Goal: Task Accomplishment & Management: Manage account settings

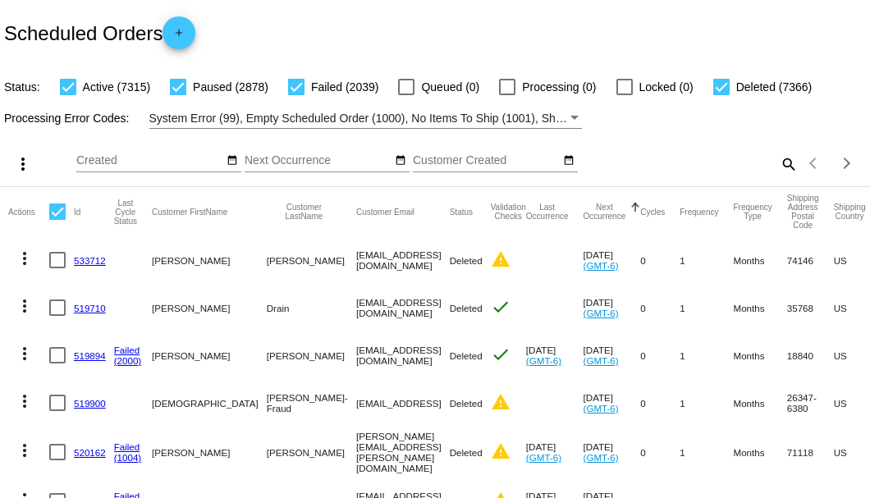
click at [299, 41] on div "Scheduled Orders add" at bounding box center [435, 33] width 870 height 66
click at [475, 36] on div "Scheduled Orders add" at bounding box center [435, 33] width 870 height 66
click at [782, 177] on mat-icon "search" at bounding box center [788, 163] width 20 height 25
click at [772, 167] on input "Search" at bounding box center [689, 160] width 217 height 13
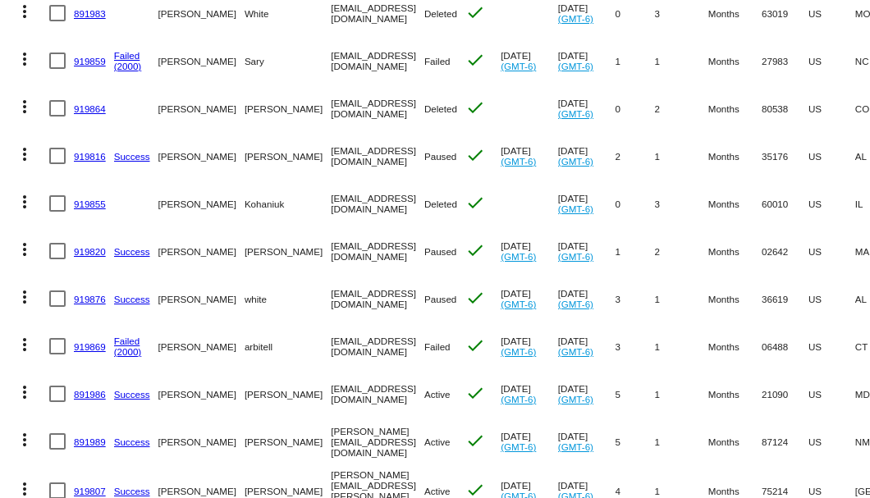
scroll to position [602, 0]
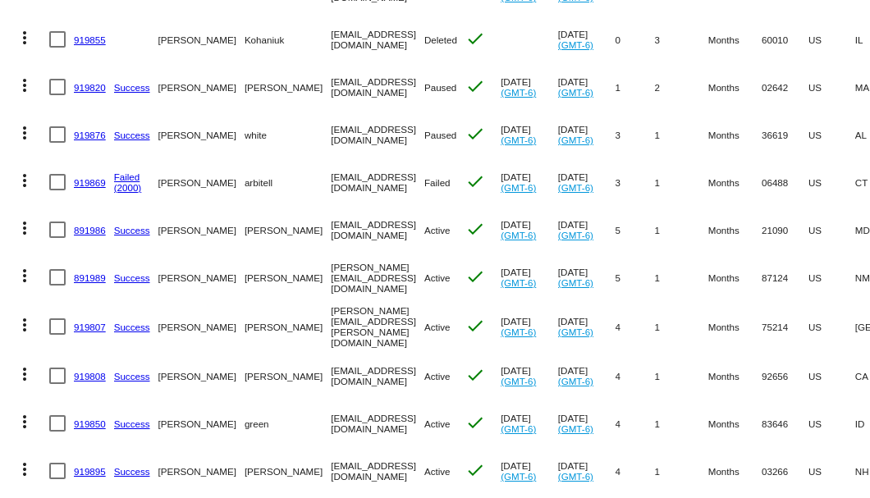
type input "919807"
click at [80, 332] on link "919807" at bounding box center [90, 327] width 32 height 11
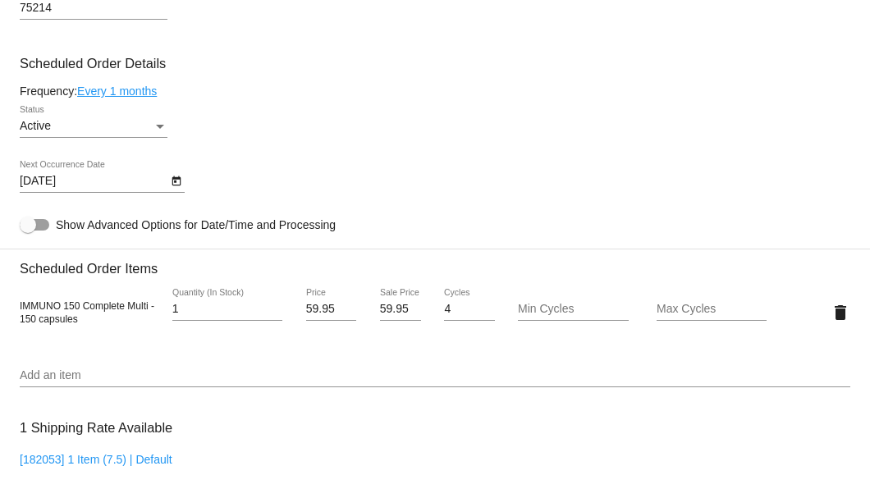
scroll to position [875, 0]
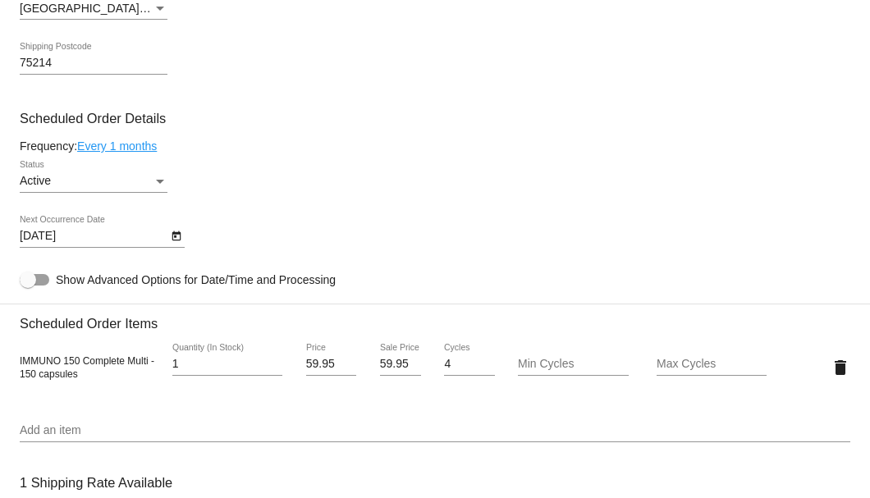
click at [177, 241] on icon "Open calendar" at bounding box center [176, 237] width 9 height 10
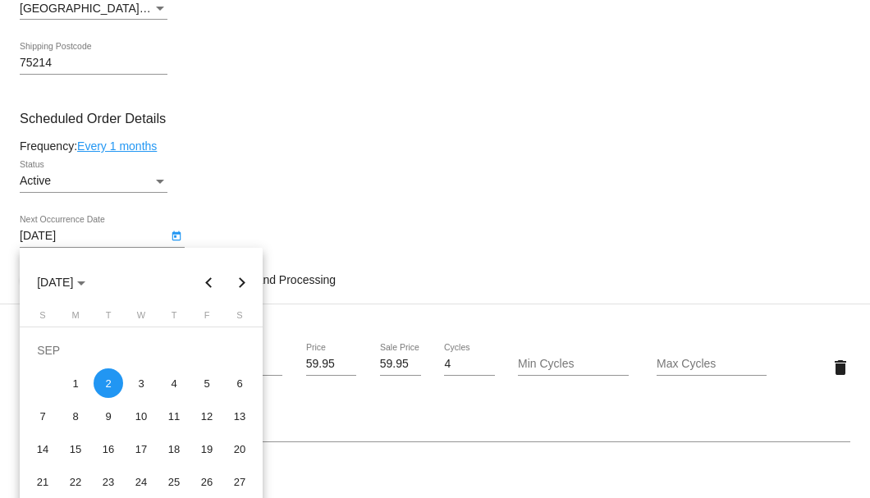
click at [245, 281] on button "Next month" at bounding box center [242, 282] width 33 height 33
click at [177, 347] on div "2" at bounding box center [174, 351] width 30 height 30
type input "10/2/2025"
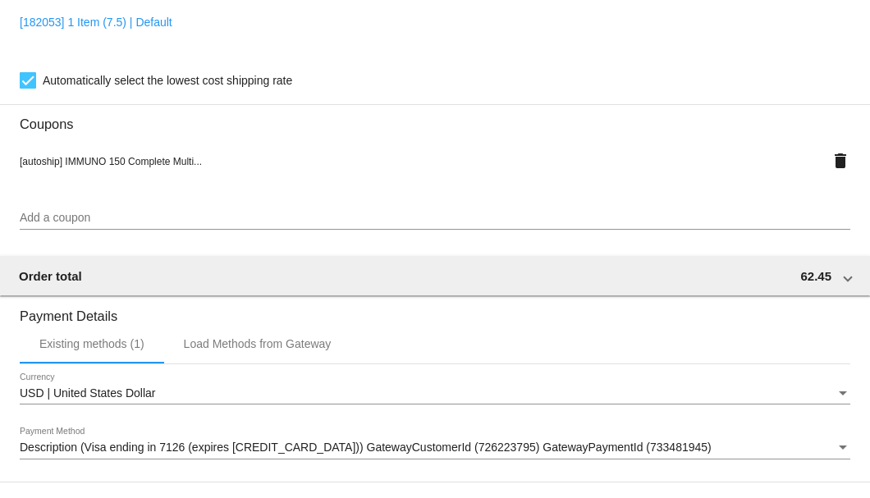
scroll to position [1585, 0]
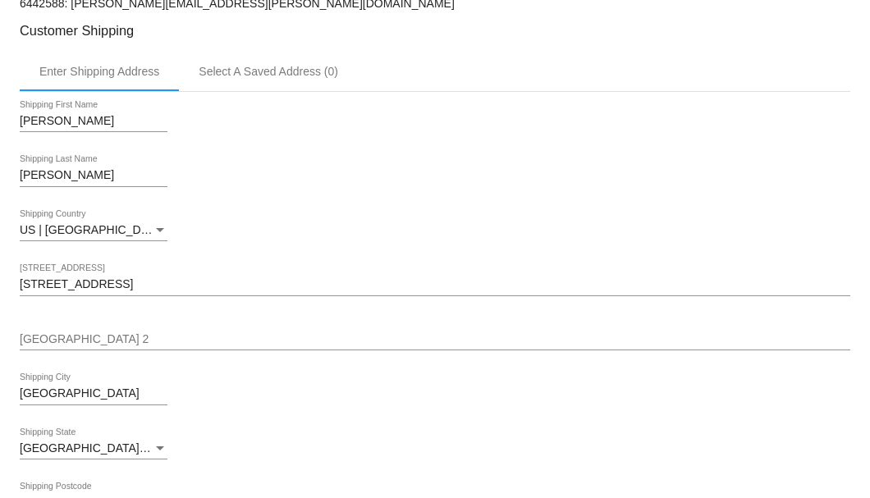
scroll to position [271, 0]
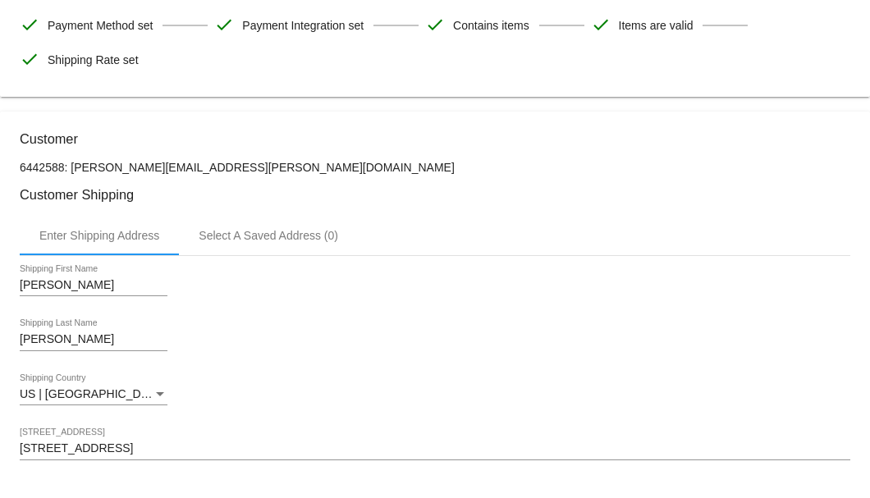
drag, startPoint x: 289, startPoint y: 158, endPoint x: 146, endPoint y: 169, distance: 143.3
copy p "Campbell.kirk@Yahoo.com"
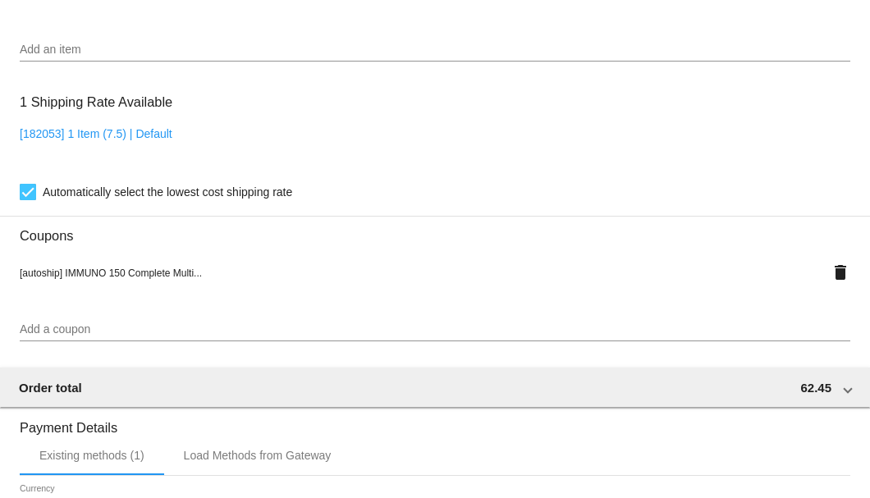
scroll to position [1585, 0]
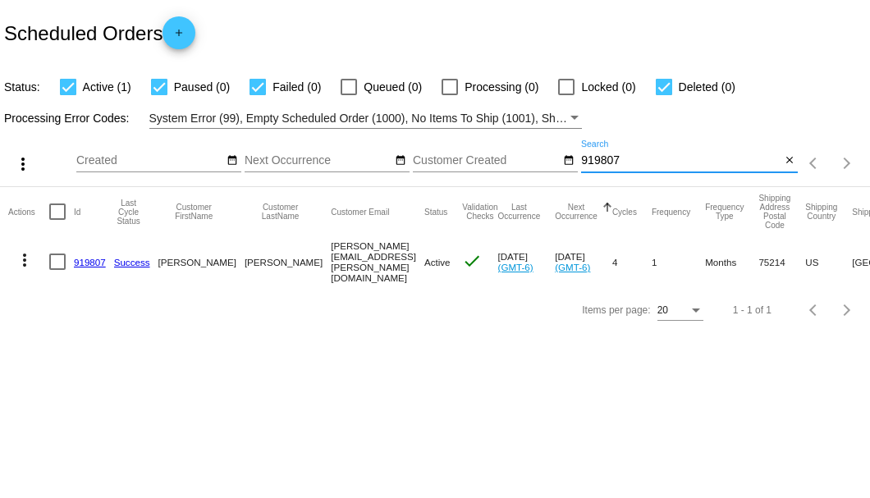
click at [589, 158] on input "919807" at bounding box center [680, 160] width 199 height 13
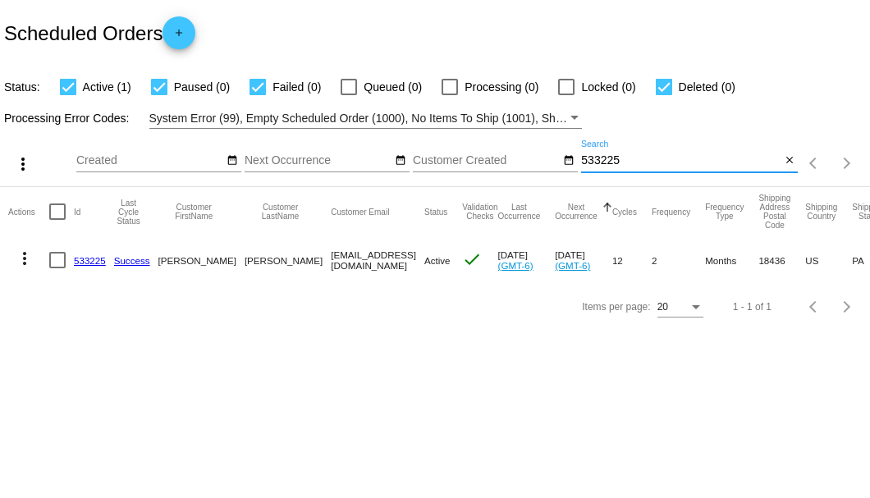
type input "533225"
click at [82, 258] on link "533225" at bounding box center [90, 260] width 32 height 11
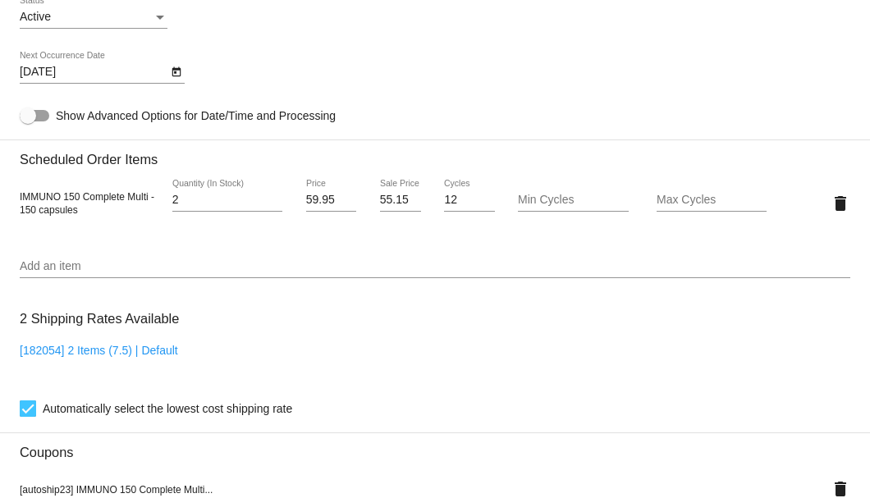
scroll to position [875, 0]
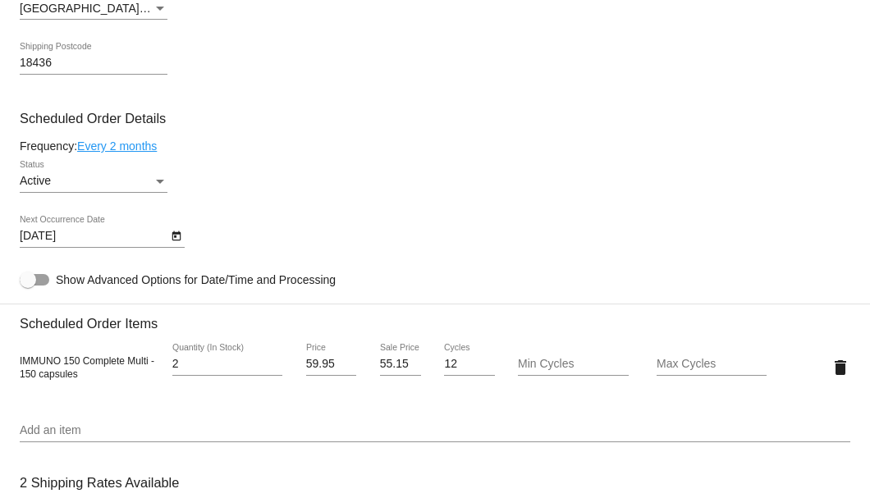
click at [148, 149] on link "Every 2 months" at bounding box center [117, 146] width 80 height 13
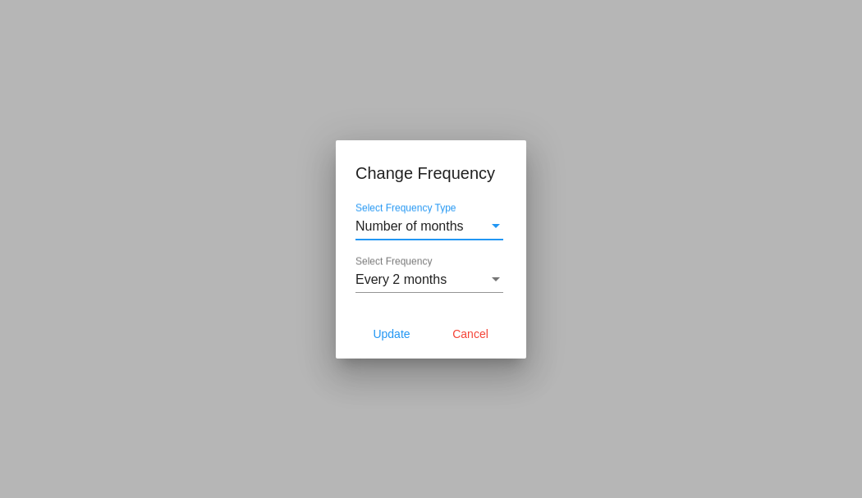
click at [397, 274] on span "Every 2 months" at bounding box center [400, 280] width 91 height 14
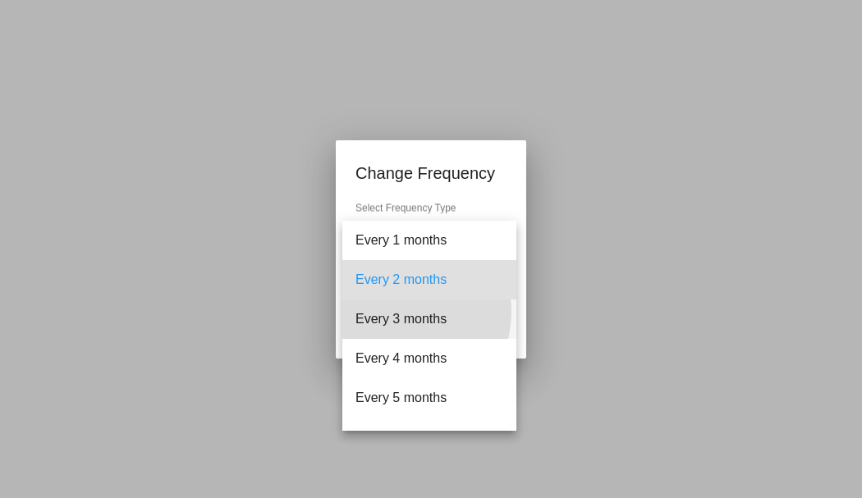
click at [399, 312] on span "Every 3 months" at bounding box center [429, 319] width 148 height 39
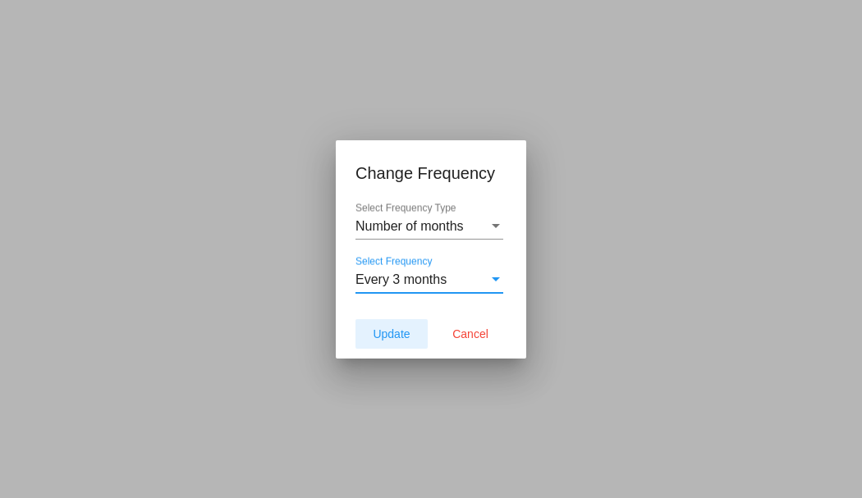
click at [392, 326] on button "Update" at bounding box center [391, 334] width 72 height 30
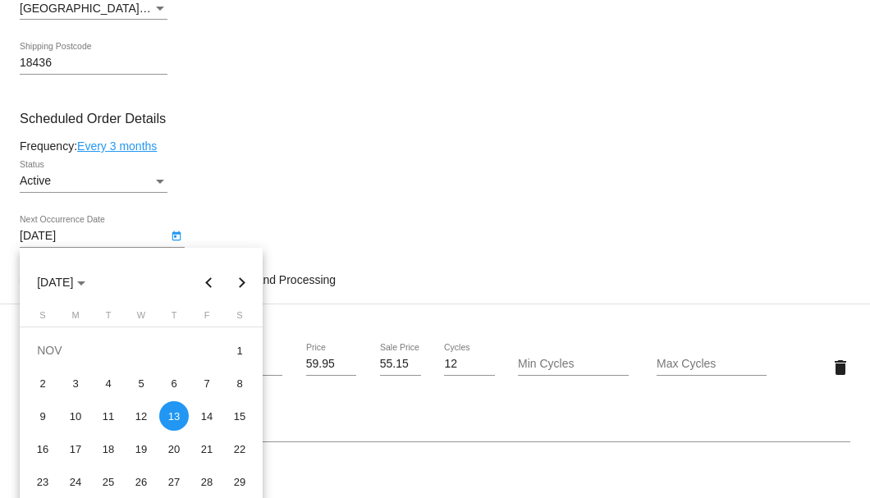
click at [166, 236] on body "arrow_back Scheduled Order #533225 Active more_vert Last Processing Cycle ID: 5…" at bounding box center [435, 249] width 870 height 498
click at [209, 271] on button "Previous month" at bounding box center [209, 282] width 33 height 33
click at [172, 383] on div "9" at bounding box center [174, 384] width 30 height 30
type input "10/9/2025"
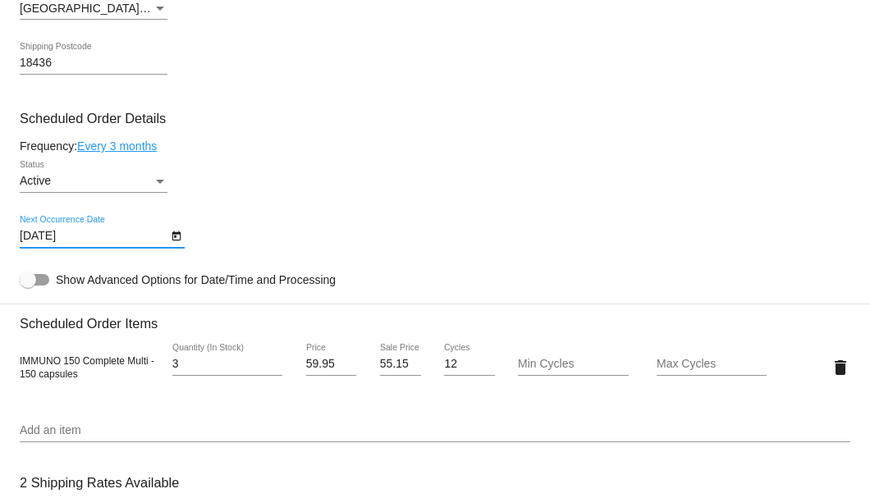
type input "3"
click at [273, 363] on input "3" at bounding box center [227, 364] width 110 height 13
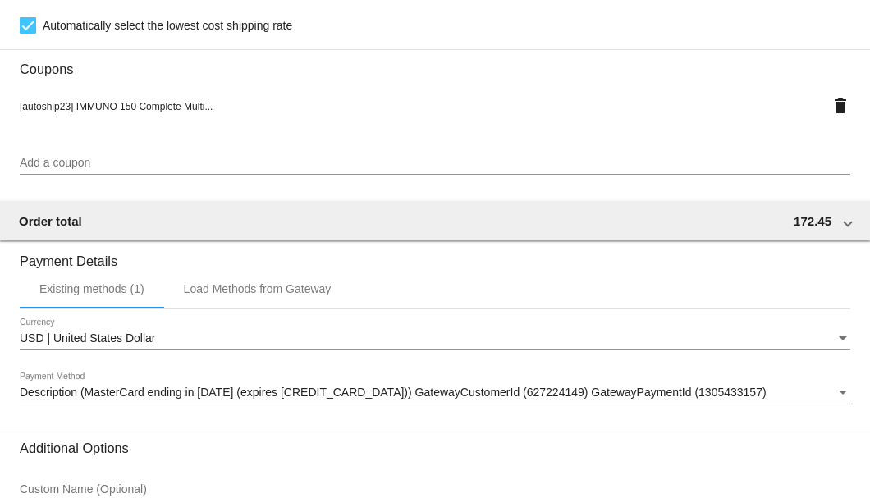
scroll to position [1585, 0]
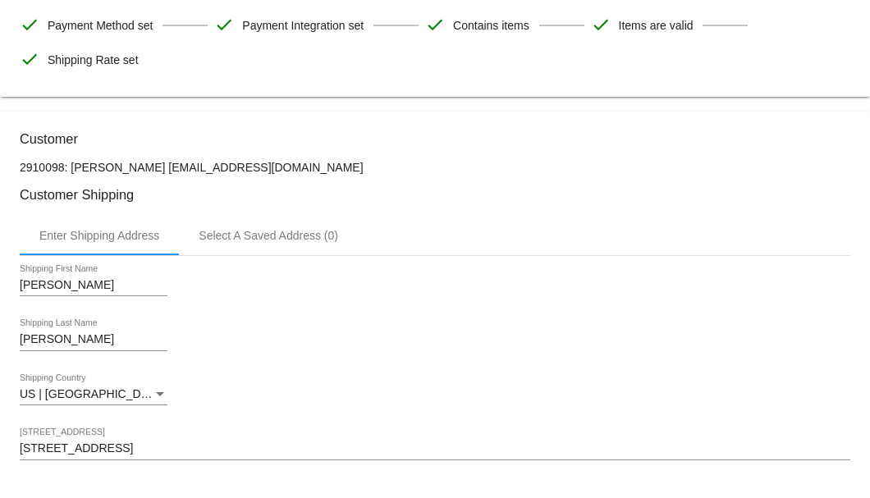
scroll to position [107, 0]
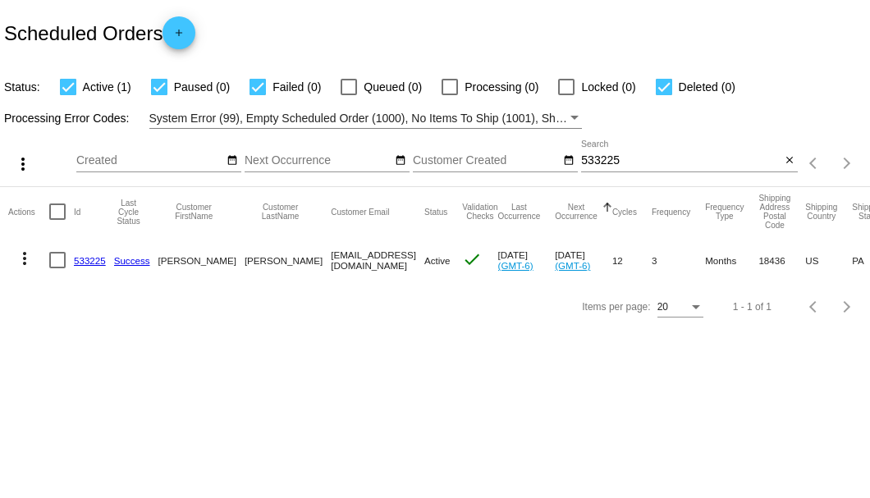
click at [602, 167] on input "533225" at bounding box center [680, 160] width 199 height 13
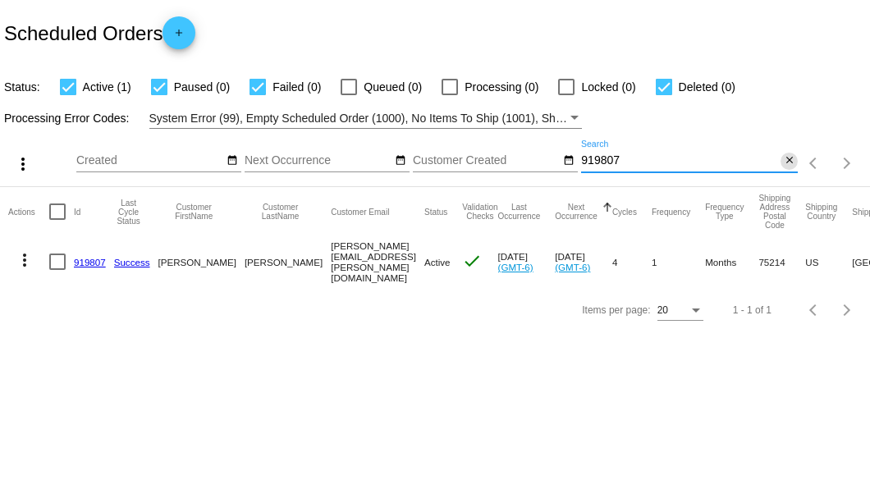
type input "919807"
click at [790, 164] on mat-icon "close" at bounding box center [789, 160] width 11 height 13
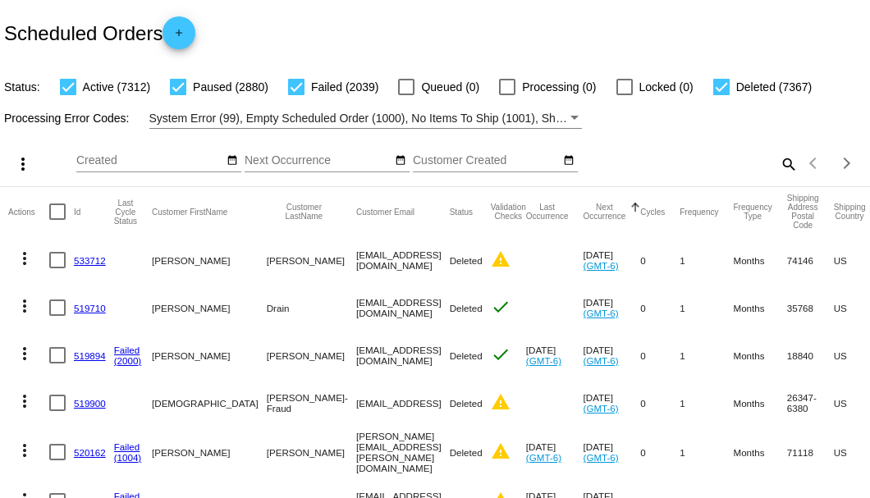
click at [780, 177] on mat-icon "search" at bounding box center [788, 163] width 20 height 25
click at [779, 167] on input "Search" at bounding box center [689, 160] width 217 height 13
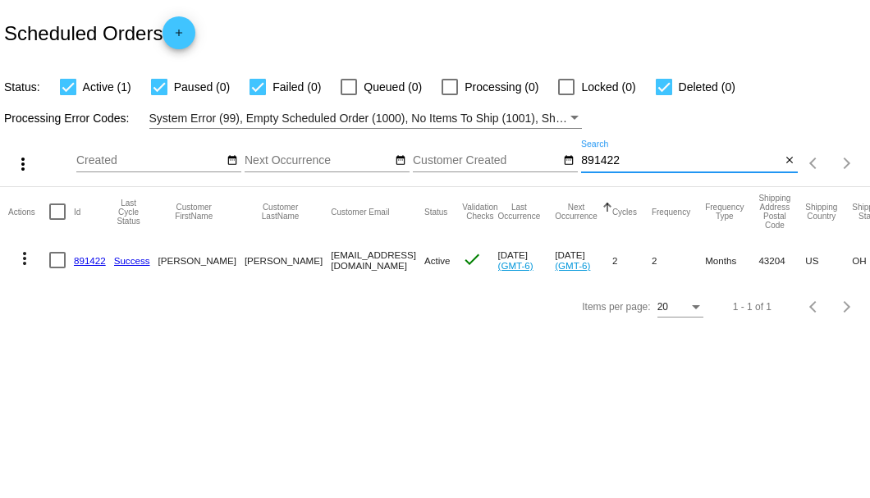
type input "891422"
click at [77, 258] on link "891422" at bounding box center [90, 260] width 32 height 11
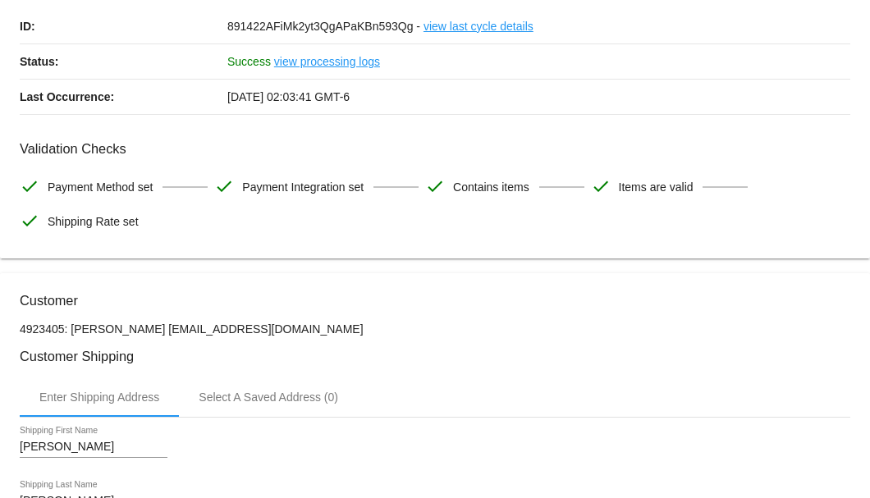
scroll to position [328, 0]
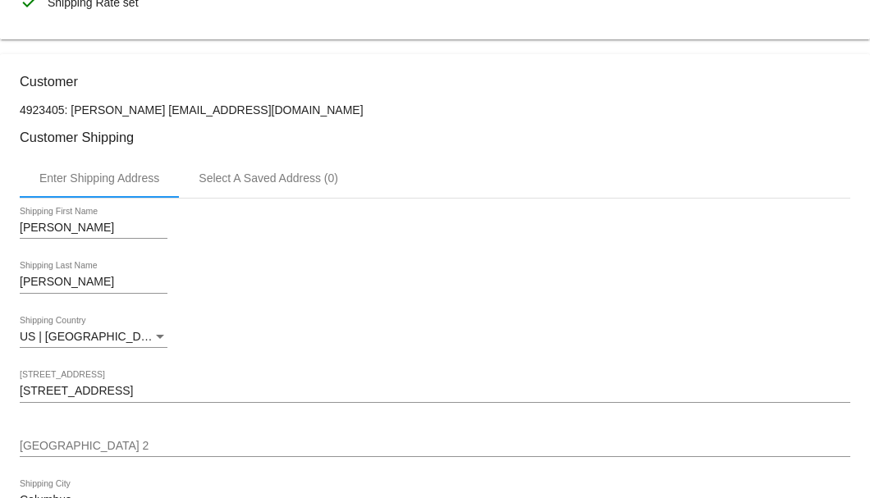
drag, startPoint x: 305, startPoint y: 108, endPoint x: 159, endPoint y: 108, distance: 146.1
click at [159, 108] on p "4923405: Ann McChesney amcchesnet393@gmail.com" at bounding box center [435, 109] width 831 height 13
copy p "amcchesnet393@gmail.com"
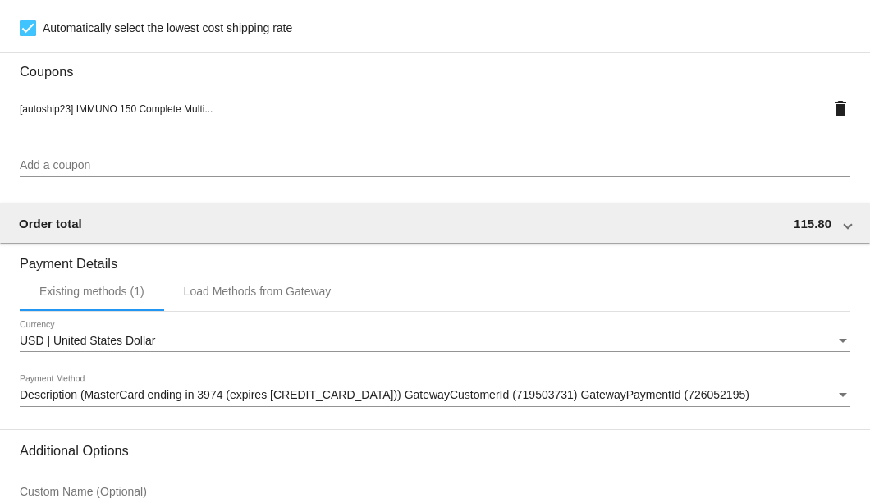
scroll to position [1585, 0]
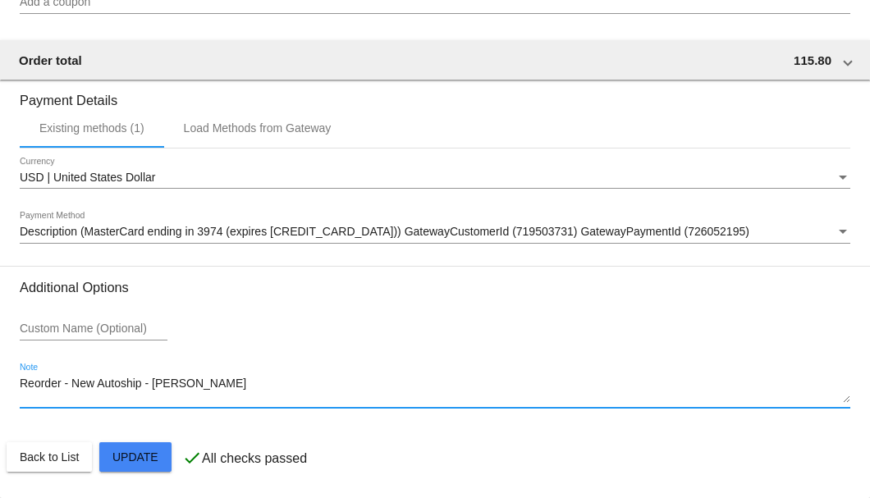
drag, startPoint x: 184, startPoint y: 391, endPoint x: -13, endPoint y: 388, distance: 197.1
click at [0, 388] on html "arrow_back Scheduled Order #891422 Active more_vert Last Processing Cycle ID: 8…" at bounding box center [435, 249] width 870 height 498
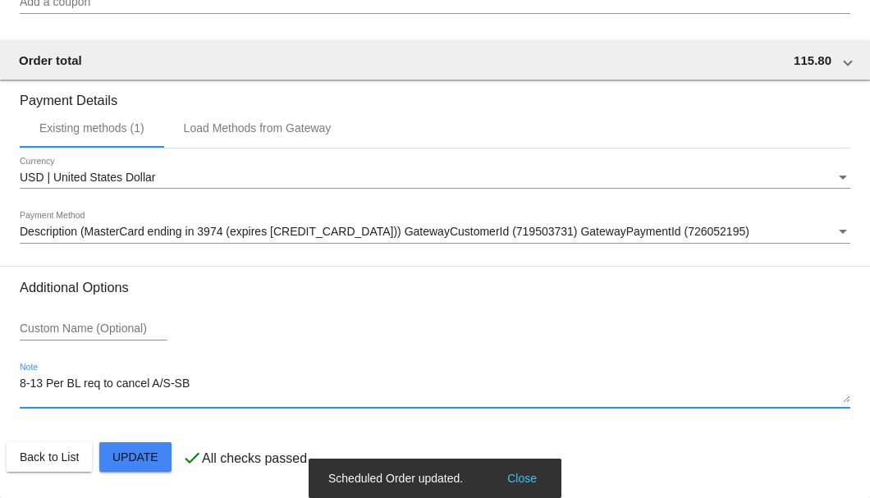
type textarea "8-13 Per BL req to cancel A/S-SB"
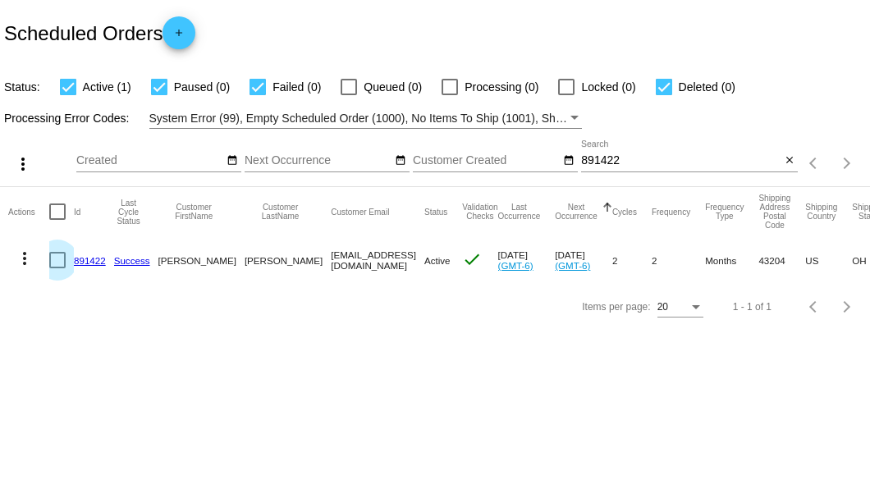
drag, startPoint x: 57, startPoint y: 261, endPoint x: 29, endPoint y: 260, distance: 28.7
click at [57, 260] on div at bounding box center [57, 260] width 16 height 16
click at [57, 268] on input "checkbox" at bounding box center [57, 268] width 1 height 1
checkbox input "true"
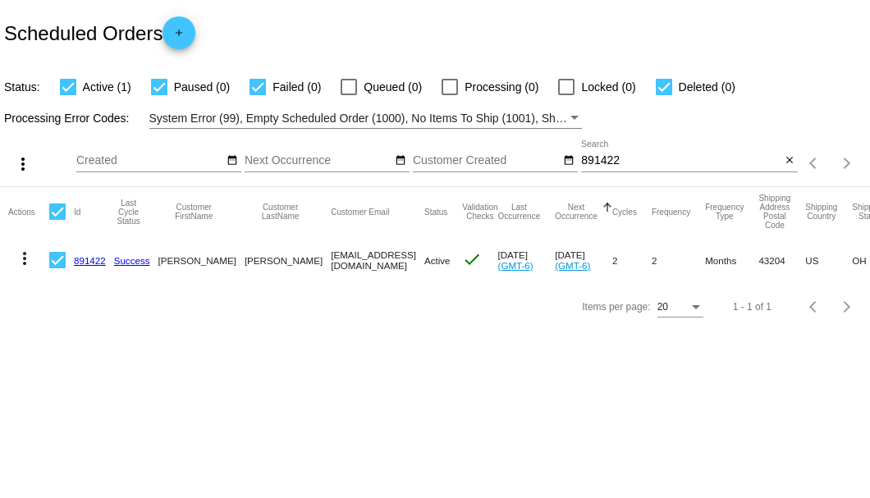
click at [28, 260] on mat-icon "more_vert" at bounding box center [25, 259] width 20 height 20
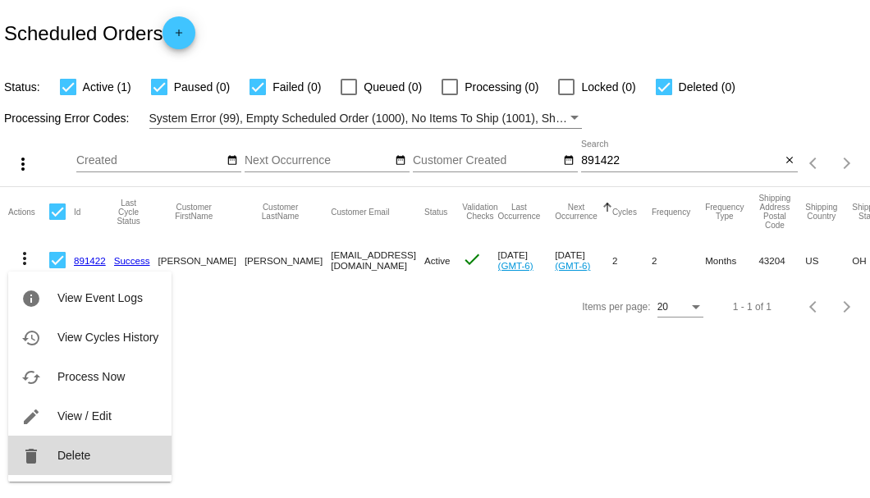
click at [70, 449] on span "Delete" at bounding box center [73, 455] width 33 height 13
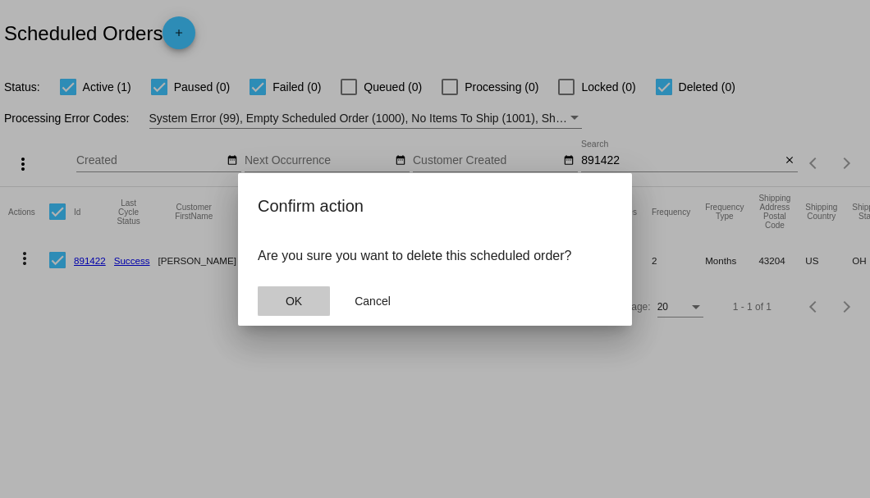
click at [294, 301] on span "OK" at bounding box center [294, 301] width 16 height 13
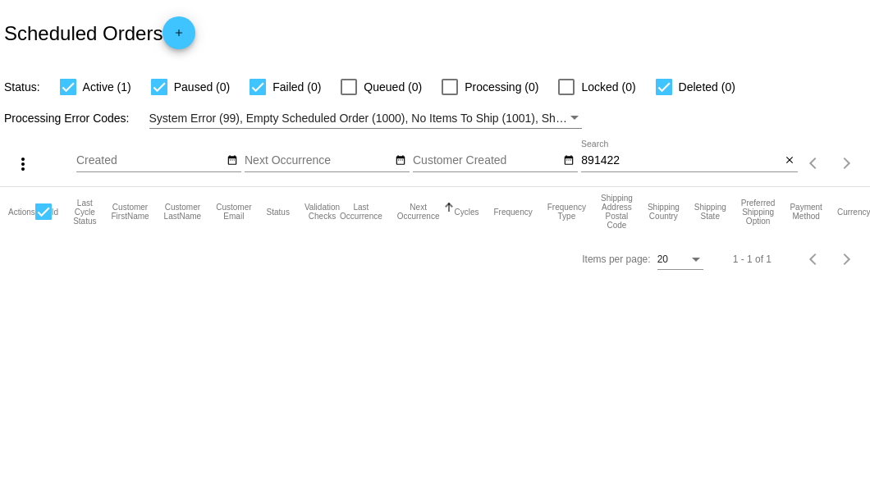
click at [650, 168] on div "891422 Search" at bounding box center [680, 156] width 199 height 32
type input "891422"
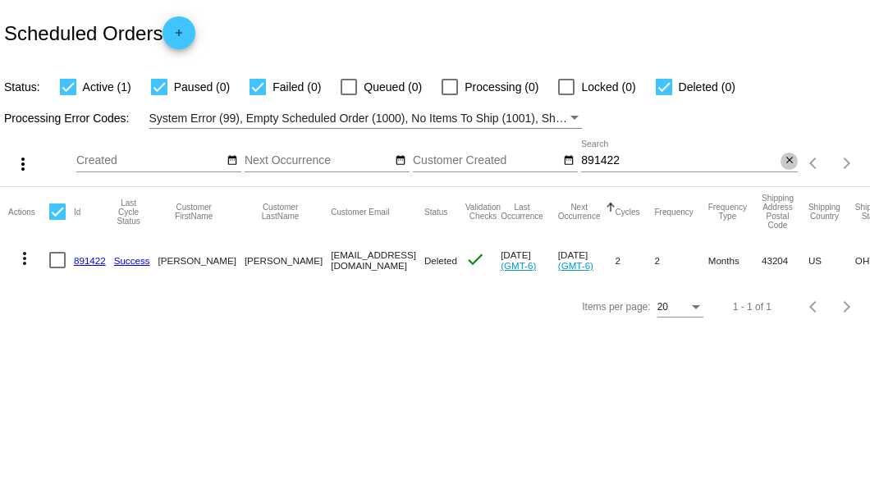
click at [786, 158] on mat-icon "close" at bounding box center [789, 160] width 11 height 13
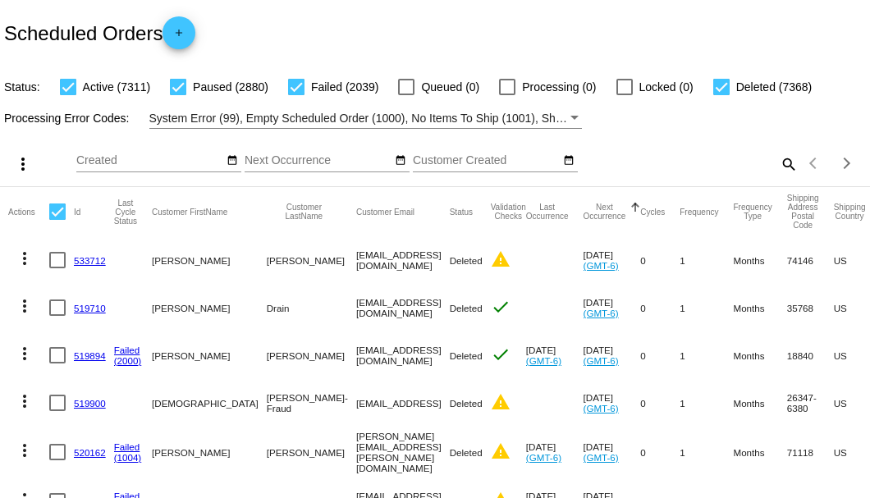
click at [778, 177] on mat-icon "search" at bounding box center [788, 163] width 20 height 25
click at [777, 167] on input "Search" at bounding box center [689, 160] width 217 height 13
click at [782, 177] on mat-icon "search" at bounding box center [788, 163] width 20 height 25
click at [780, 167] on input "Search" at bounding box center [689, 160] width 217 height 13
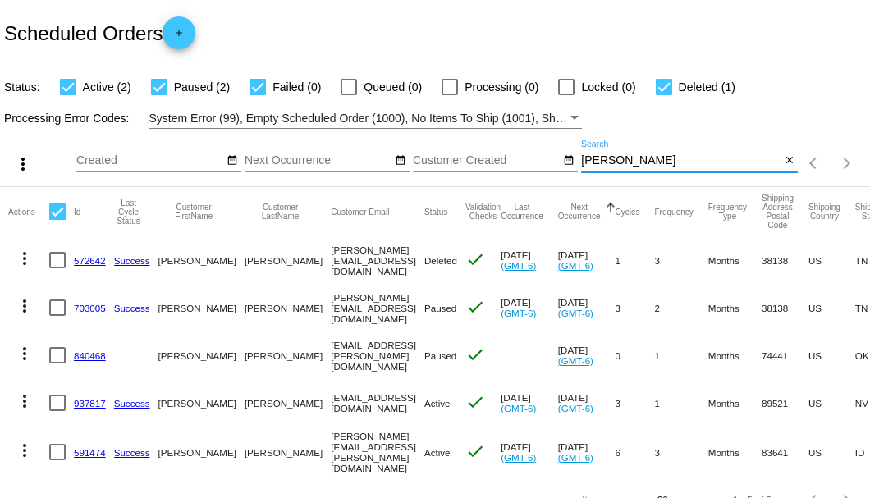
scroll to position [54, 0]
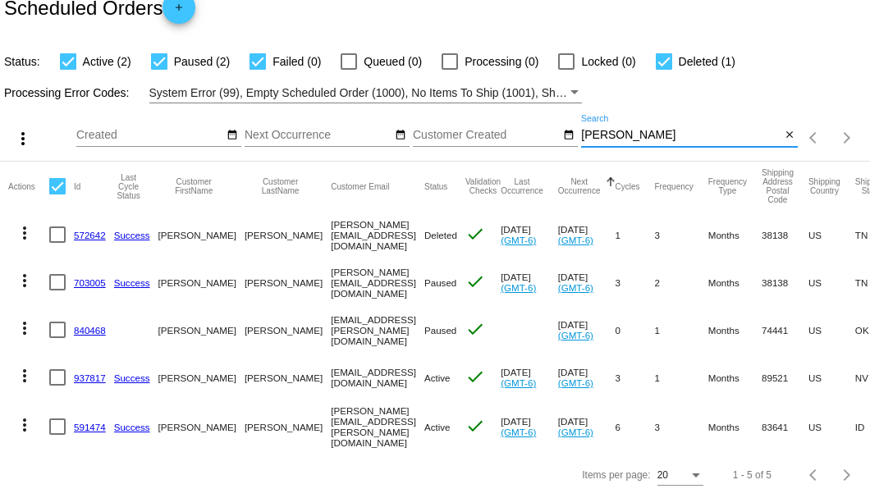
type input "Dorr"
click at [88, 383] on link "937817" at bounding box center [90, 378] width 32 height 11
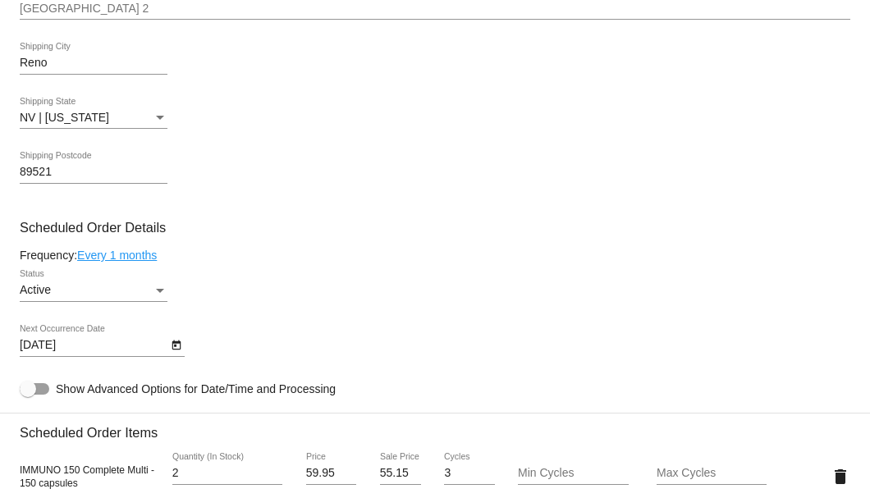
scroll to position [930, 0]
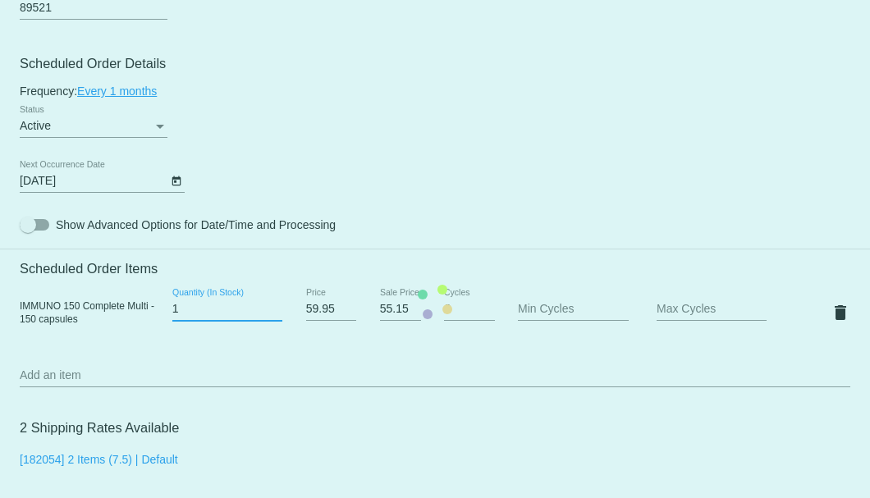
type input "1"
click at [273, 314] on input "1" at bounding box center [227, 309] width 110 height 13
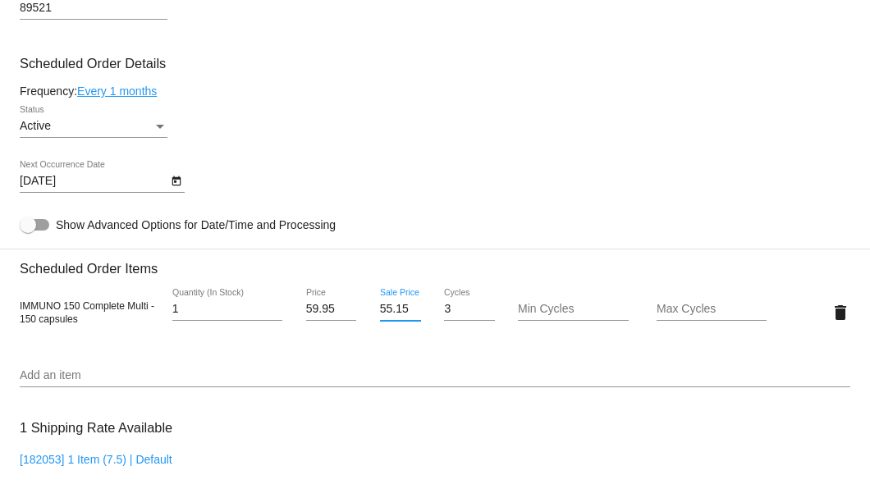
scroll to position [0, 1]
drag, startPoint x: 376, startPoint y: 314, endPoint x: 406, endPoint y: 314, distance: 30.4
click at [406, 314] on input "55.15" at bounding box center [400, 309] width 41 height 13
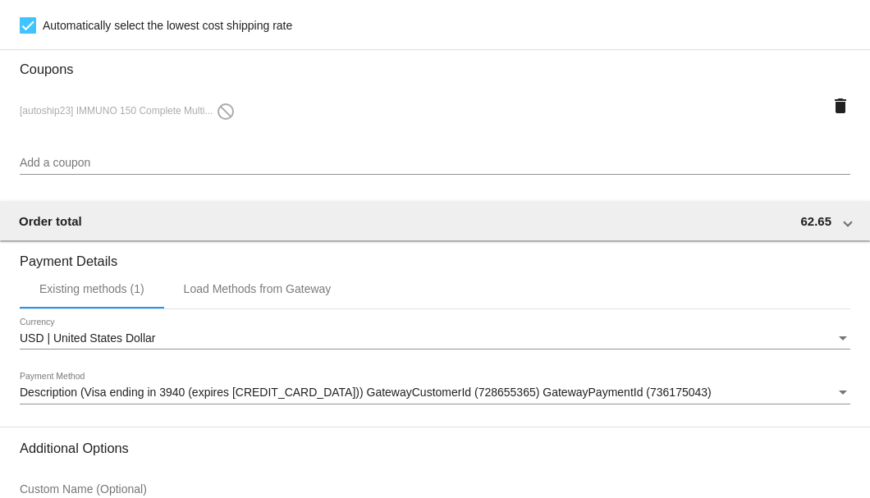
scroll to position [1259, 0]
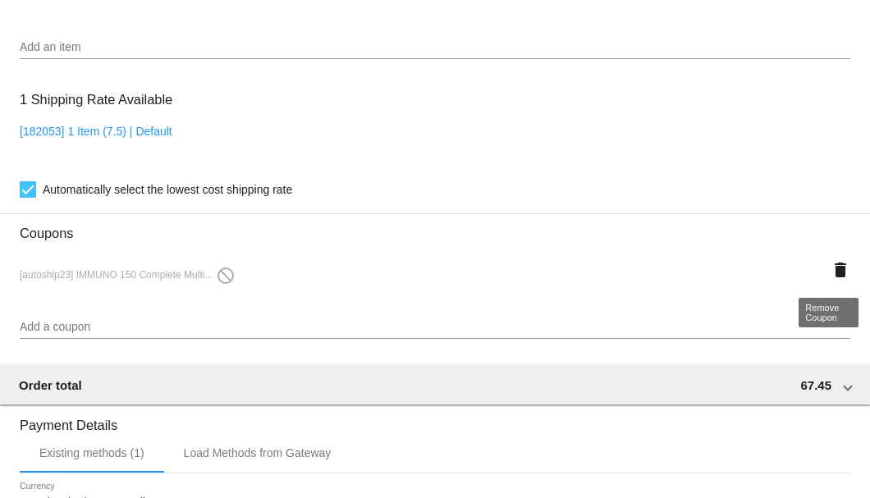
click at [832, 274] on mat-icon "delete" at bounding box center [841, 270] width 20 height 20
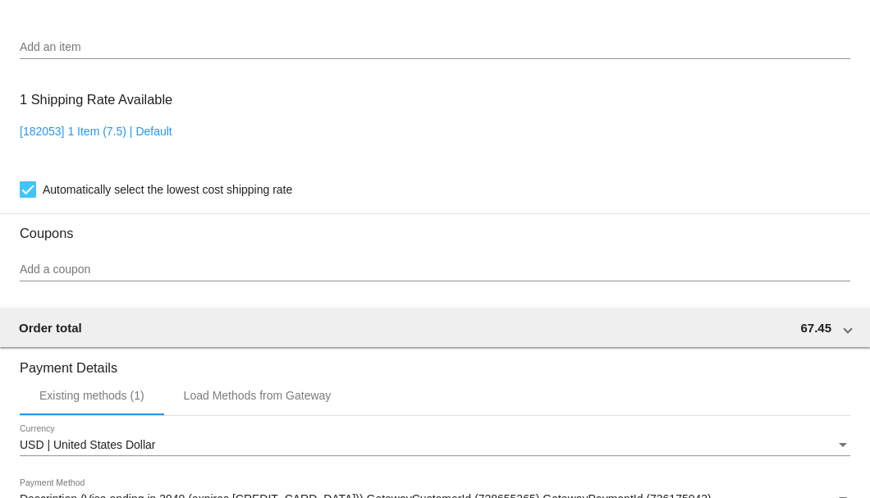
click at [117, 261] on div "Add a coupon" at bounding box center [435, 266] width 831 height 32
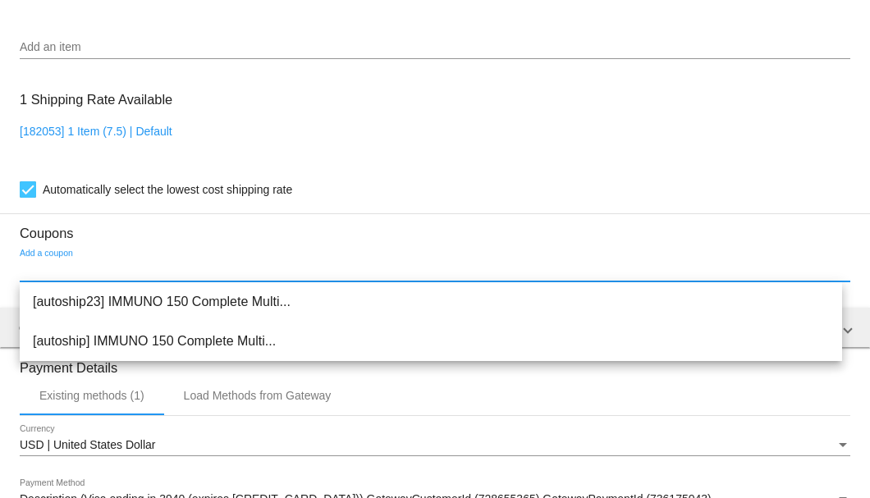
click at [105, 268] on input "Add a coupon" at bounding box center [435, 270] width 831 height 13
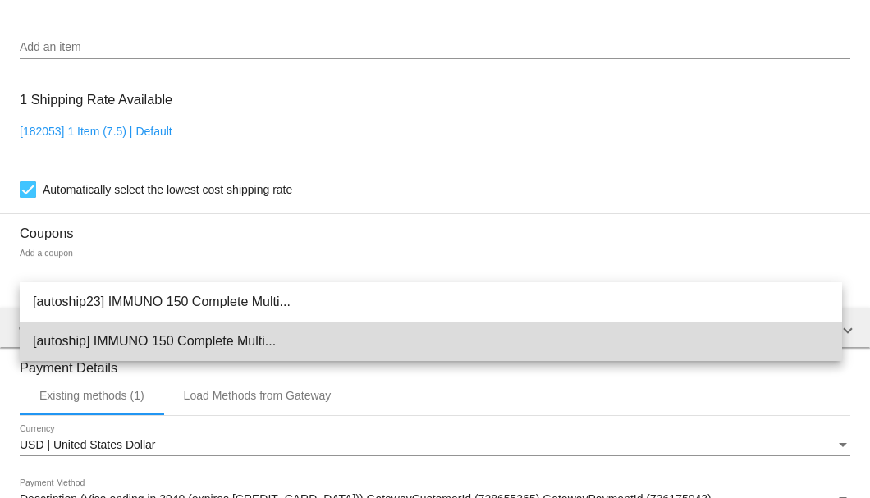
click at [131, 346] on span "[autoship] IMMUNO 150 Complete Multi..." at bounding box center [431, 341] width 796 height 39
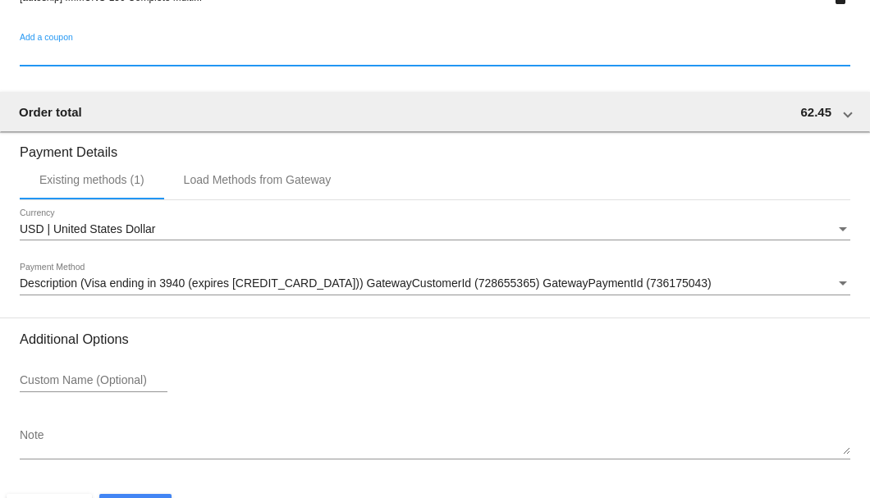
scroll to position [1585, 0]
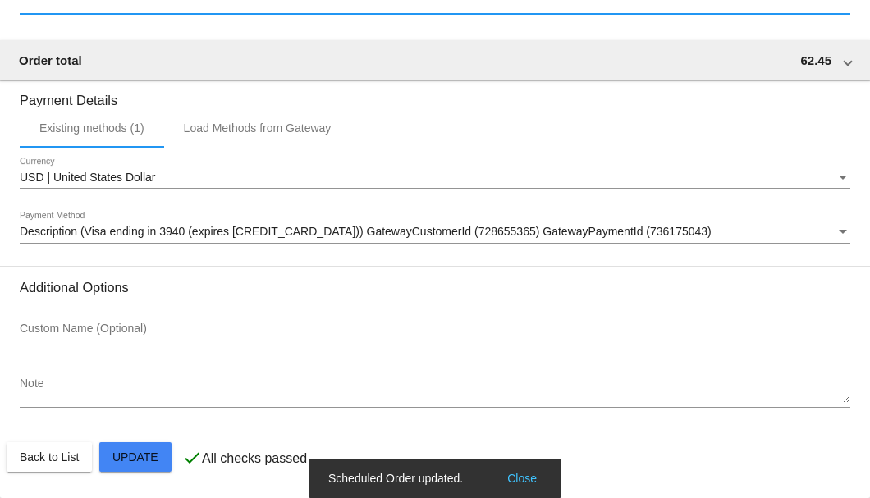
scroll to position [1420, 0]
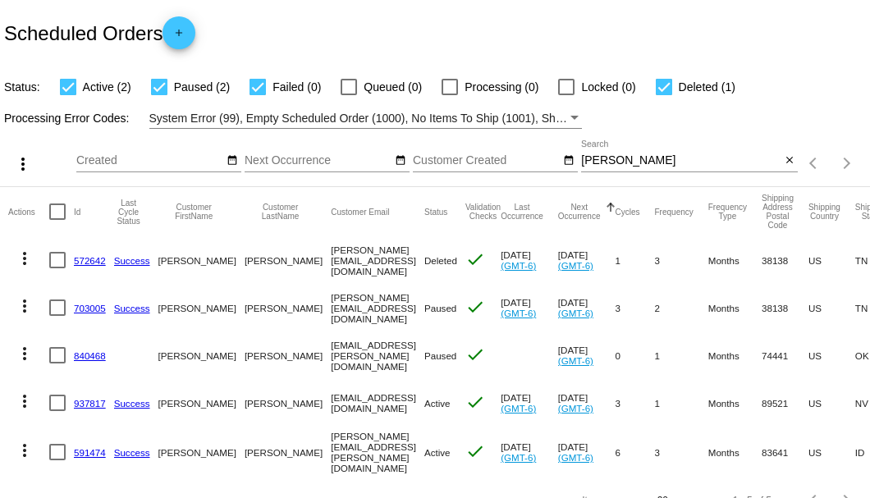
click at [368, 26] on div "Scheduled Orders add" at bounding box center [435, 33] width 870 height 66
click at [784, 167] on mat-icon "close" at bounding box center [789, 160] width 11 height 13
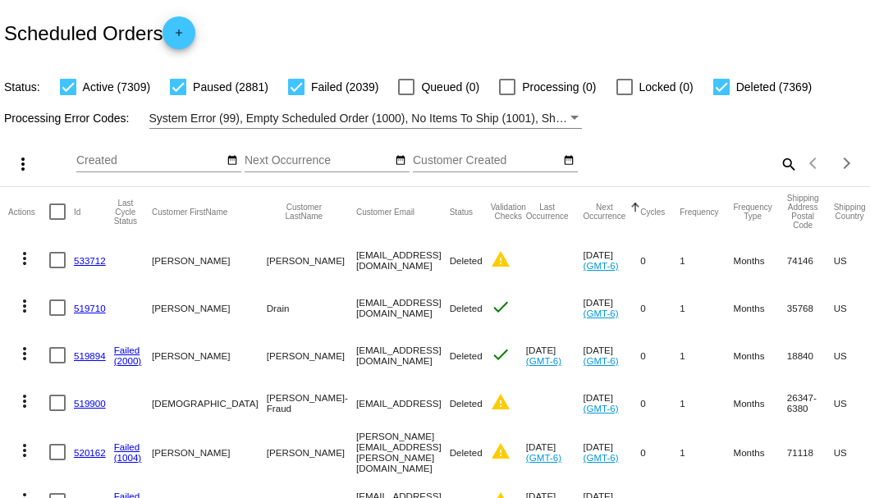
click at [778, 177] on mat-icon "search" at bounding box center [788, 163] width 20 height 25
click at [723, 92] on div at bounding box center [721, 87] width 16 height 16
click at [722, 95] on input "Deleted (7369)" at bounding box center [721, 95] width 1 height 1
checkbox input "false"
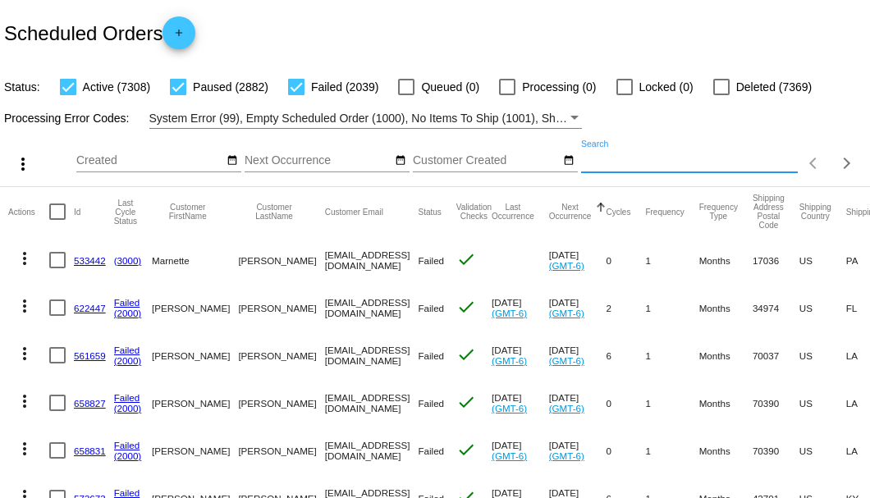
click at [741, 167] on input "Search" at bounding box center [689, 160] width 217 height 13
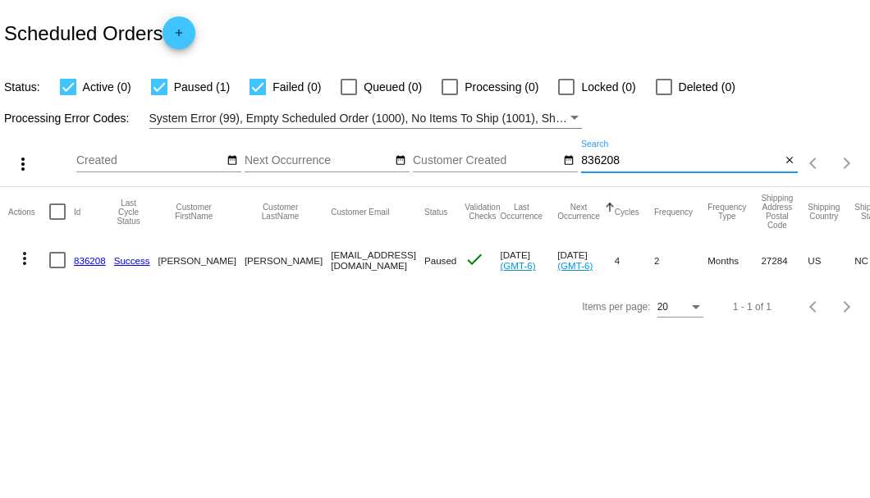
type input "836208"
click at [87, 264] on link "836208" at bounding box center [90, 260] width 32 height 11
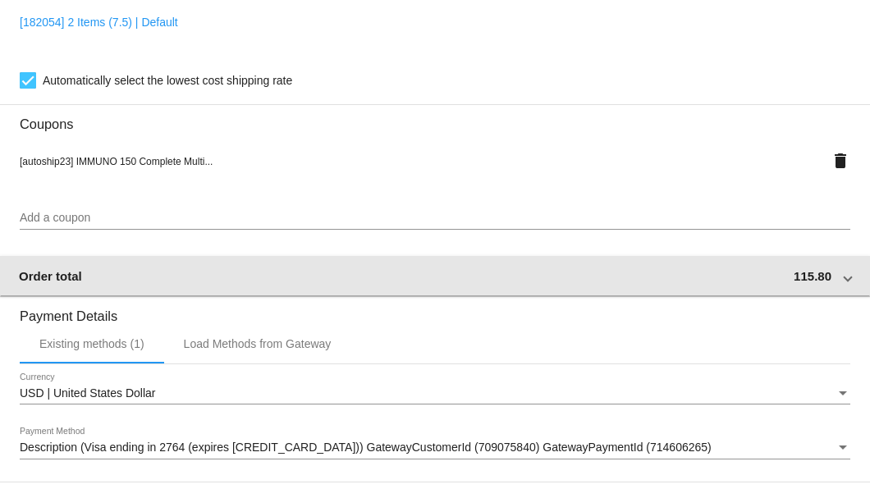
scroll to position [1585, 0]
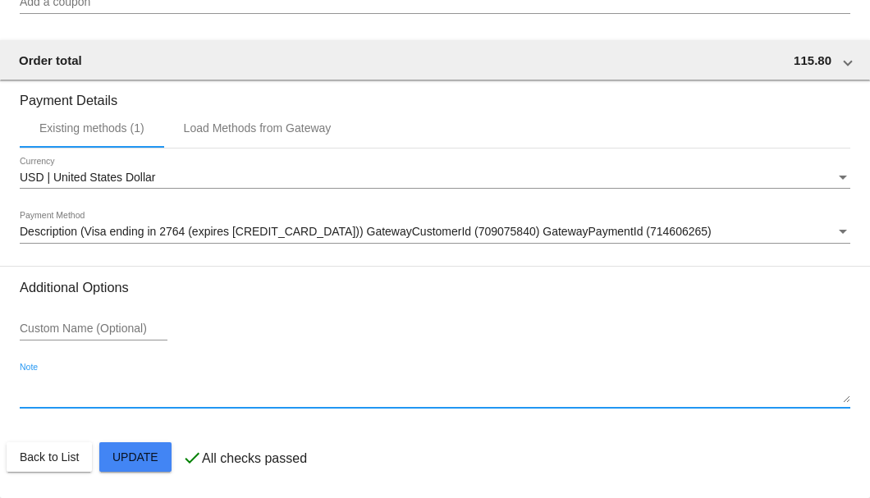
click at [38, 392] on textarea "Note" at bounding box center [435, 391] width 831 height 26
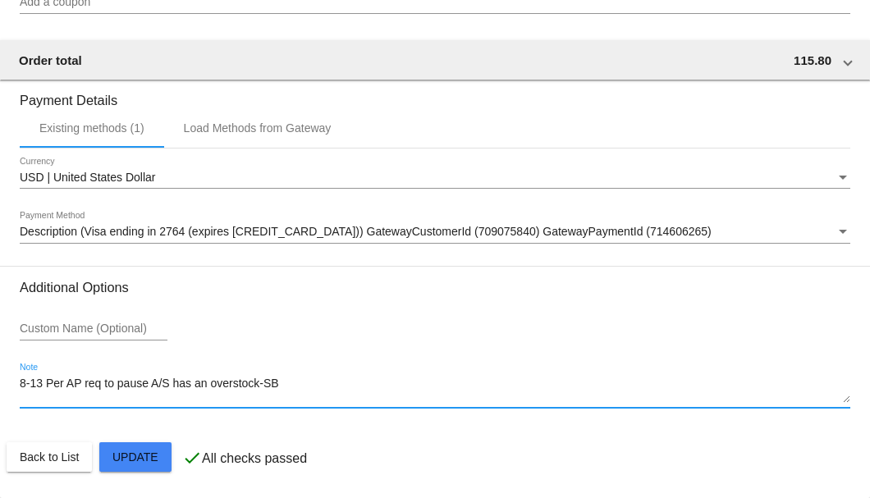
type textarea "8-13 Per AP req to pause A/S has an overstock-SB"
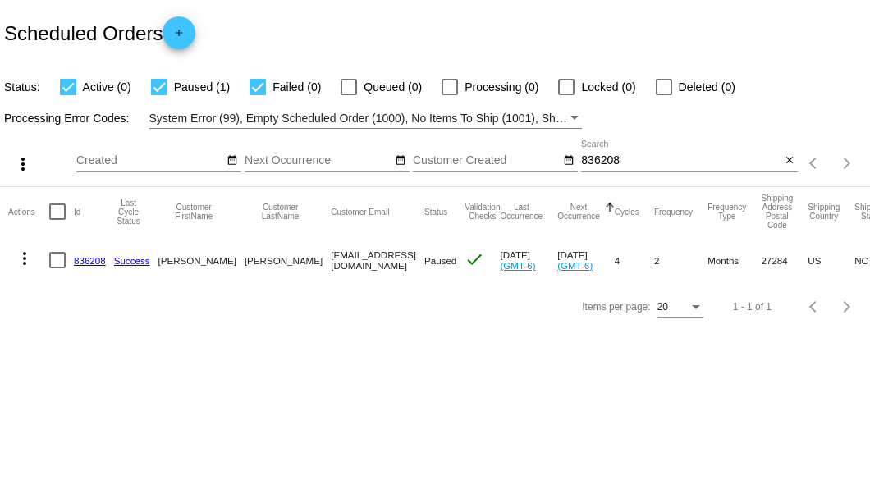
click at [589, 156] on input "836208" at bounding box center [680, 160] width 199 height 13
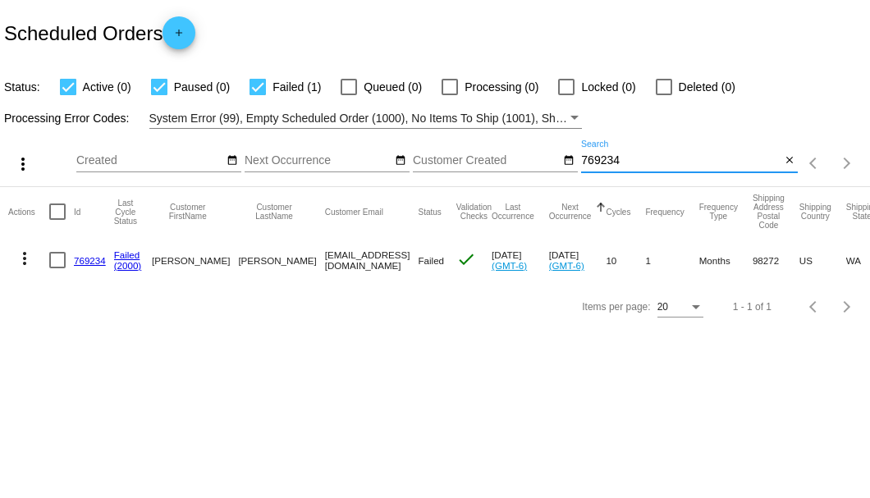
type input "769234"
click at [97, 261] on link "769234" at bounding box center [90, 260] width 32 height 11
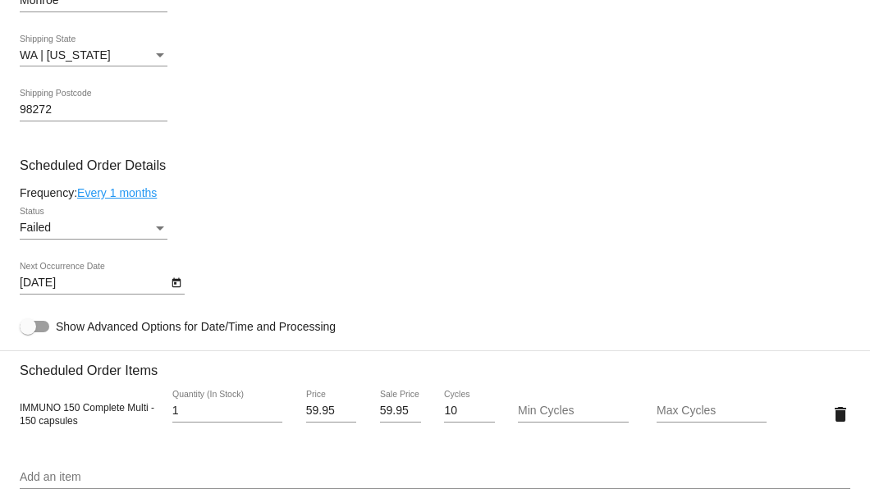
scroll to position [1039, 0]
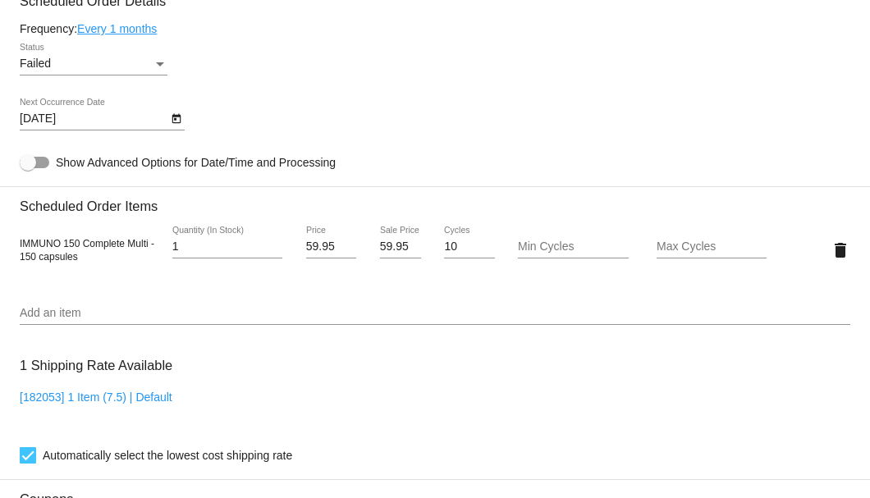
click at [148, 62] on div "Failed" at bounding box center [86, 63] width 133 height 13
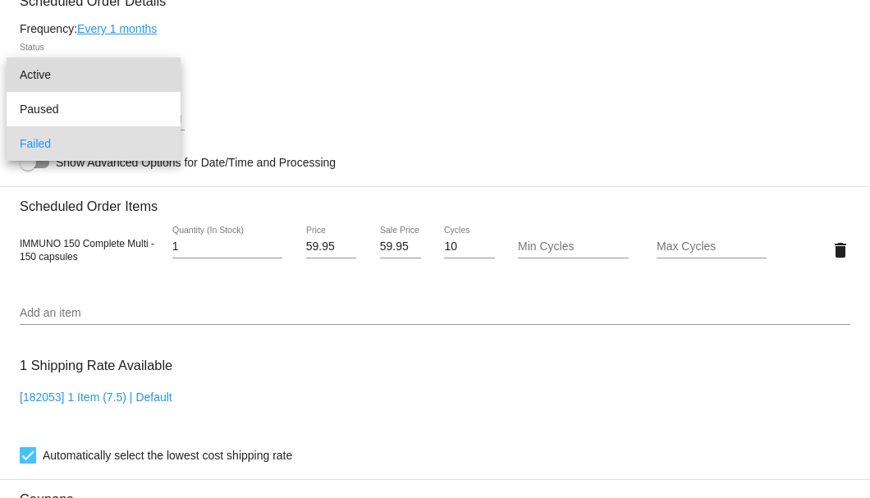
click at [146, 76] on span "Active" at bounding box center [94, 74] width 148 height 34
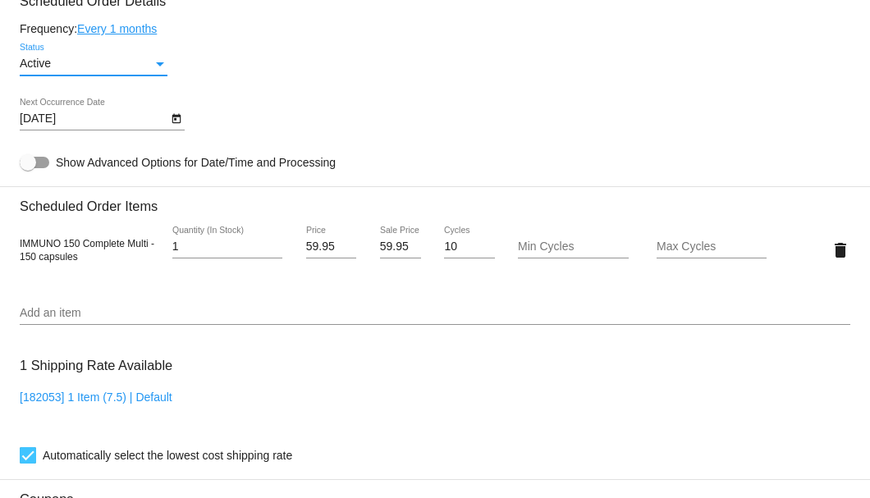
click at [172, 126] on icon "Open calendar" at bounding box center [176, 119] width 11 height 20
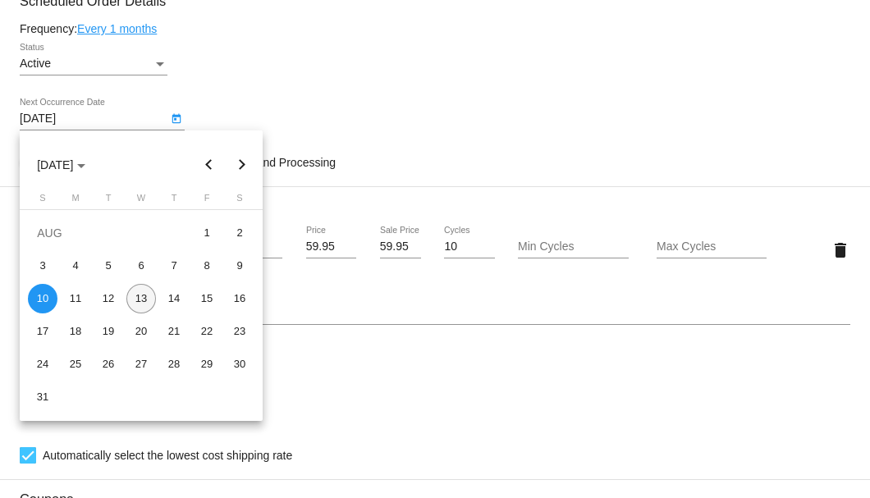
click at [139, 291] on div "13" at bounding box center [141, 299] width 30 height 30
type input "[DATE]"
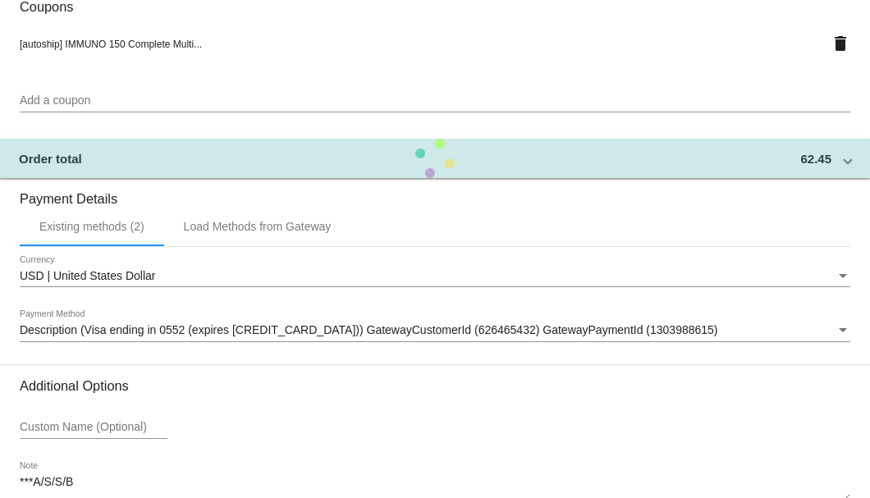
scroll to position [1630, 0]
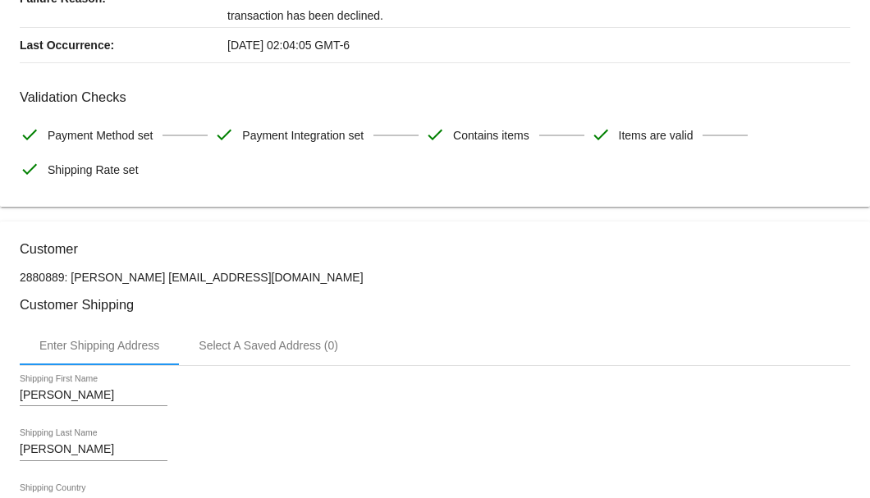
scroll to position [0, 0]
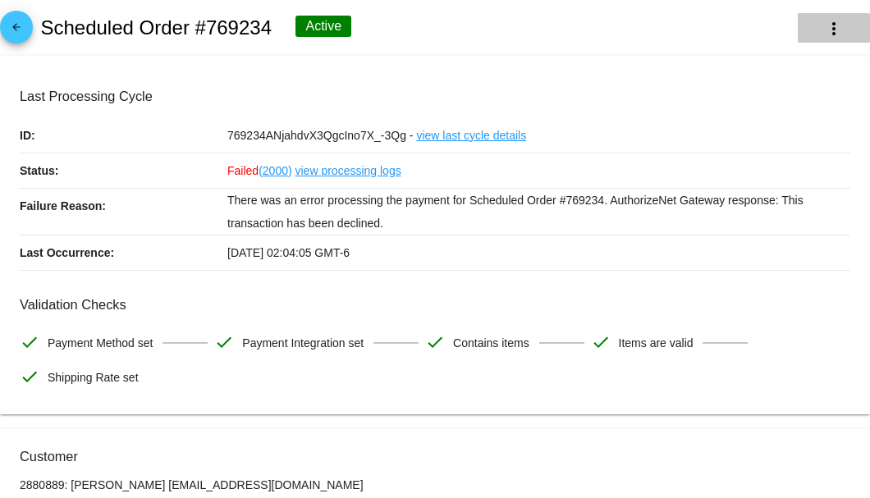
click at [826, 31] on mat-icon "more_vert" at bounding box center [834, 29] width 20 height 20
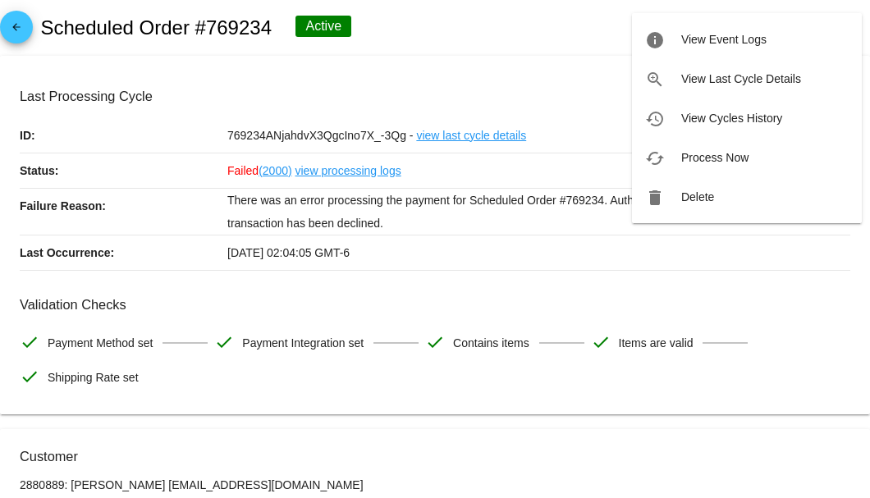
click at [732, 152] on span "Process Now" at bounding box center [714, 157] width 67 height 13
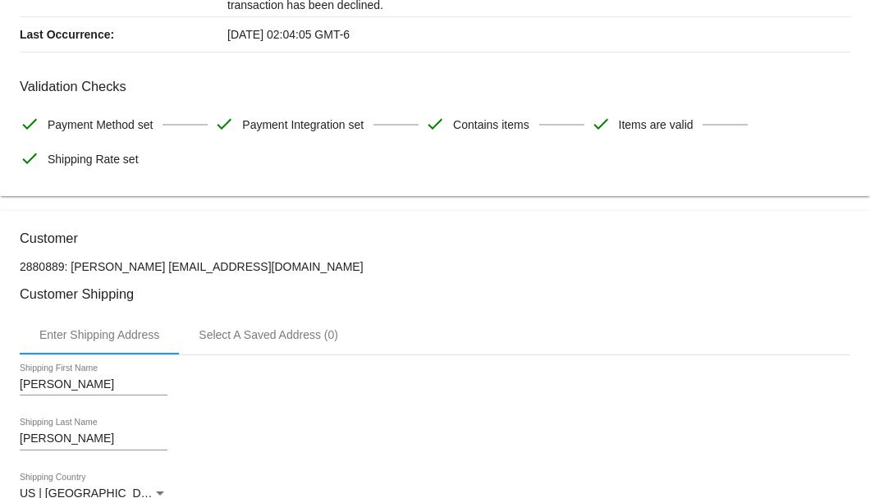
scroll to position [172, 0]
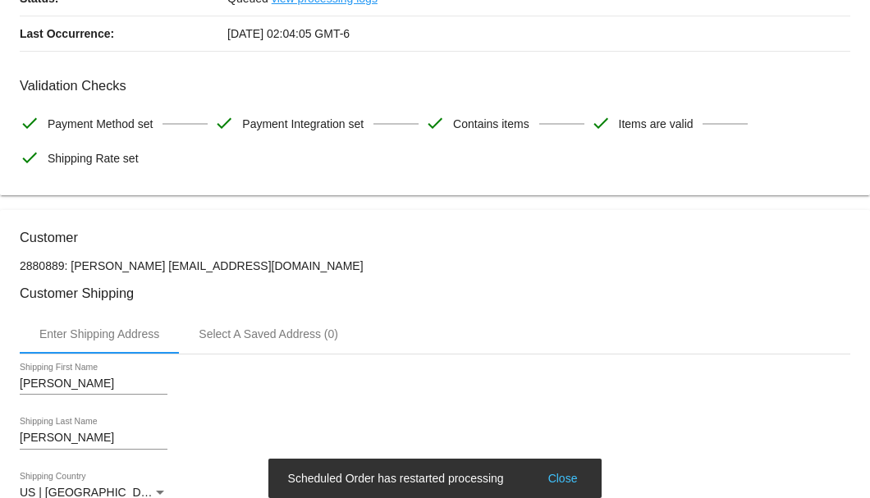
drag, startPoint x: 268, startPoint y: 267, endPoint x: 139, endPoint y: 267, distance: 129.7
click at [139, 267] on p "2880889: [PERSON_NAME] [EMAIL_ADDRESS][DOMAIN_NAME]" at bounding box center [435, 265] width 831 height 13
copy p "[EMAIL_ADDRESS][DOMAIN_NAME]"
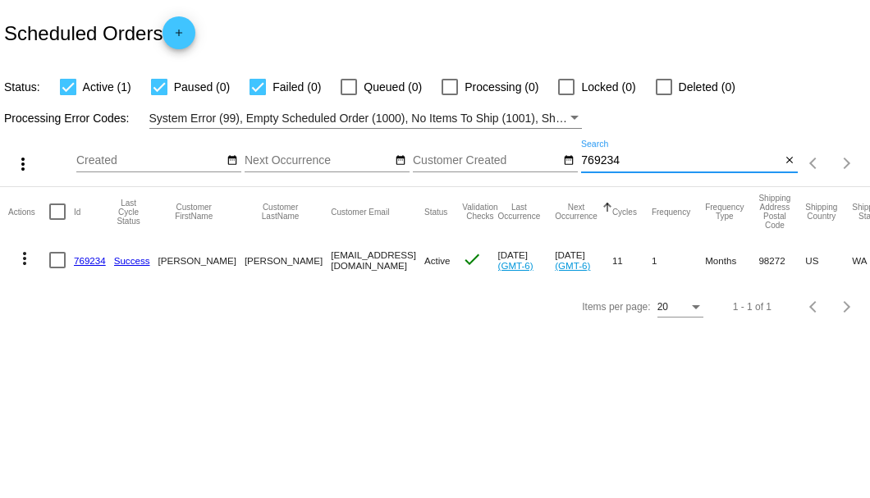
click at [604, 159] on input "769234" at bounding box center [680, 160] width 199 height 13
paste input "[EMAIL_ADDRESS][PERSON_NAME][DOMAIN_NAME]"
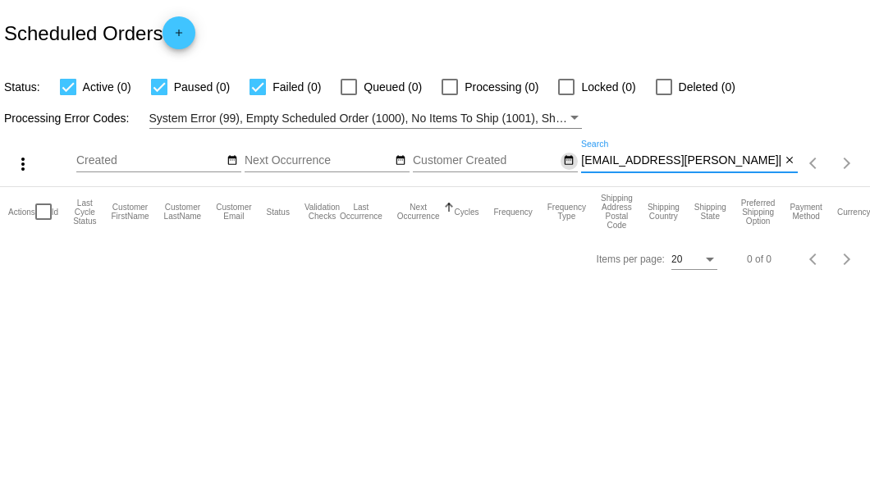
drag, startPoint x: 727, startPoint y: 161, endPoint x: 575, endPoint y: 161, distance: 152.7
click at [575, 161] on div "more_vert Aug Jan Feb Mar [DATE]" at bounding box center [435, 158] width 870 height 58
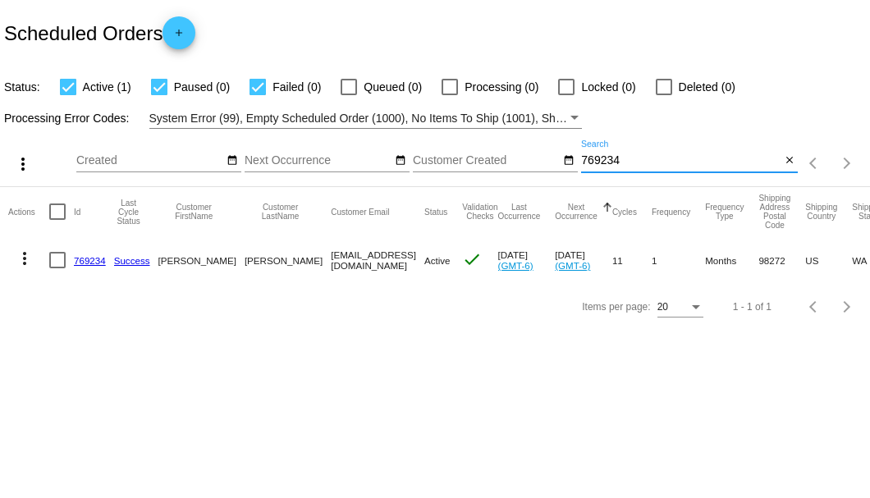
type input "769234"
drag, startPoint x: 256, startPoint y: 259, endPoint x: 365, endPoint y: 259, distance: 108.4
click at [365, 259] on mat-row "more_vert 769234 Success [PERSON_NAME] [EMAIL_ADDRESS][DOMAIN_NAME] Active chec…" at bounding box center [602, 260] width 1189 height 48
click at [788, 159] on mat-icon "close" at bounding box center [789, 160] width 11 height 13
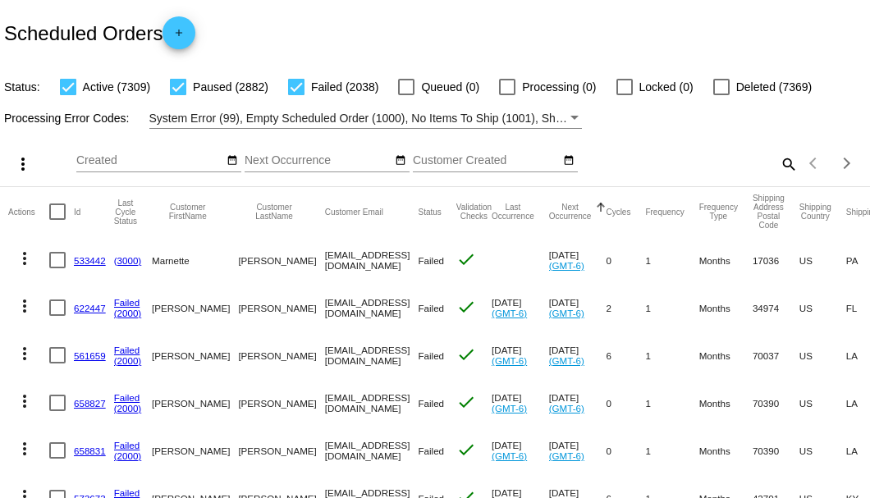
click at [785, 177] on mat-icon "search" at bounding box center [788, 163] width 20 height 25
click at [785, 167] on input "Search" at bounding box center [689, 160] width 217 height 13
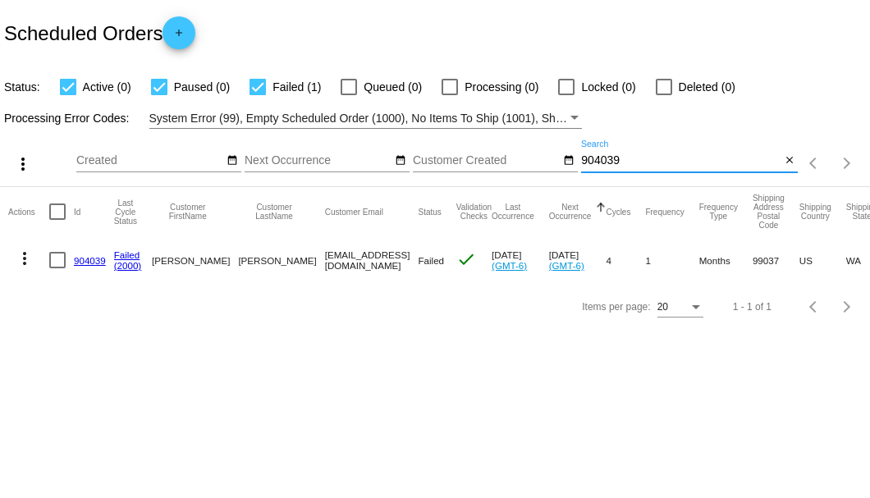
type input "904039"
click at [79, 260] on link "904039" at bounding box center [90, 260] width 32 height 11
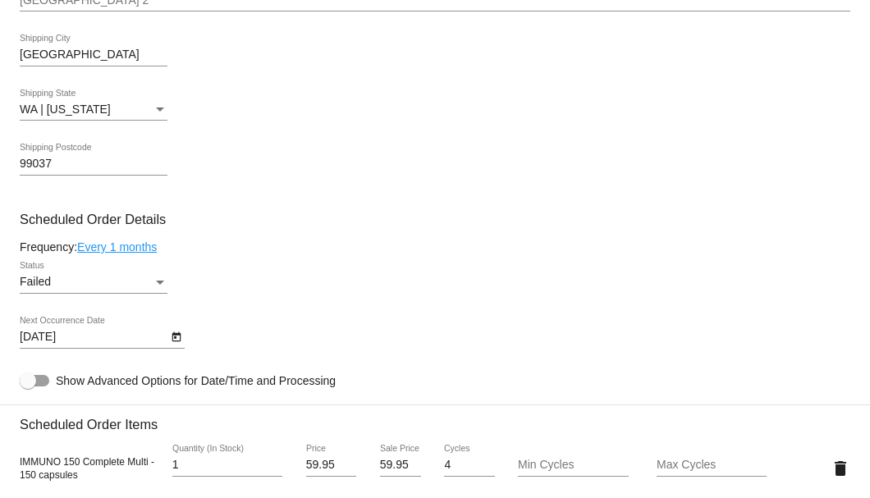
scroll to position [1039, 0]
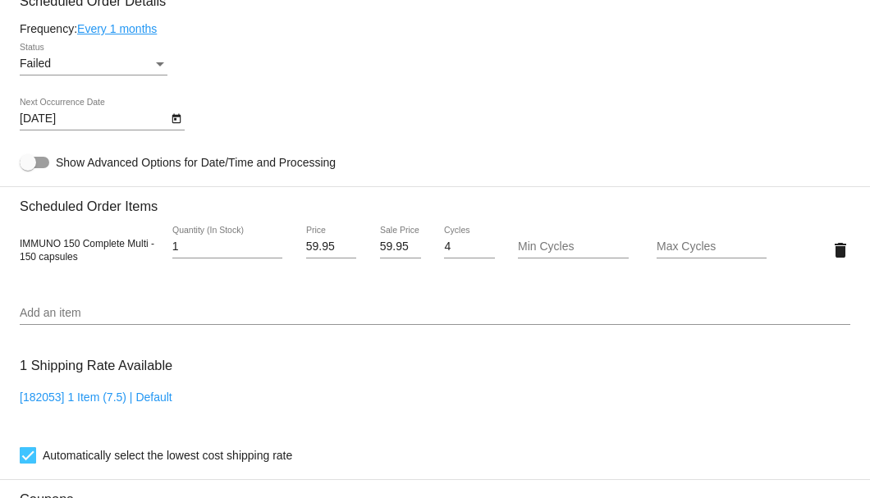
click at [163, 69] on div "Status" at bounding box center [160, 63] width 15 height 13
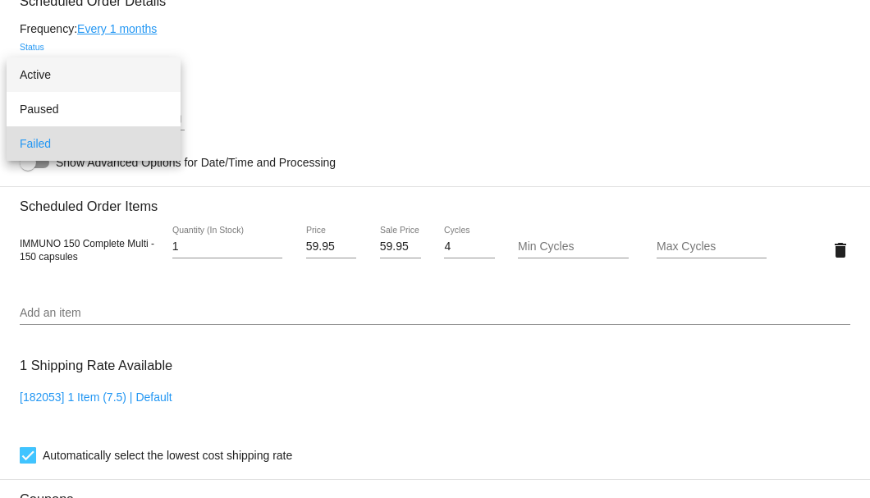
click at [131, 84] on span "Active" at bounding box center [94, 74] width 148 height 34
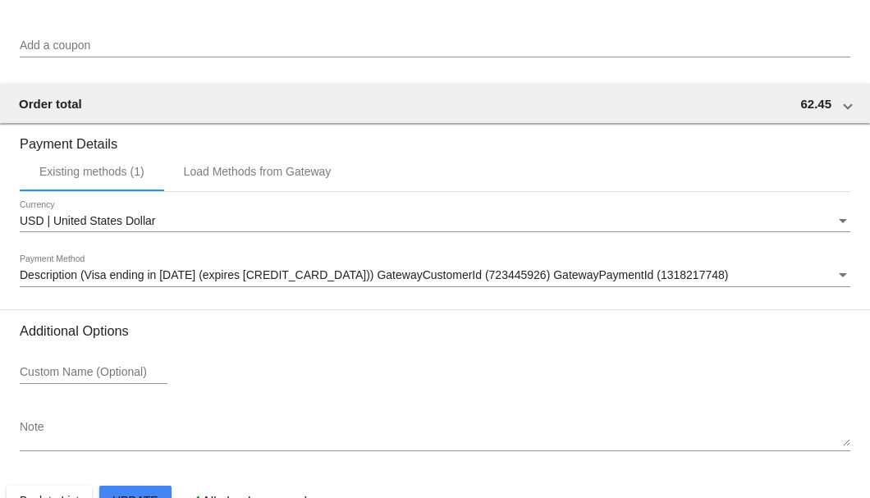
scroll to position [1630, 0]
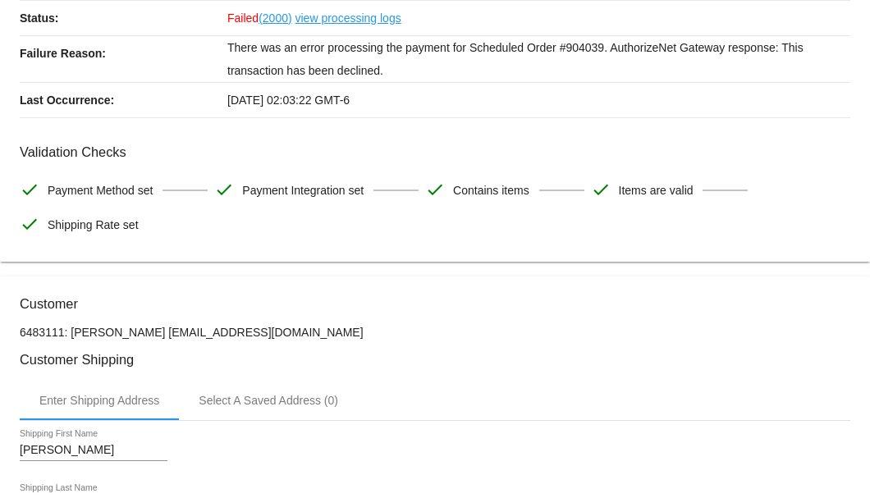
scroll to position [0, 0]
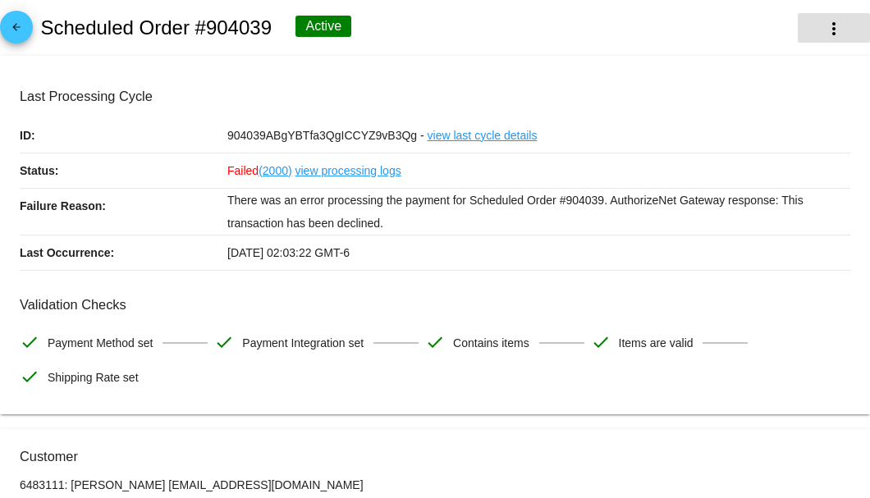
click at [837, 34] on button "more_vert" at bounding box center [834, 28] width 72 height 30
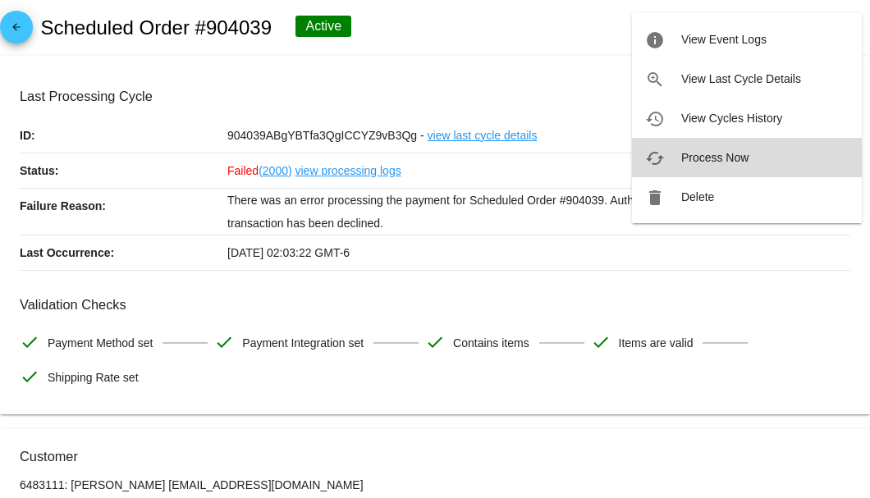
click at [713, 154] on span "Process Now" at bounding box center [714, 157] width 67 height 13
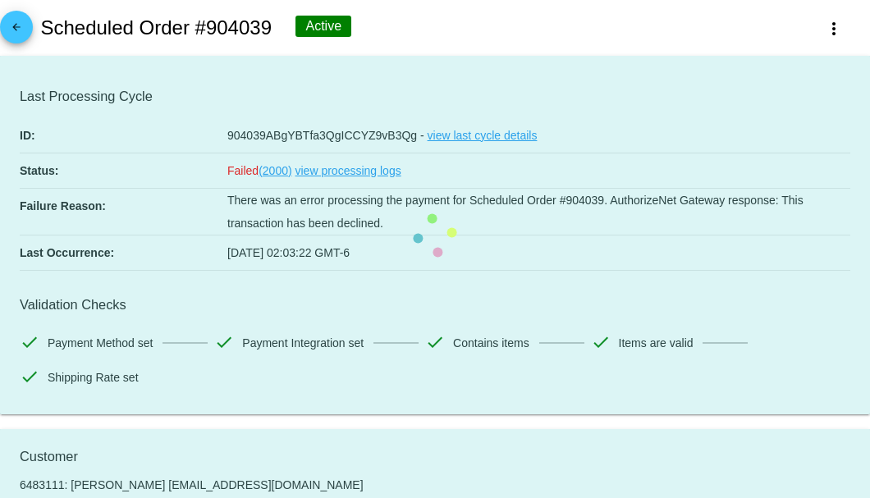
scroll to position [273, 0]
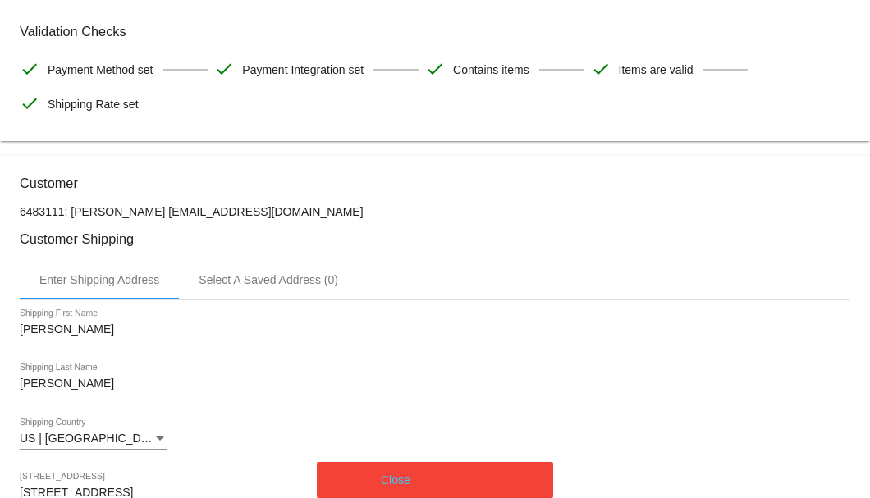
drag, startPoint x: 268, startPoint y: 212, endPoint x: 130, endPoint y: 210, distance: 137.9
click at [130, 210] on p "6483111: [PERSON_NAME] [EMAIL_ADDRESS][DOMAIN_NAME]" at bounding box center [435, 211] width 831 height 13
copy p "[EMAIL_ADDRESS][DOMAIN_NAME]"
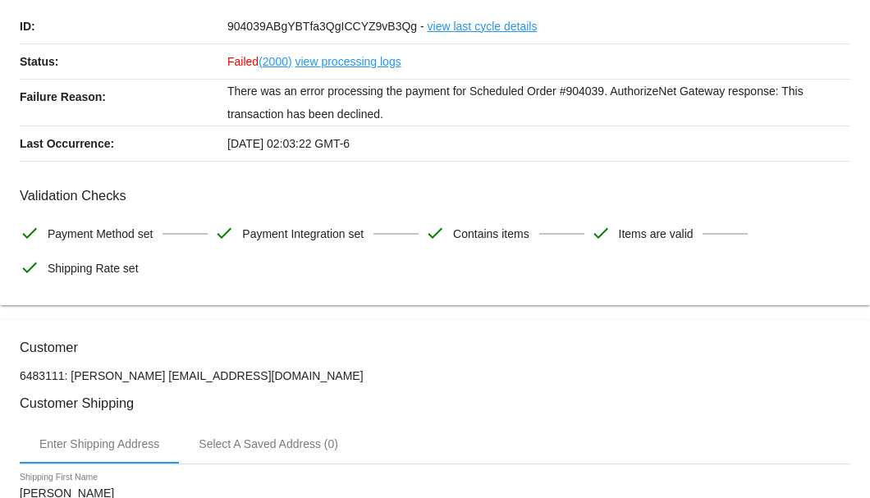
scroll to position [0, 0]
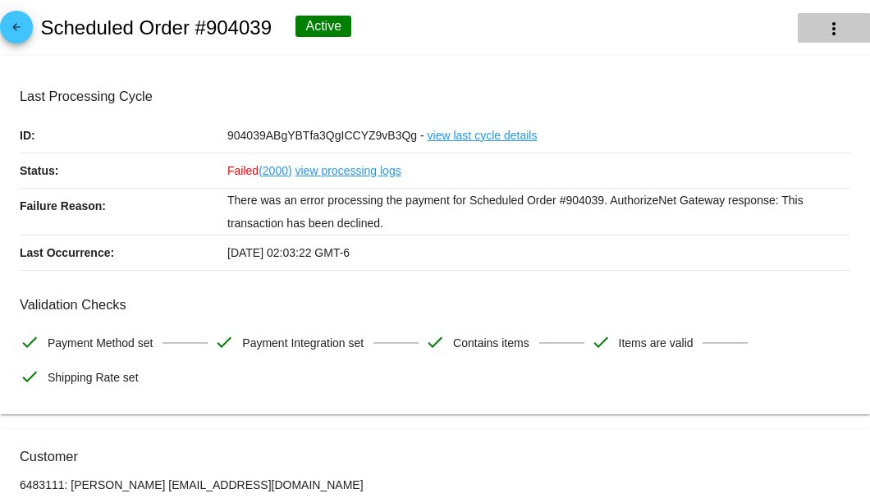
click at [824, 32] on mat-icon "more_vert" at bounding box center [834, 29] width 20 height 20
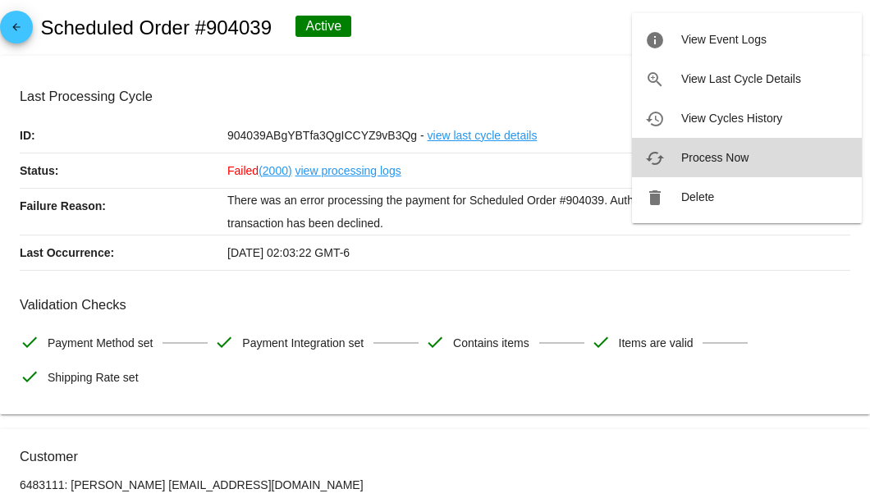
click at [707, 154] on span "Process Now" at bounding box center [714, 157] width 67 height 13
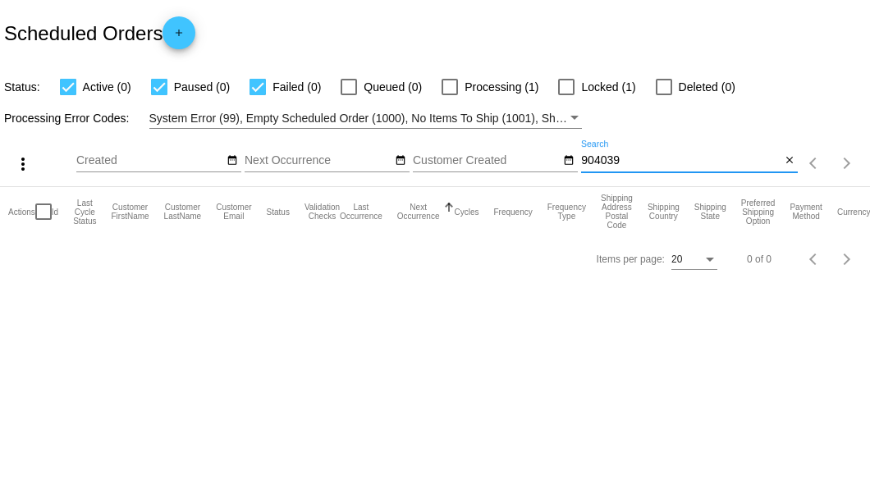
click at [621, 163] on input "904039" at bounding box center [680, 160] width 199 height 13
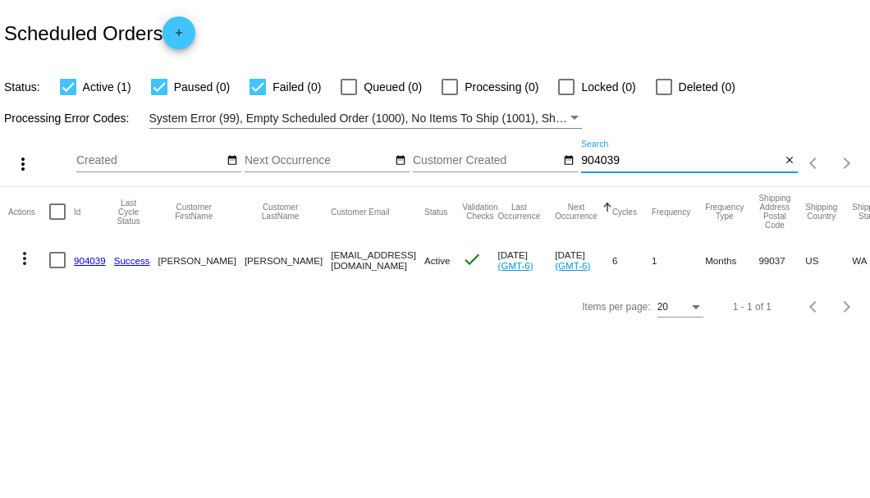
click at [594, 165] on input "904039" at bounding box center [680, 160] width 199 height 13
paste input "[EMAIL_ADDRESS][DOMAIN_NAME]"
type input "[EMAIL_ADDRESS][DOMAIN_NAME]"
click at [86, 258] on link "857477" at bounding box center [90, 260] width 32 height 11
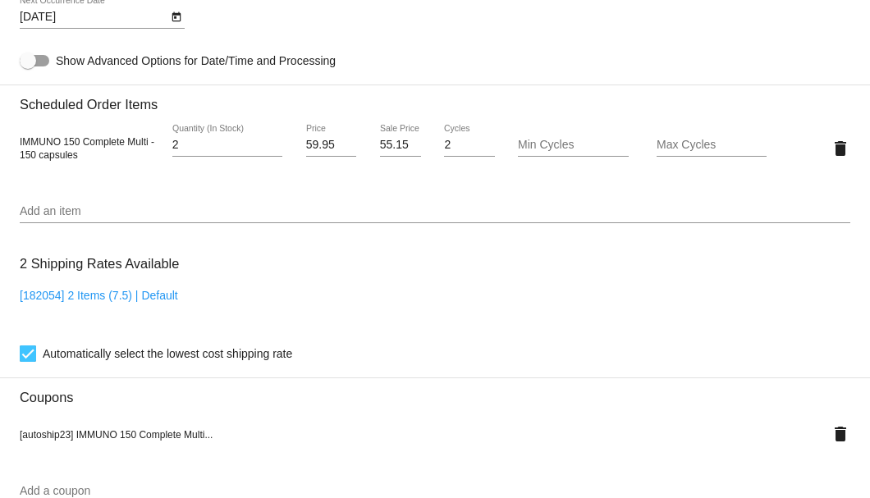
scroll to position [930, 0]
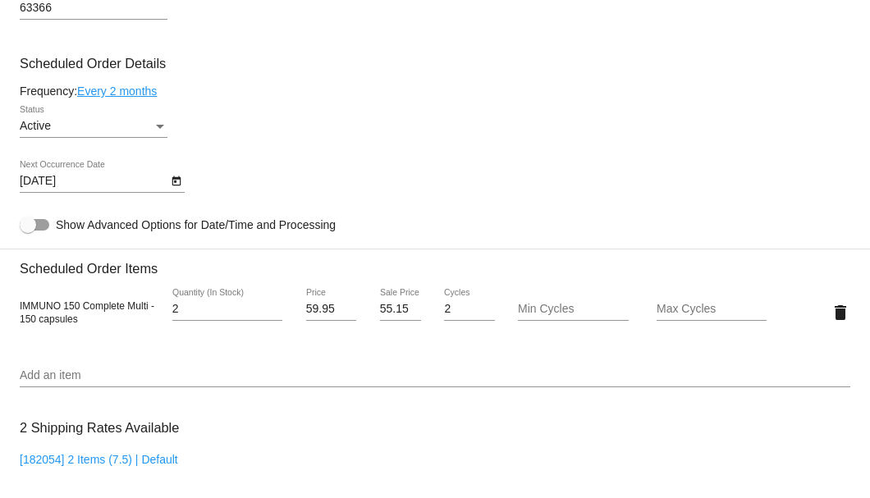
click at [177, 185] on icon "Open calendar" at bounding box center [176, 182] width 11 height 20
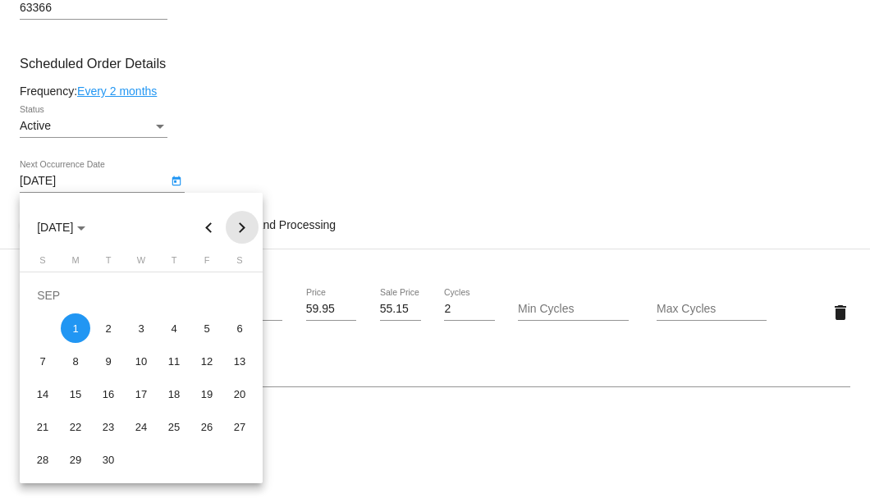
click at [241, 227] on button "Next month" at bounding box center [242, 227] width 33 height 33
click at [244, 291] on div "1" at bounding box center [240, 296] width 30 height 30
type input "[DATE]"
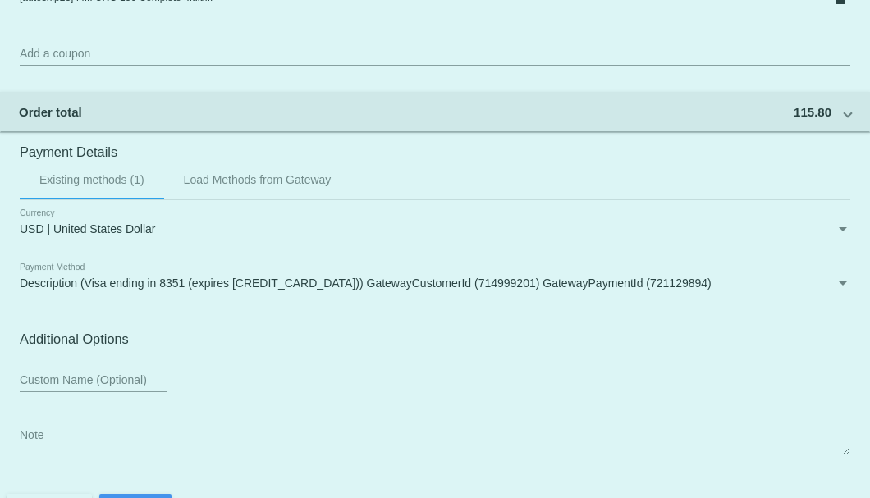
scroll to position [1585, 0]
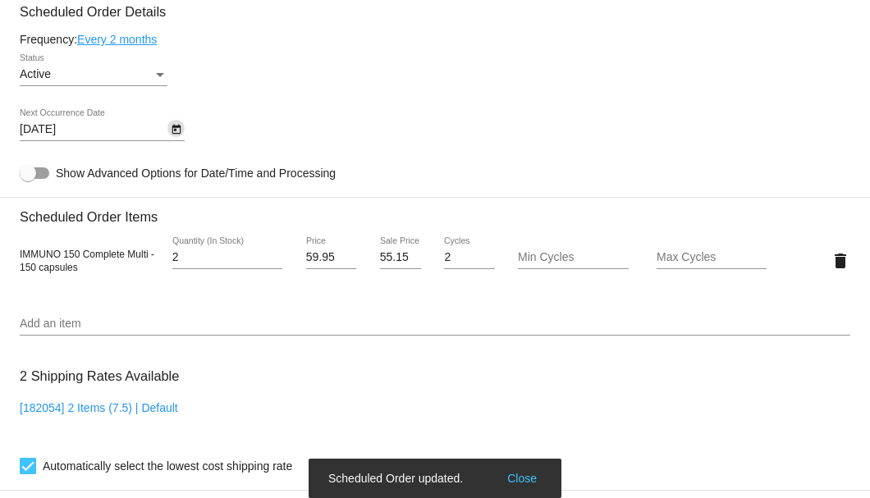
scroll to position [1146, 0]
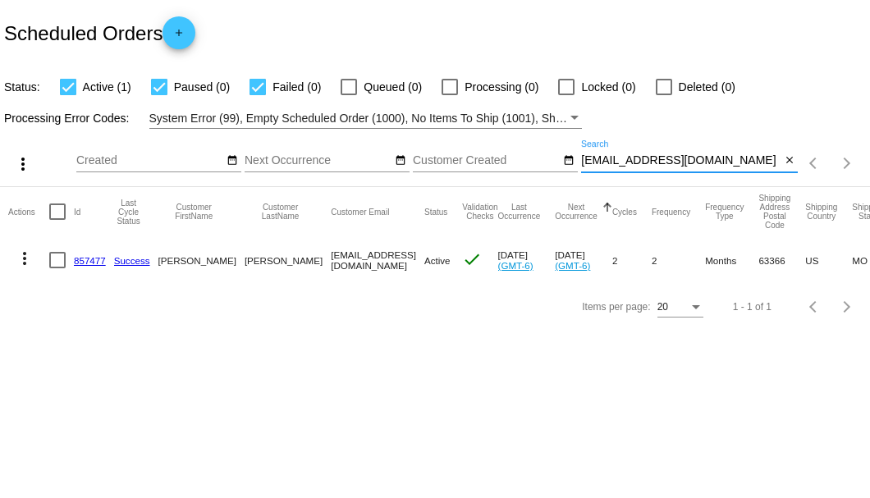
drag, startPoint x: 727, startPoint y: 156, endPoint x: 585, endPoint y: 159, distance: 142.1
click at [585, 159] on input "[EMAIL_ADDRESS][DOMAIN_NAME]" at bounding box center [680, 160] width 199 height 13
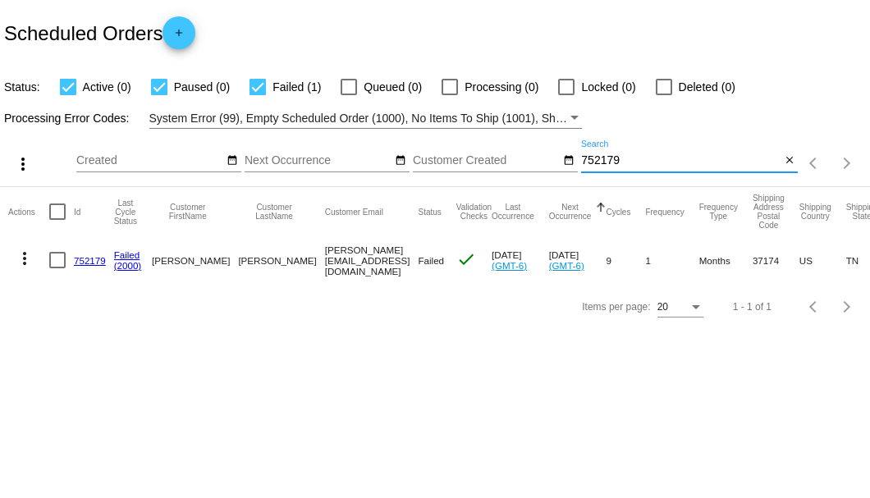
type input "752179"
drag, startPoint x: 256, startPoint y: 261, endPoint x: 353, endPoint y: 257, distance: 97.0
click at [353, 257] on mat-row "more_vert 752179 Failed (2000) [PERSON_NAME] [PERSON_NAME][EMAIL_ADDRESS][DOMAI…" at bounding box center [599, 260] width 1183 height 48
copy mat-row "[PERSON_NAME][EMAIL_ADDRESS][DOMAIN_NAME]"
click at [97, 258] on link "752179" at bounding box center [90, 260] width 32 height 11
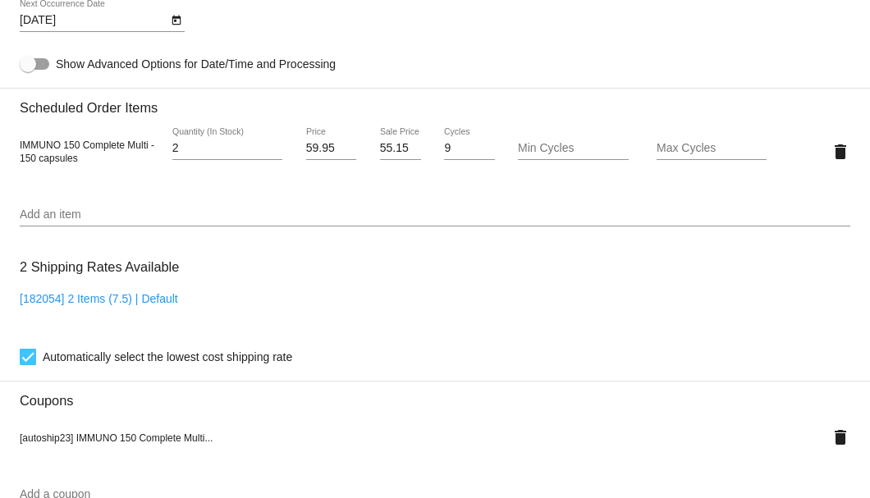
scroll to position [974, 0]
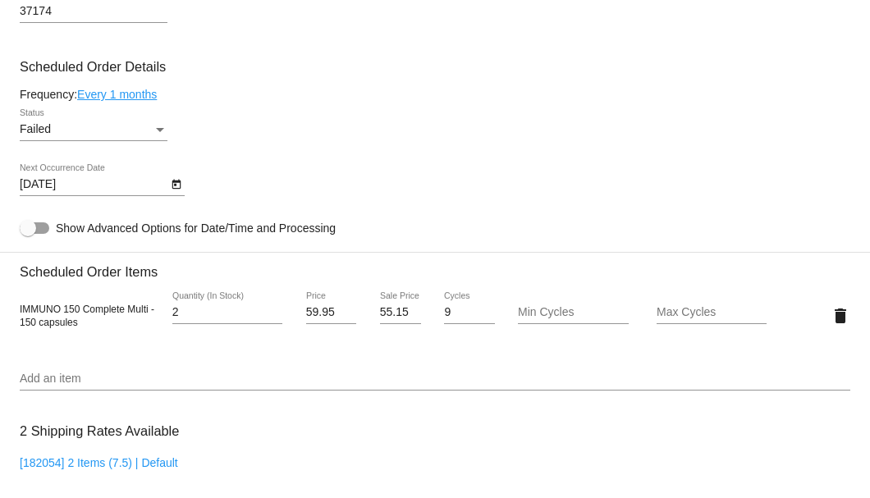
click at [151, 126] on div "Failed" at bounding box center [86, 129] width 133 height 13
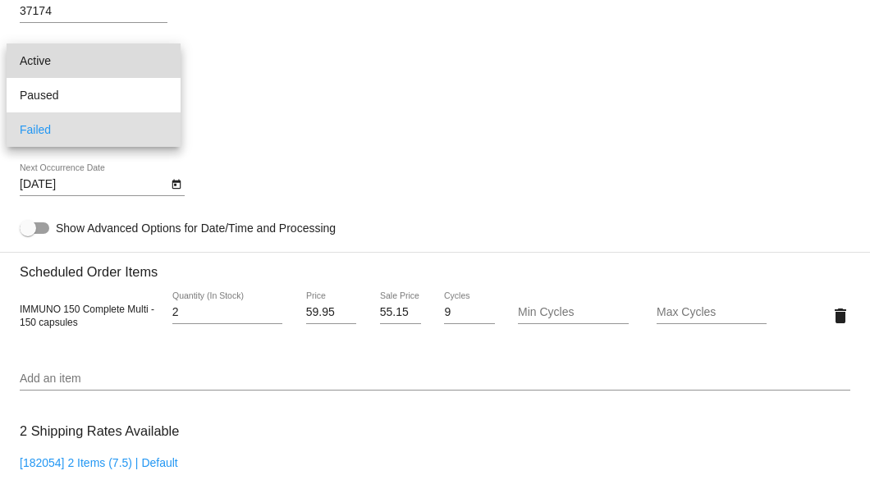
click at [143, 62] on span "Active" at bounding box center [94, 61] width 148 height 34
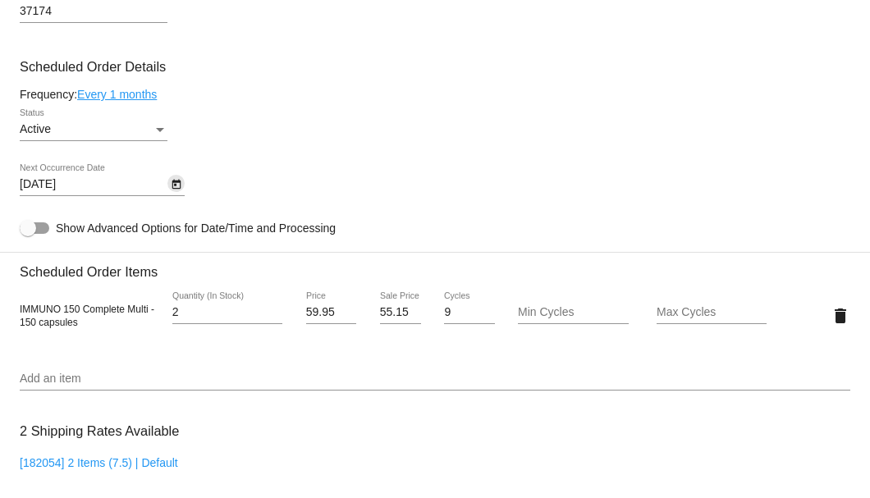
click at [176, 185] on icon "Open calendar" at bounding box center [176, 185] width 9 height 10
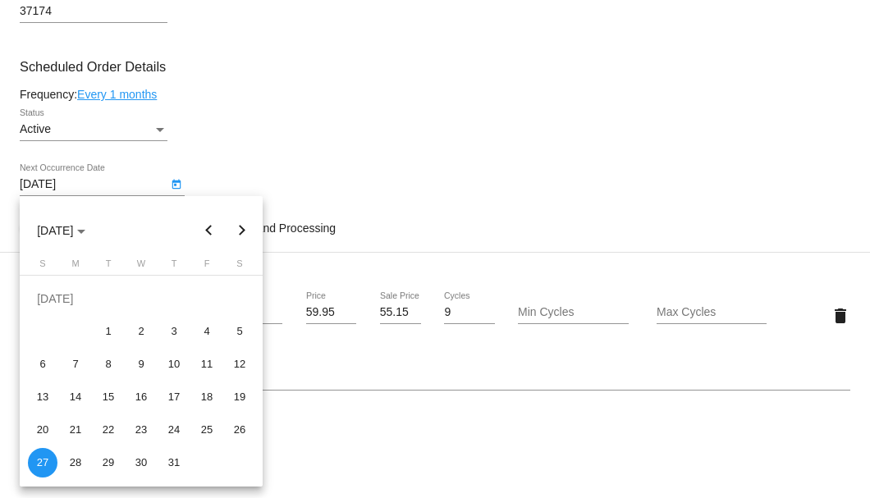
click at [243, 236] on button "Next month" at bounding box center [242, 230] width 33 height 33
click at [143, 360] on div "13" at bounding box center [141, 365] width 30 height 30
type input "[DATE]"
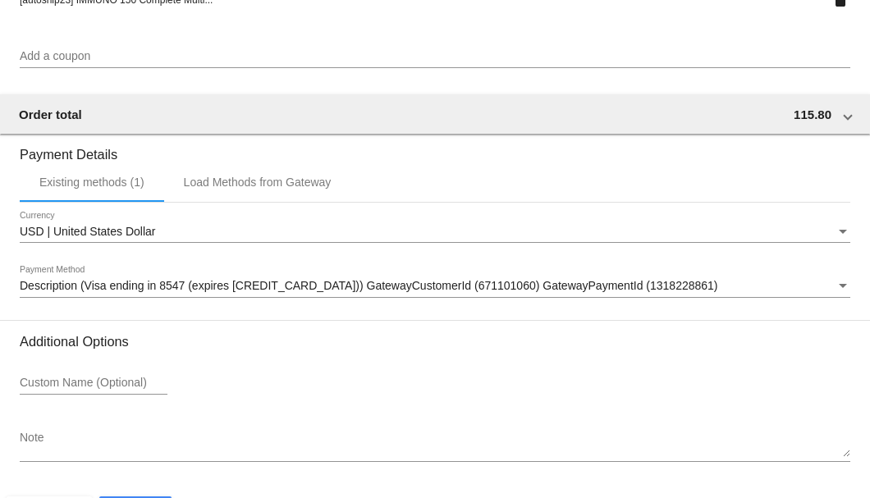
scroll to position [1630, 0]
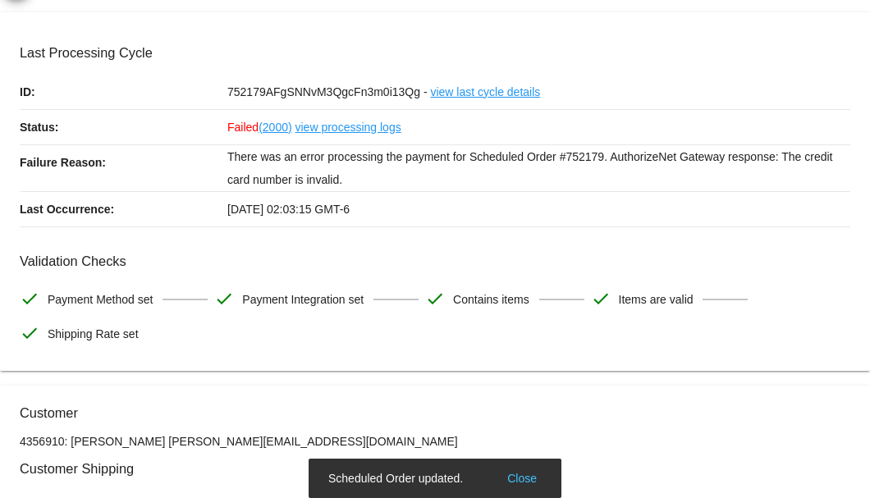
scroll to position [0, 0]
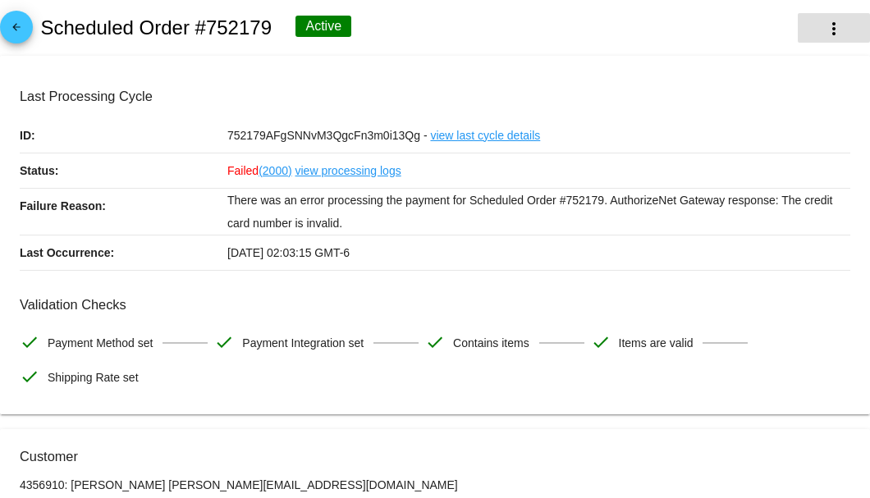
click at [824, 30] on mat-icon "more_vert" at bounding box center [834, 29] width 20 height 20
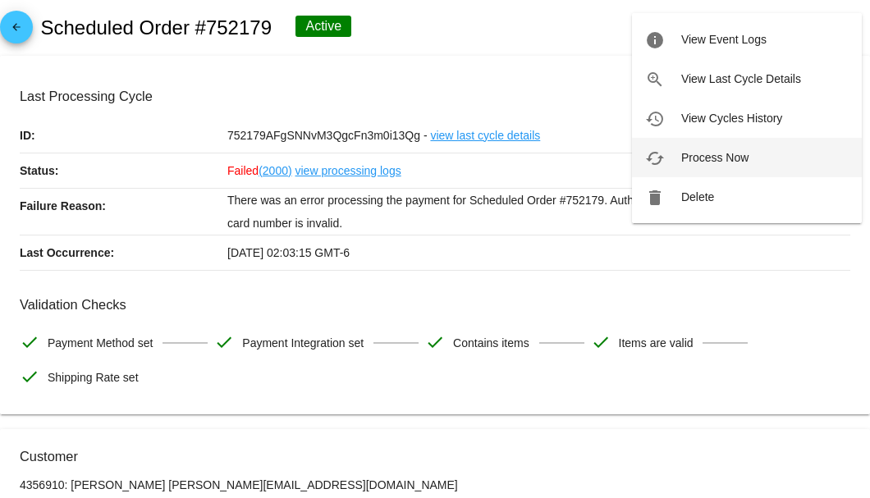
click at [688, 159] on span "Process Now" at bounding box center [714, 157] width 67 height 13
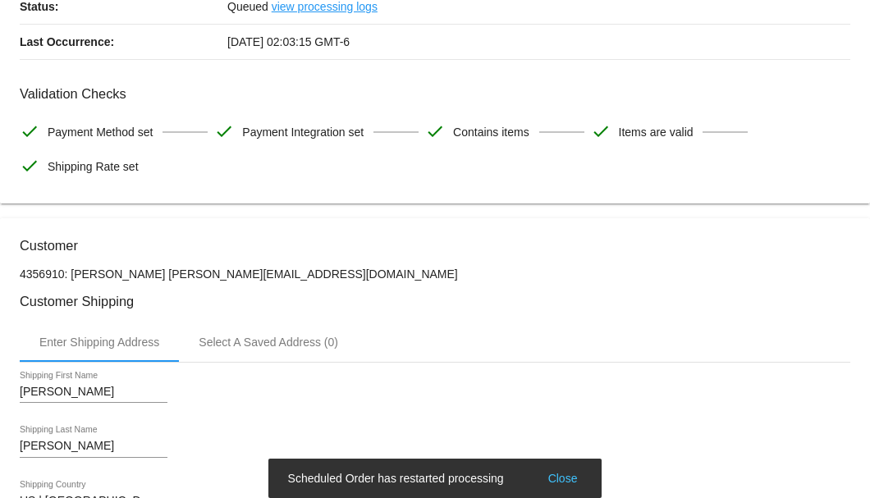
scroll to position [328, 0]
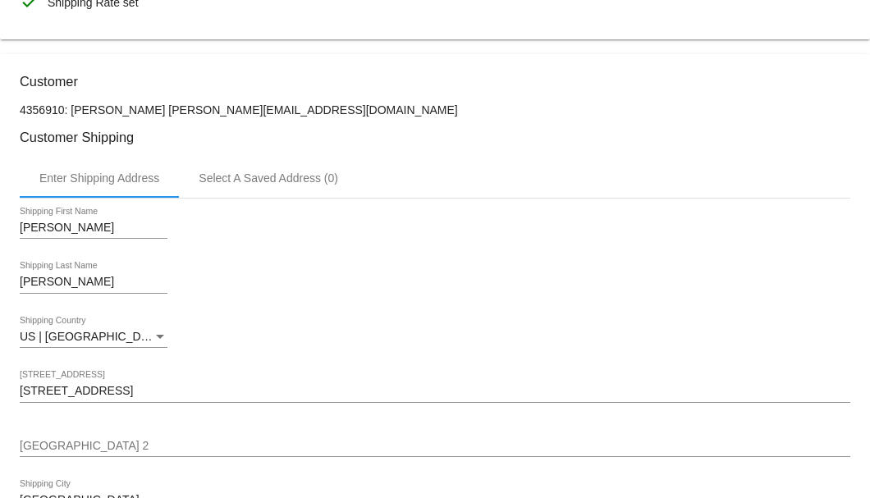
drag, startPoint x: 280, startPoint y: 111, endPoint x: 166, endPoint y: 109, distance: 114.1
click at [166, 109] on p "4356910: [PERSON_NAME] [PERSON_NAME][EMAIL_ADDRESS][DOMAIN_NAME]" at bounding box center [435, 109] width 831 height 13
copy p "[PERSON_NAME][EMAIL_ADDRESS][DOMAIN_NAME]"
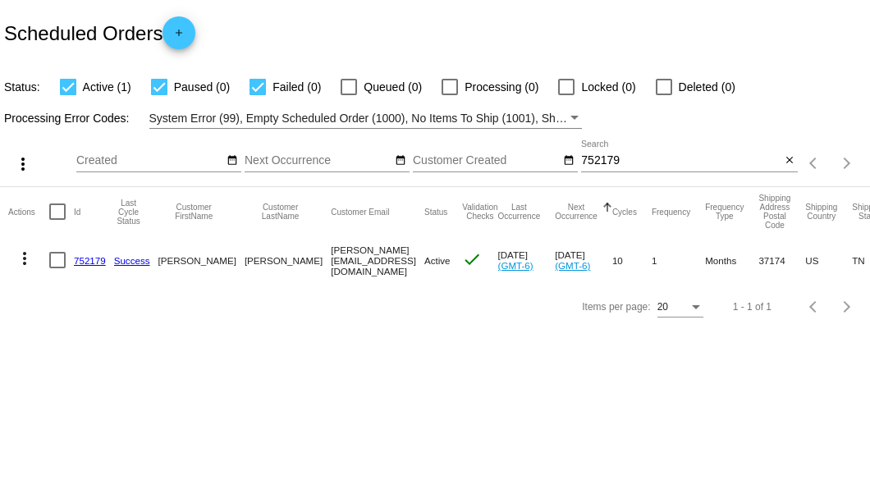
click at [603, 160] on input "752179" at bounding box center [680, 160] width 199 height 13
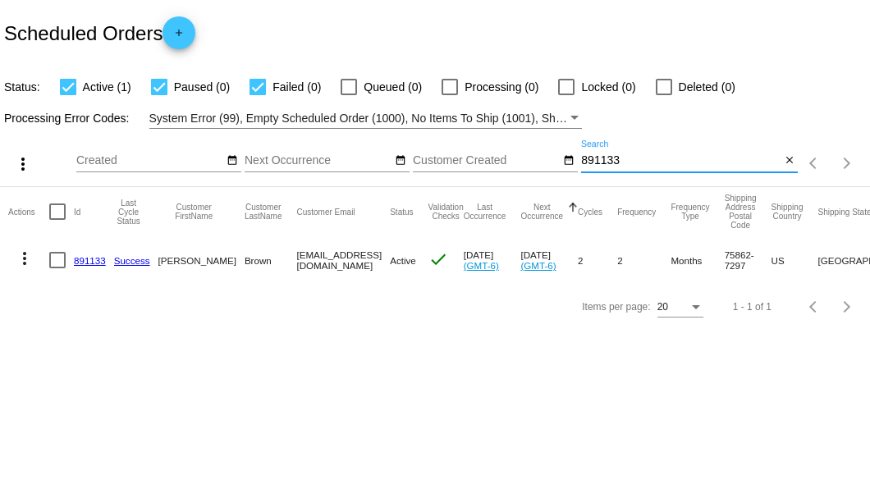
drag, startPoint x: 638, startPoint y: 164, endPoint x: 577, endPoint y: 164, distance: 60.8
click at [577, 164] on div "more_vert Aug Jan Feb Mar Apr 1" at bounding box center [435, 158] width 870 height 58
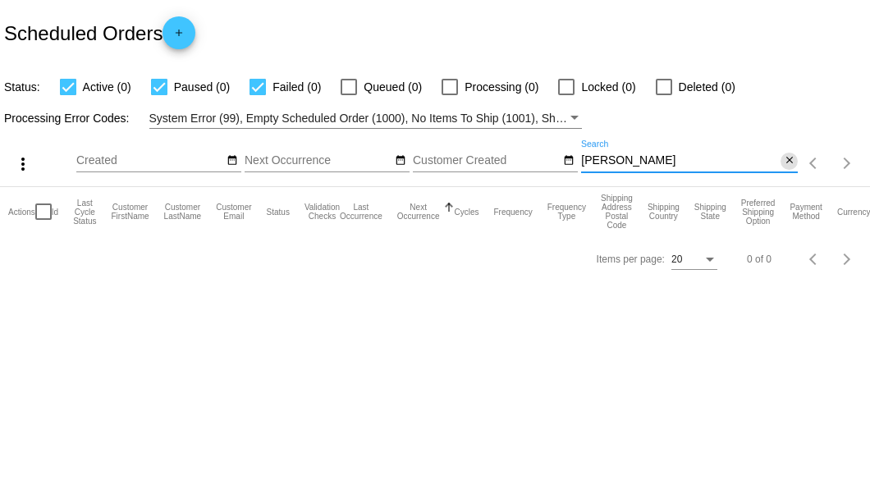
type input "[PERSON_NAME]"
click at [794, 166] on mat-icon "close" at bounding box center [789, 160] width 11 height 13
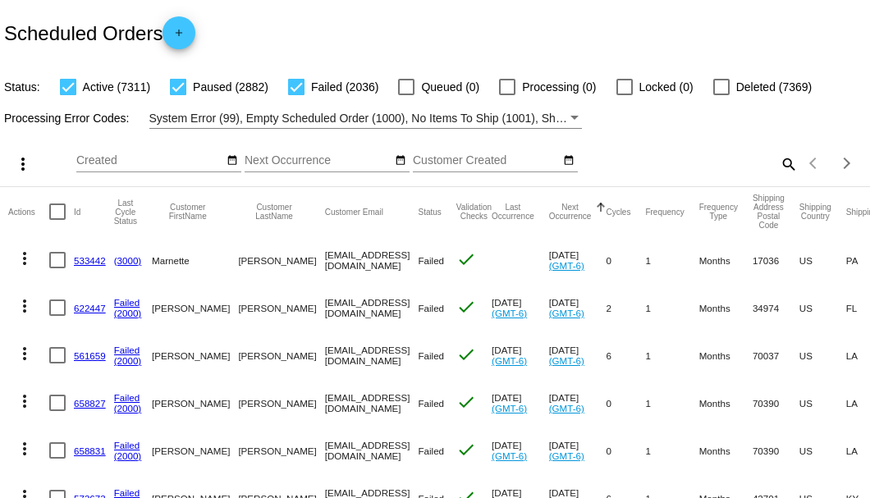
click at [778, 177] on mat-icon "search" at bounding box center [788, 163] width 20 height 25
click at [777, 167] on input "Search" at bounding box center [689, 160] width 217 height 13
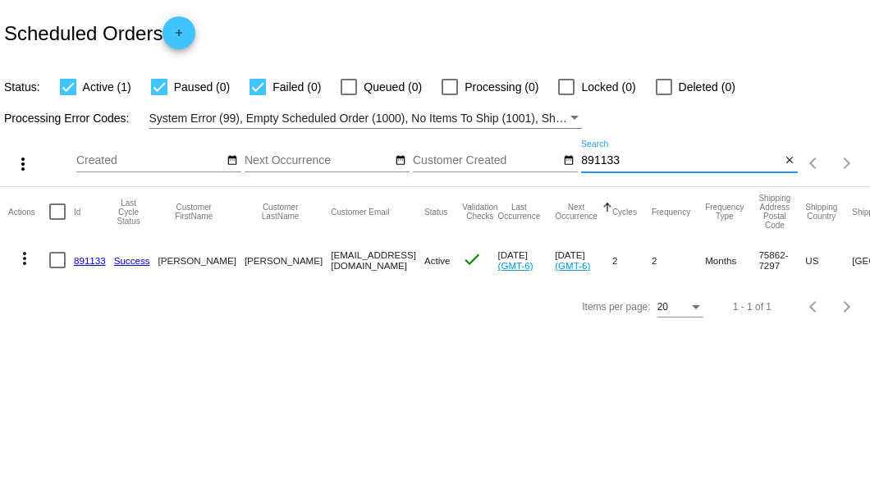
type input "891133"
click at [82, 262] on link "891133" at bounding box center [90, 260] width 32 height 11
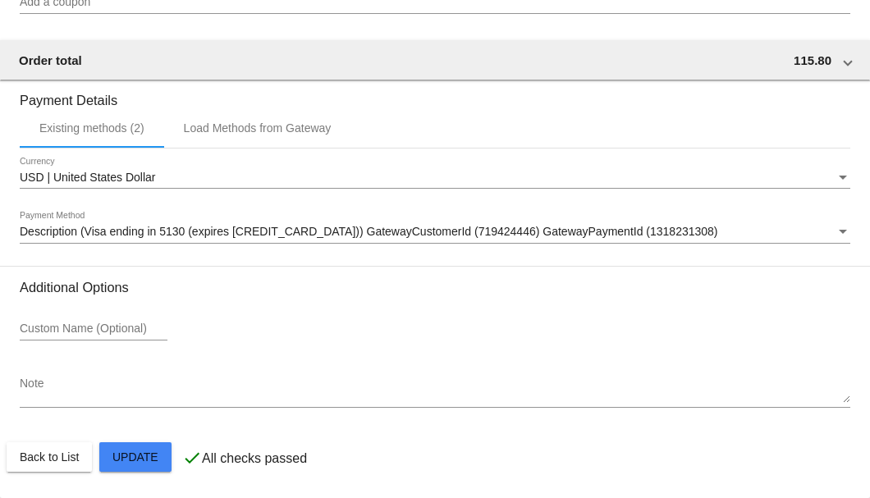
scroll to position [1420, 0]
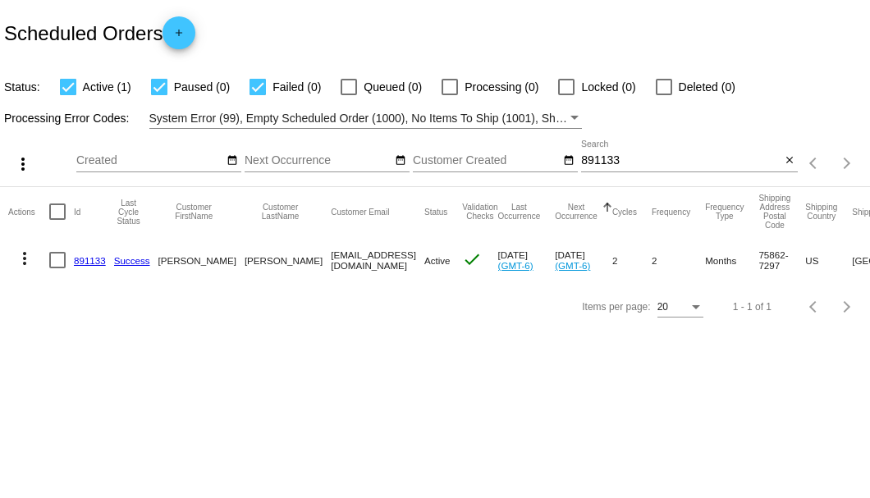
click at [583, 165] on input "891133" at bounding box center [680, 160] width 199 height 13
type input "538572"
click at [90, 256] on link "538572" at bounding box center [90, 260] width 32 height 11
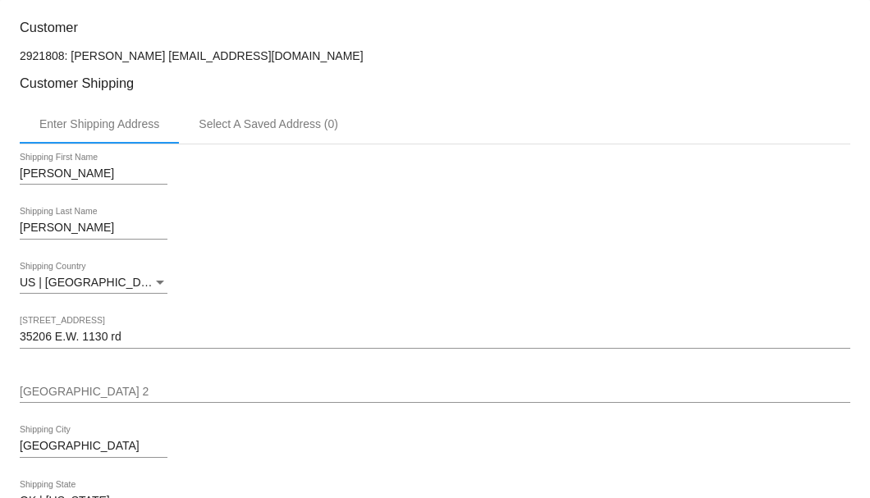
scroll to position [602, 0]
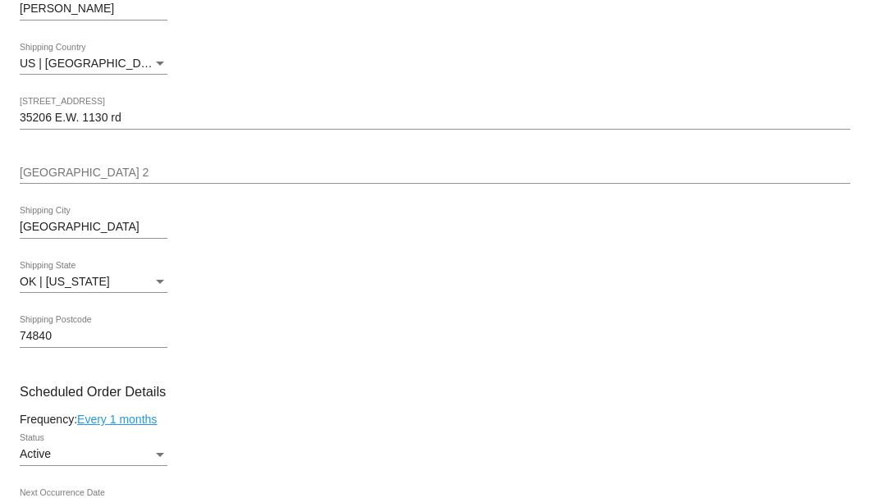
click at [79, 123] on input "35206 E.W. 1130 rd" at bounding box center [435, 118] width 831 height 13
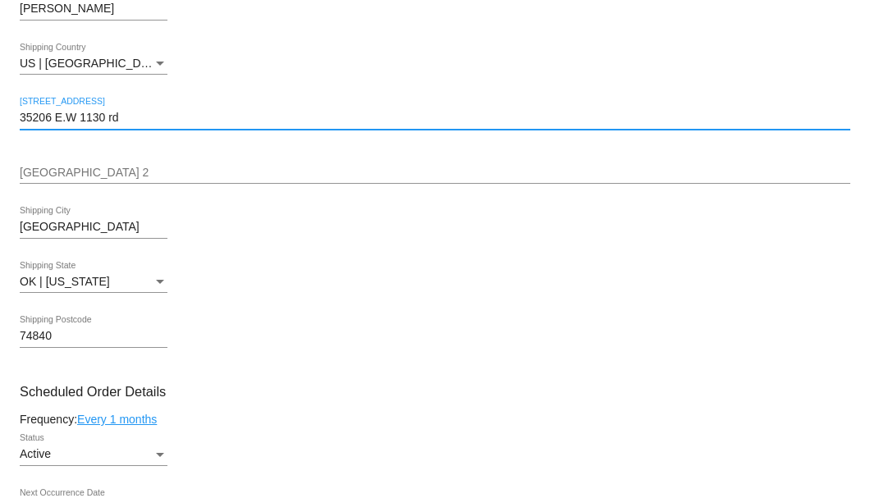
click at [65, 117] on input "35206 E.W 1130 rd" at bounding box center [435, 118] width 831 height 13
click at [76, 120] on input "35206 E.W 1130 rd" at bounding box center [435, 118] width 831 height 13
type input "35206 E.W. 1130 rd"
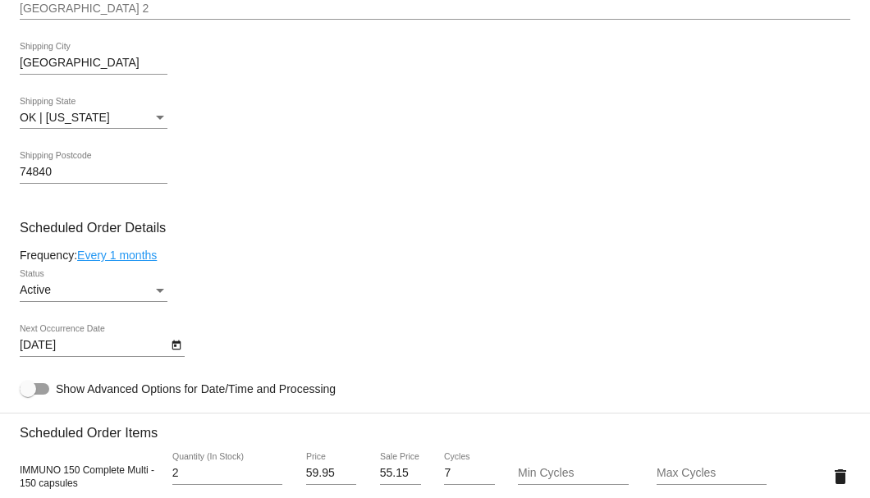
scroll to position [930, 0]
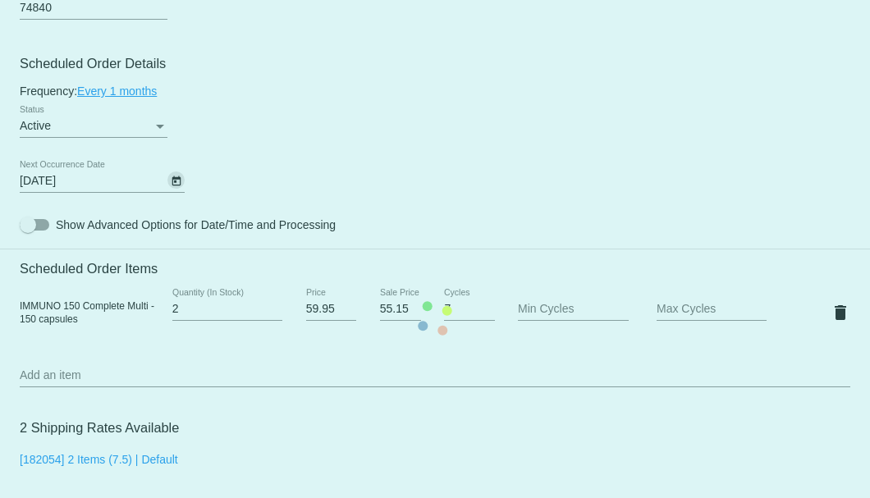
click at [172, 184] on mat-card "Customer 2921808: Thomas Fisher twmfisher1640@yahoo.com Customer Shipping Enter…" at bounding box center [435, 318] width 870 height 1732
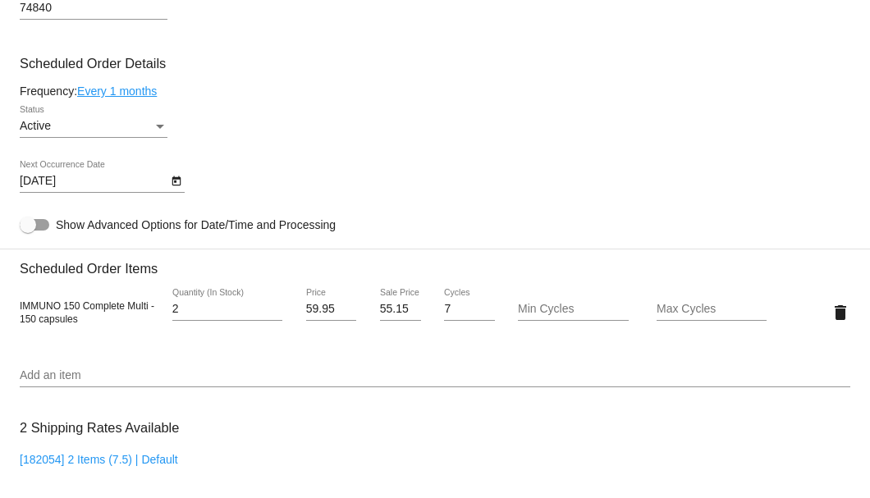
click at [176, 186] on icon "Open calendar" at bounding box center [176, 182] width 11 height 20
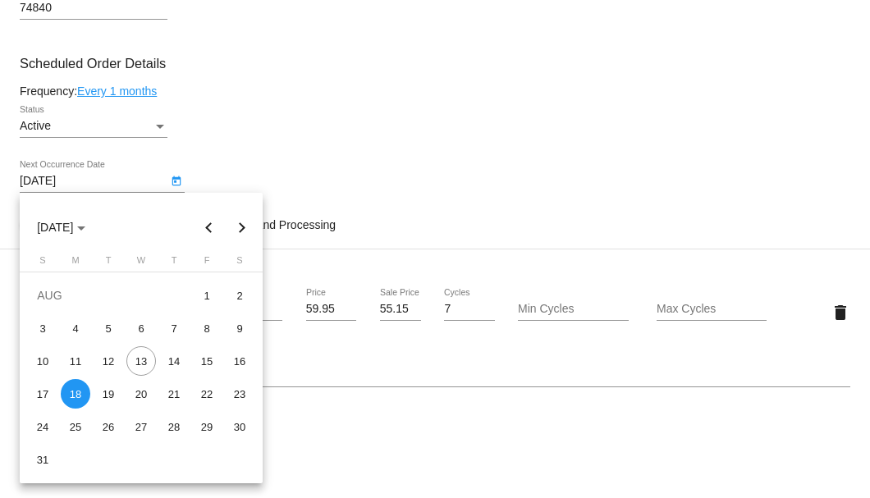
click at [237, 232] on button "Next month" at bounding box center [242, 227] width 33 height 33
click at [241, 361] on div "18" at bounding box center [240, 361] width 30 height 30
type input "10/18/2025"
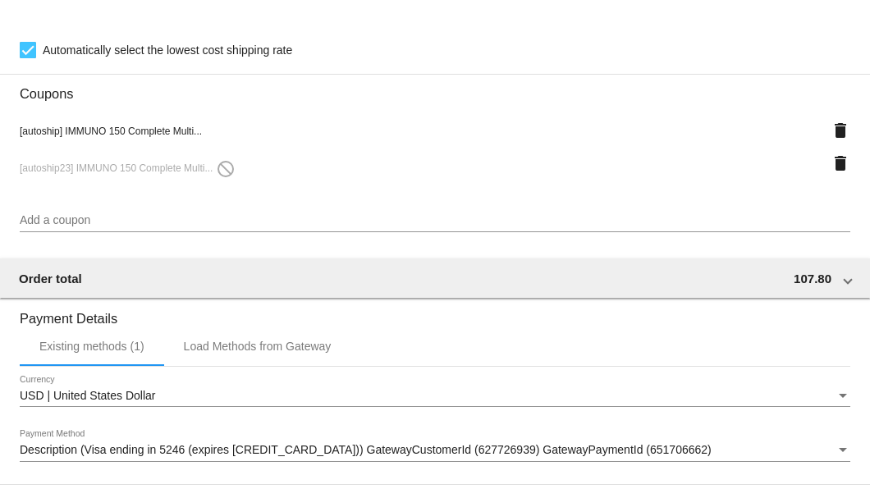
scroll to position [1234, 0]
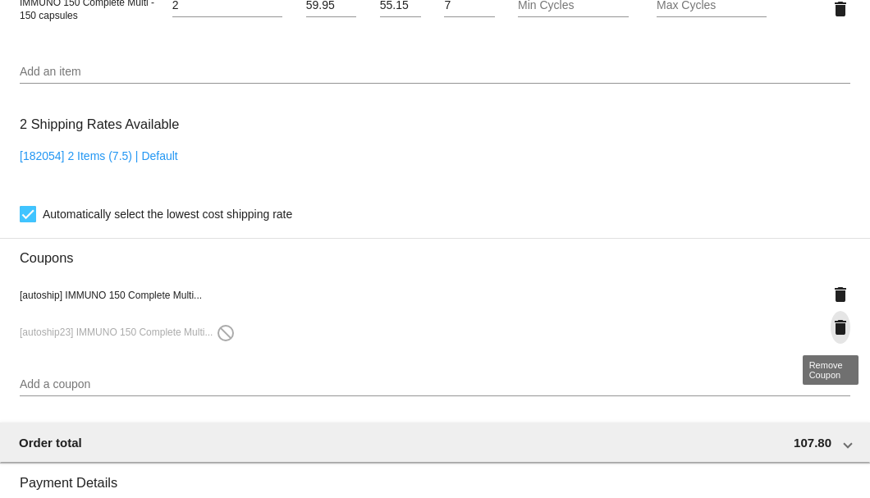
click at [835, 332] on mat-icon "delete" at bounding box center [841, 328] width 20 height 20
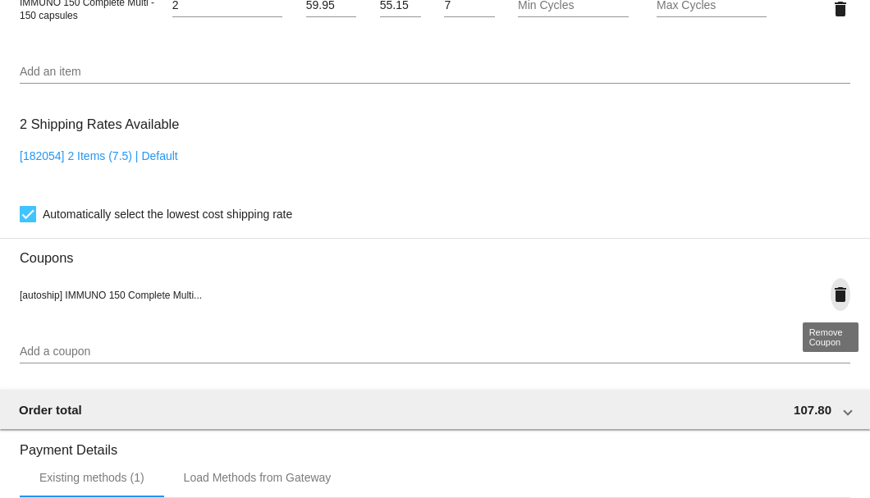
click at [832, 297] on mat-icon "delete" at bounding box center [841, 295] width 20 height 20
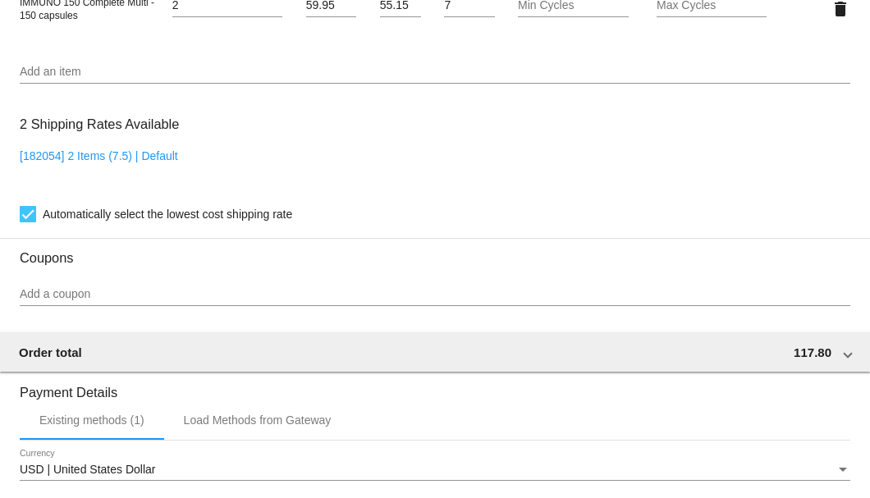
click at [99, 291] on input "Add a coupon" at bounding box center [435, 294] width 831 height 13
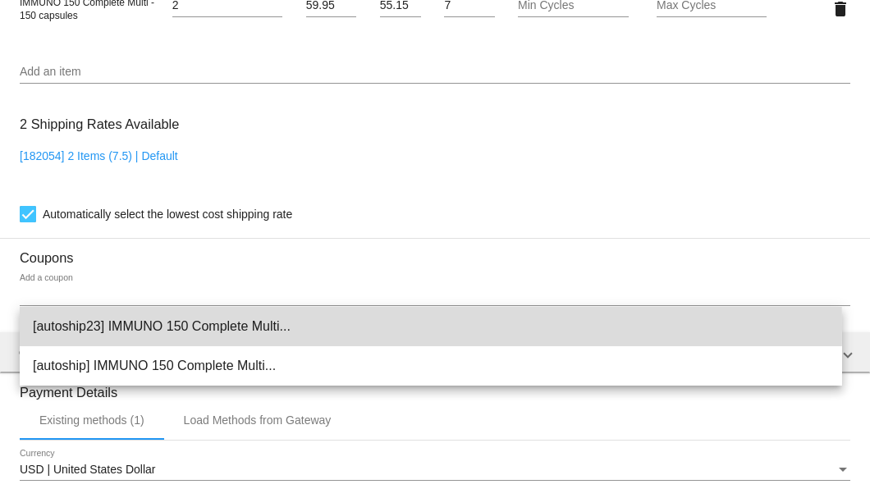
click at [99, 328] on span "[autoship23] IMMUNO 150 Complete Multi..." at bounding box center [431, 326] width 796 height 39
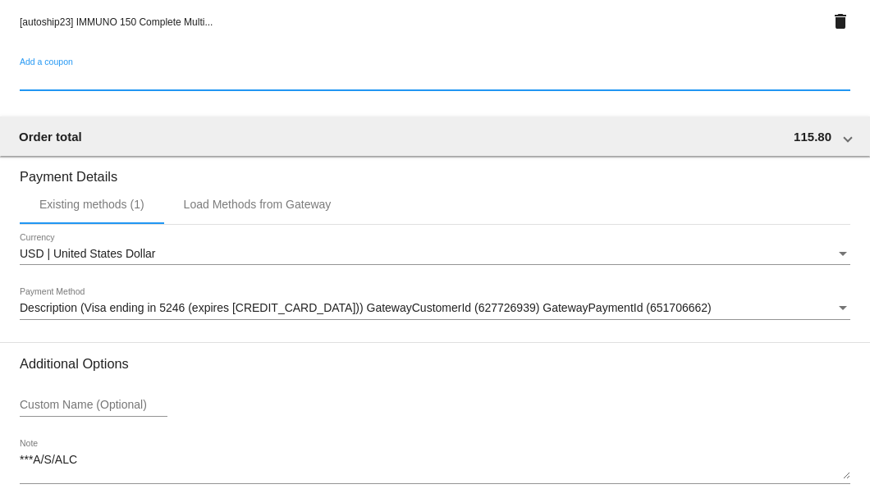
scroll to position [1585, 0]
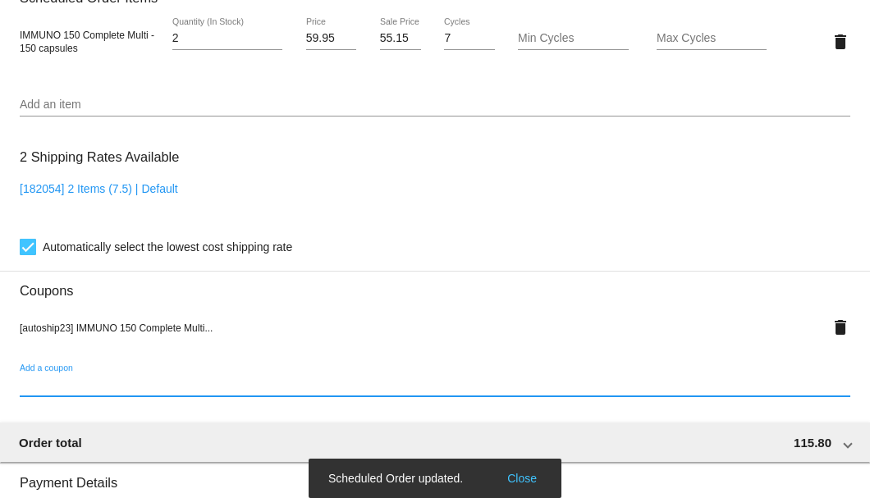
scroll to position [1092, 0]
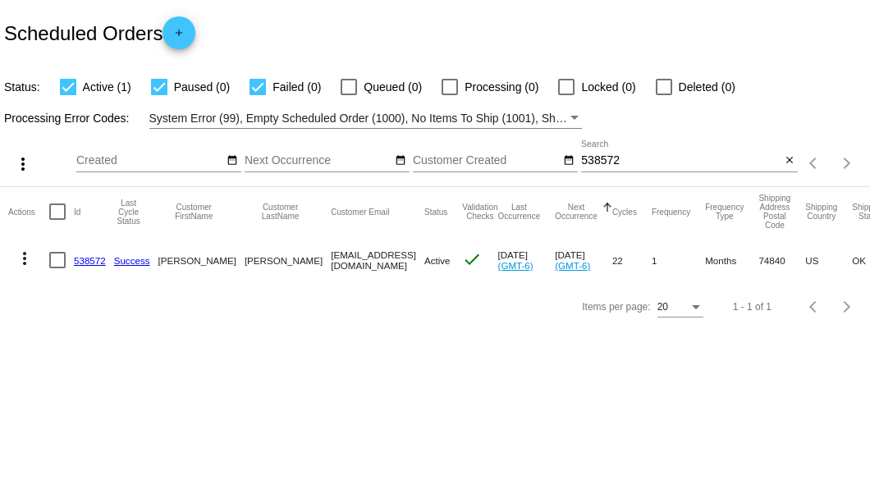
drag, startPoint x: 259, startPoint y: 256, endPoint x: 381, endPoint y: 259, distance: 121.6
click at [381, 259] on mat-row "more_vert 538572 Success [PERSON_NAME] [EMAIL_ADDRESS][DOMAIN_NAME] Active chec…" at bounding box center [602, 260] width 1189 height 48
copy mat-row "[EMAIL_ADDRESS][DOMAIN_NAME]"
click at [612, 156] on input "538572" at bounding box center [680, 160] width 199 height 13
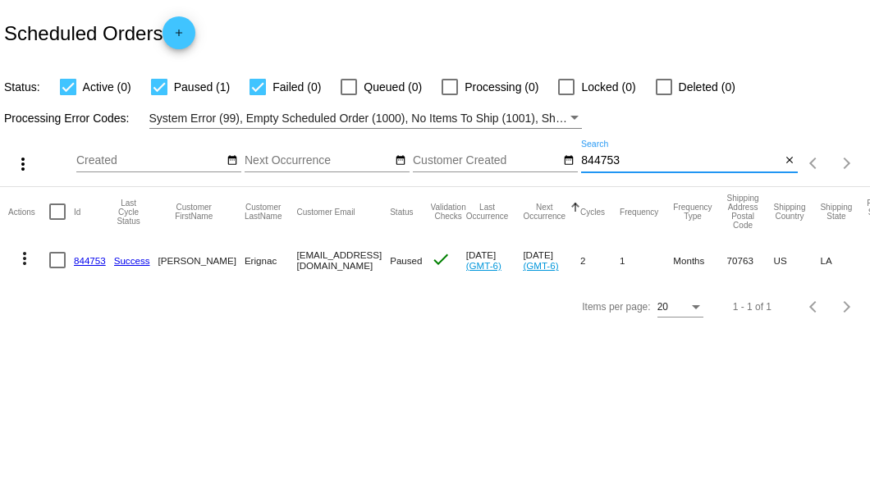
type input "844753"
click at [90, 263] on link "844753" at bounding box center [90, 260] width 32 height 11
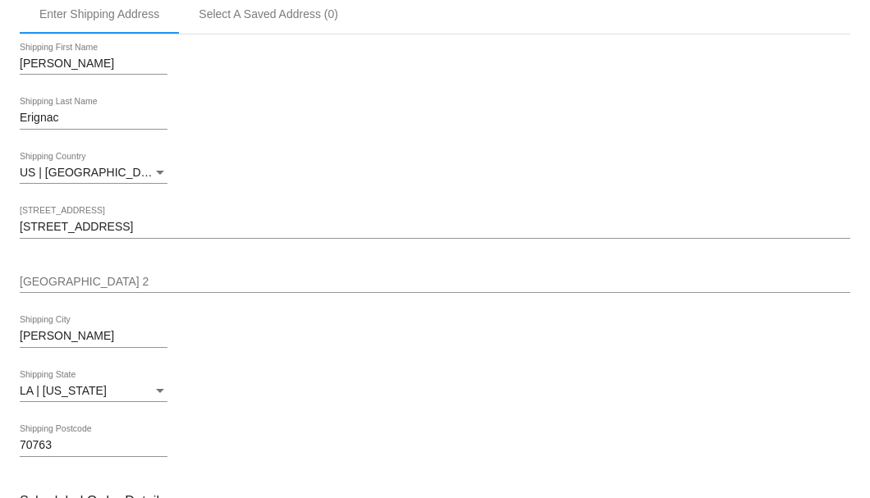
scroll to position [711, 0]
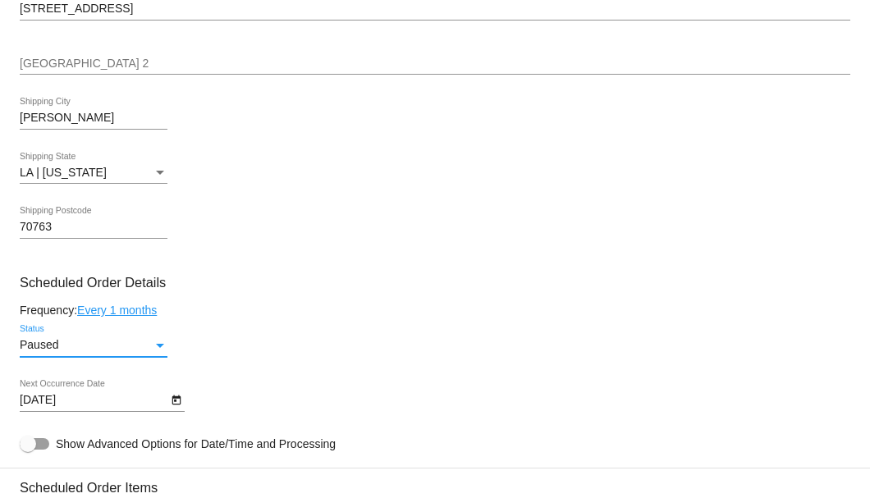
click at [161, 343] on div "Status" at bounding box center [160, 345] width 15 height 13
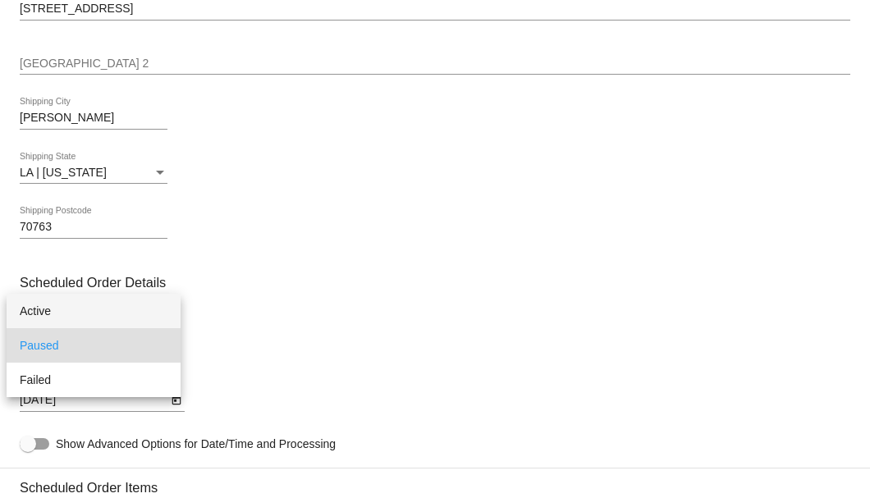
click at [135, 306] on span "Active" at bounding box center [94, 311] width 148 height 34
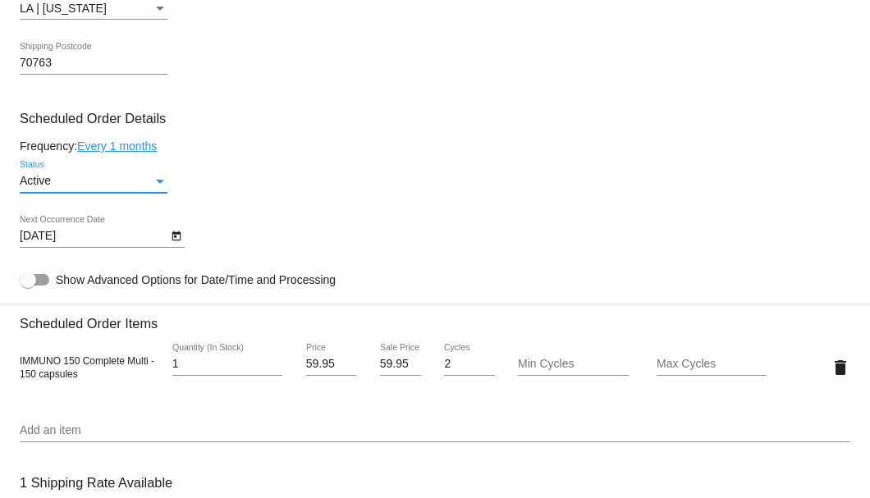
scroll to position [766, 0]
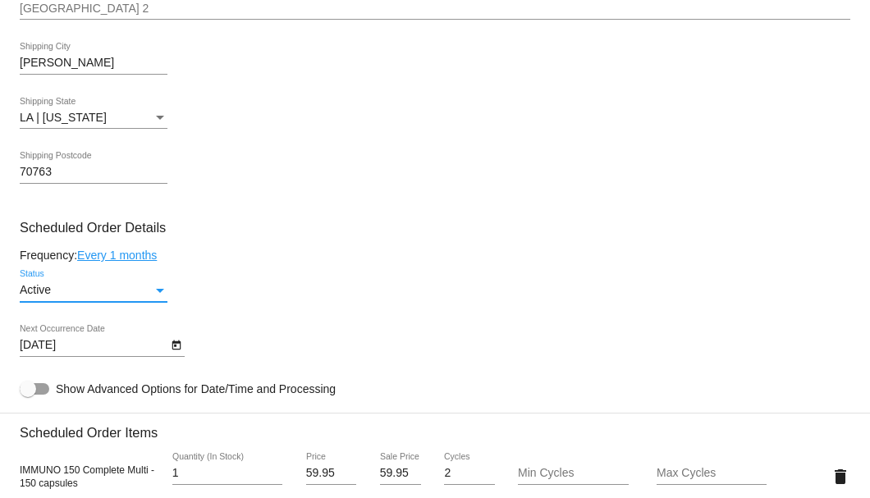
click at [163, 296] on div "Status" at bounding box center [160, 290] width 15 height 13
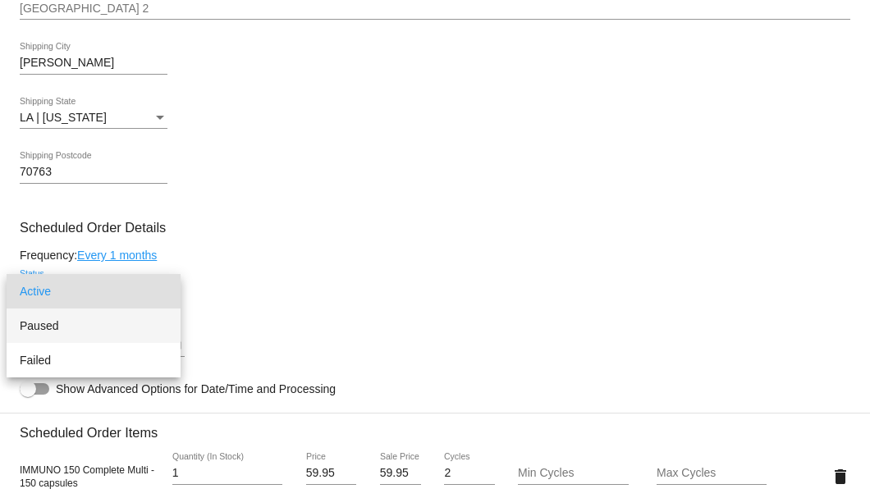
click at [115, 323] on span "Paused" at bounding box center [94, 326] width 148 height 34
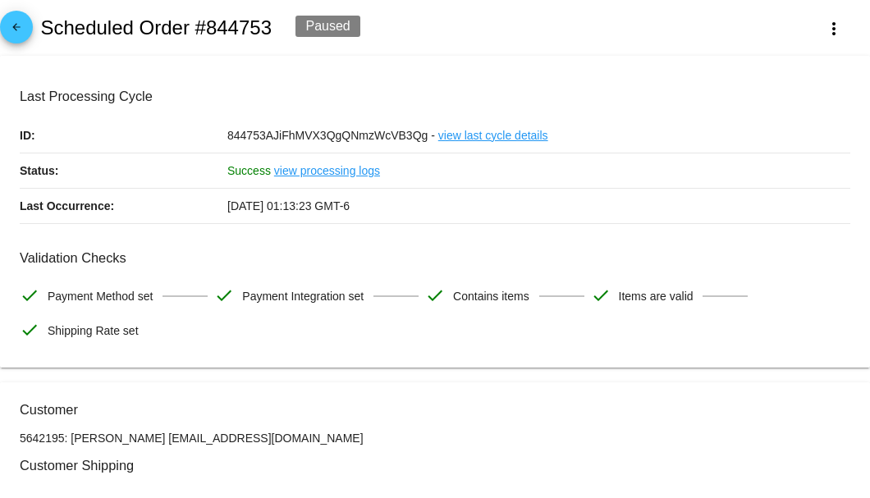
scroll to position [164, 0]
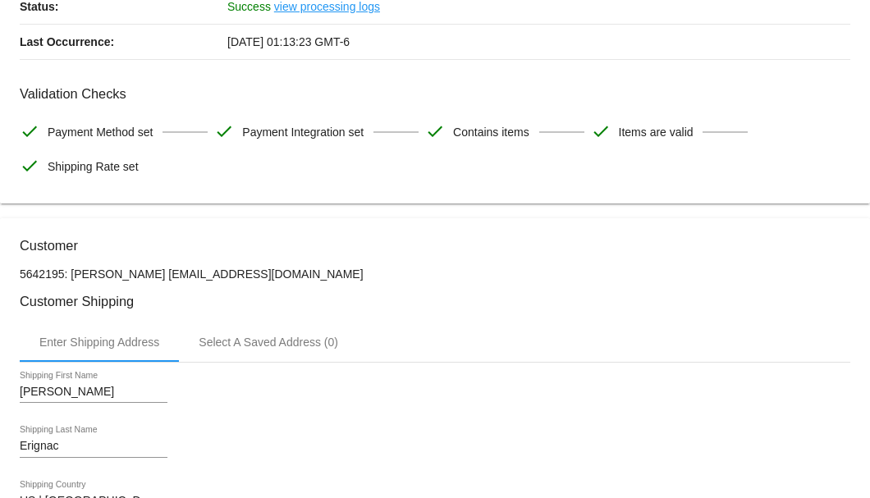
drag, startPoint x: 286, startPoint y: 271, endPoint x: 144, endPoint y: 276, distance: 142.1
click at [144, 276] on p "5642195: [PERSON_NAME] [EMAIL_ADDRESS][DOMAIN_NAME]" at bounding box center [435, 274] width 831 height 13
copy p "[EMAIL_ADDRESS][DOMAIN_NAME]"
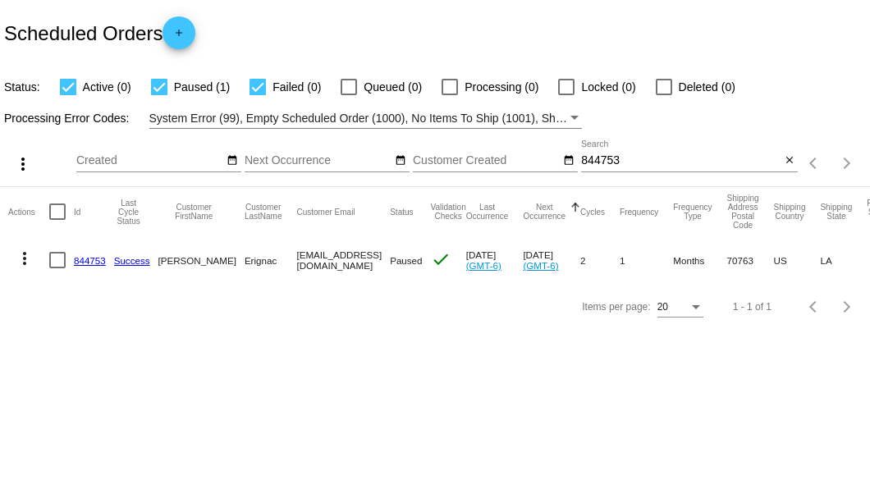
click at [56, 257] on div at bounding box center [57, 260] width 16 height 16
click at [57, 268] on input "checkbox" at bounding box center [57, 268] width 1 height 1
checkbox input "true"
click at [25, 251] on mat-icon "more_vert" at bounding box center [25, 259] width 20 height 20
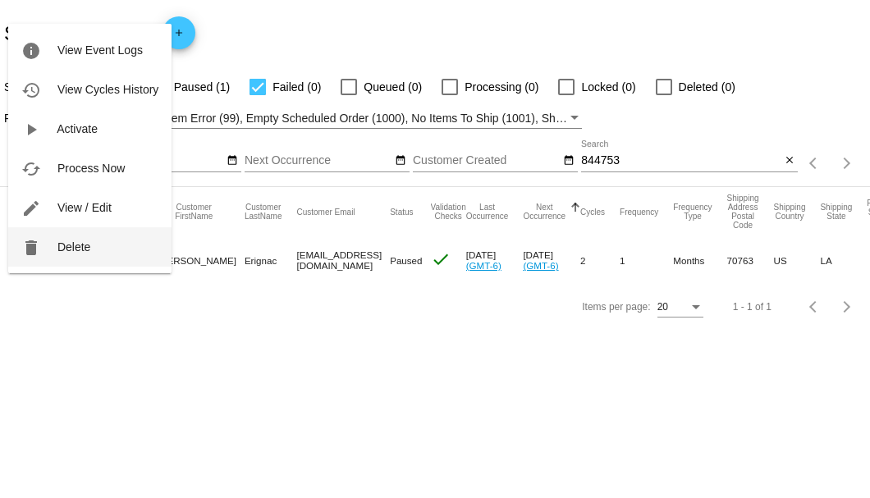
click at [69, 248] on span "Delete" at bounding box center [73, 247] width 33 height 13
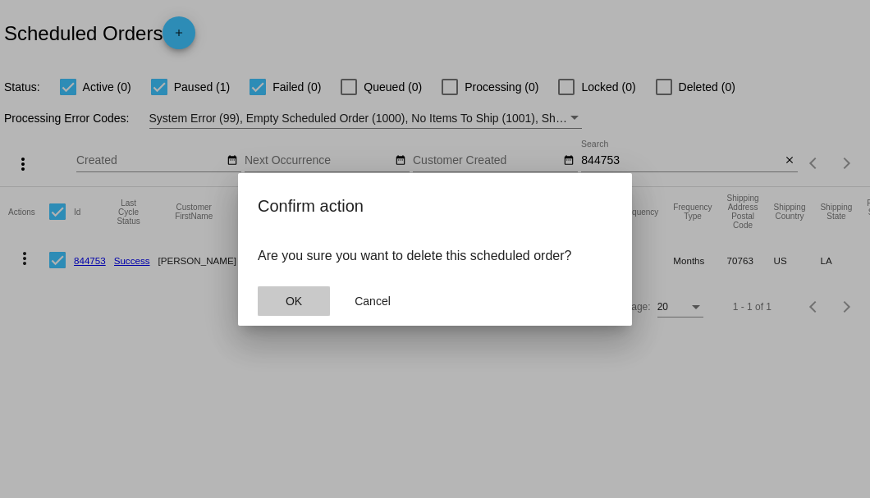
click at [287, 300] on span "OK" at bounding box center [294, 301] width 16 height 13
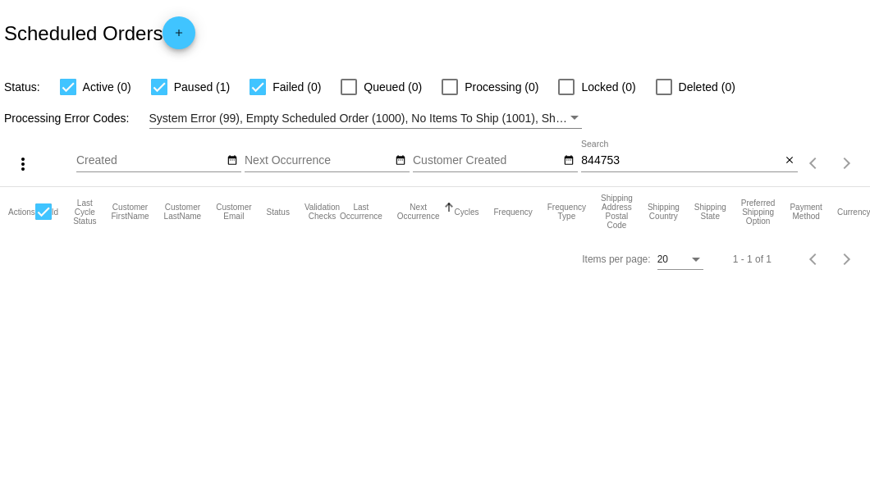
click at [634, 163] on input "844753" at bounding box center [680, 160] width 199 height 13
type input "844753"
click at [659, 86] on div at bounding box center [664, 87] width 16 height 16
click at [663, 95] on input "Deleted (1)" at bounding box center [663, 95] width 1 height 1
checkbox input "true"
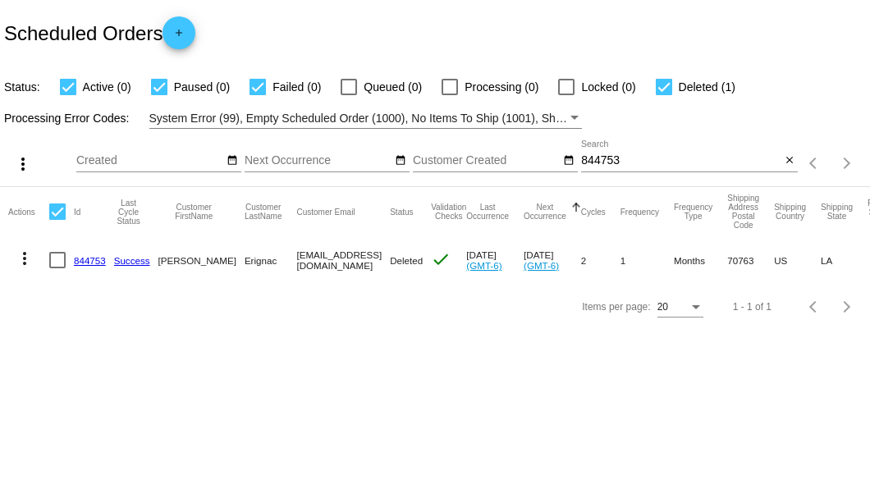
click at [89, 263] on link "844753" at bounding box center [90, 260] width 32 height 11
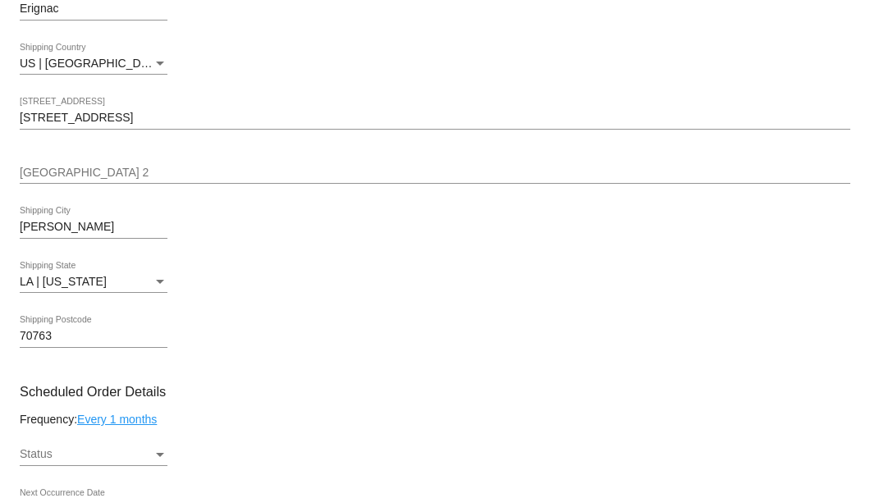
scroll to position [438, 0]
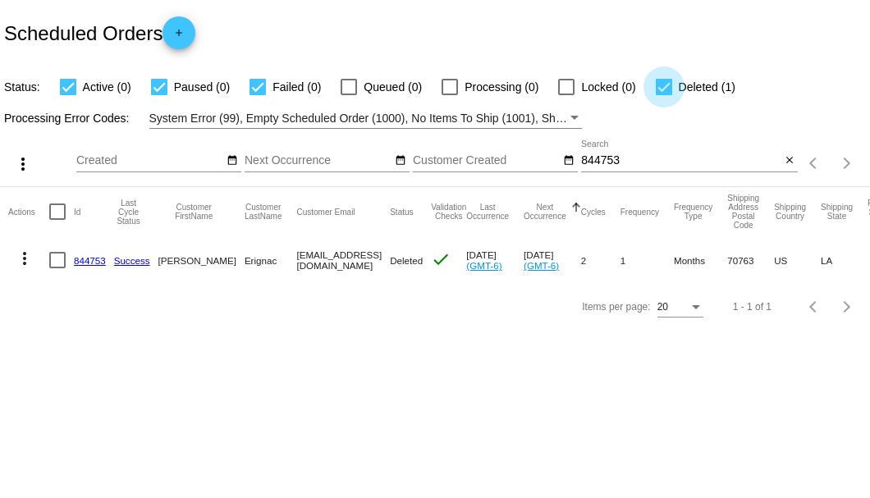
click at [660, 89] on div at bounding box center [664, 87] width 16 height 16
click at [663, 95] on input "Deleted (1)" at bounding box center [663, 95] width 1 height 1
checkbox input "false"
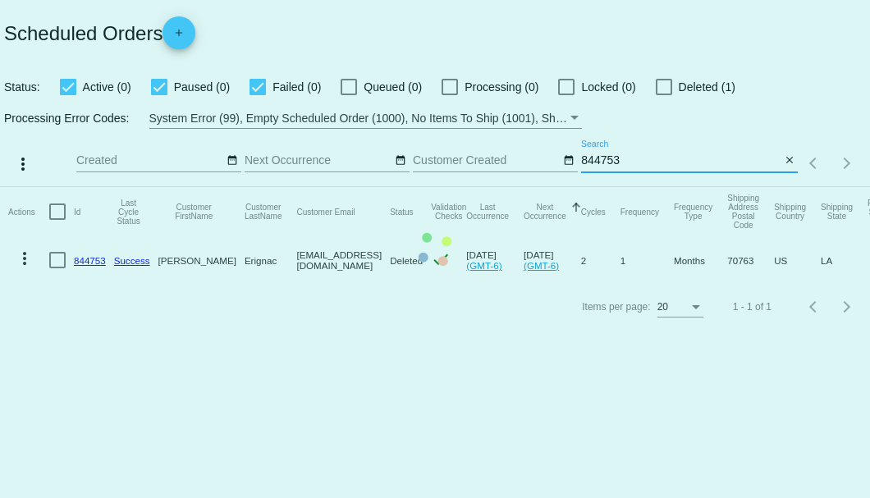
drag, startPoint x: 672, startPoint y: 161, endPoint x: 586, endPoint y: 170, distance: 86.7
click at [586, 170] on div "844753 Search" at bounding box center [680, 156] width 199 height 32
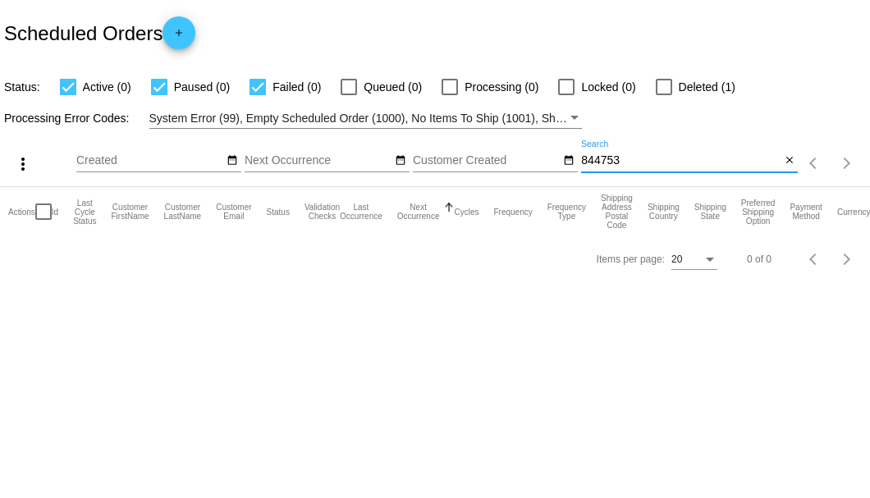
type input "8"
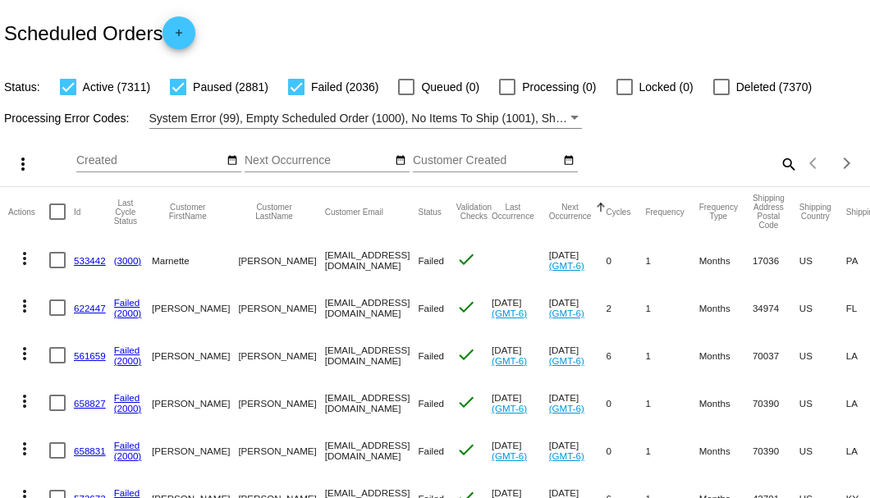
click at [474, 30] on div "Scheduled Orders add" at bounding box center [435, 33] width 870 height 66
click at [784, 177] on mat-icon "search" at bounding box center [788, 163] width 20 height 25
click at [784, 167] on input "Search" at bounding box center [689, 160] width 217 height 13
paste input "617084"
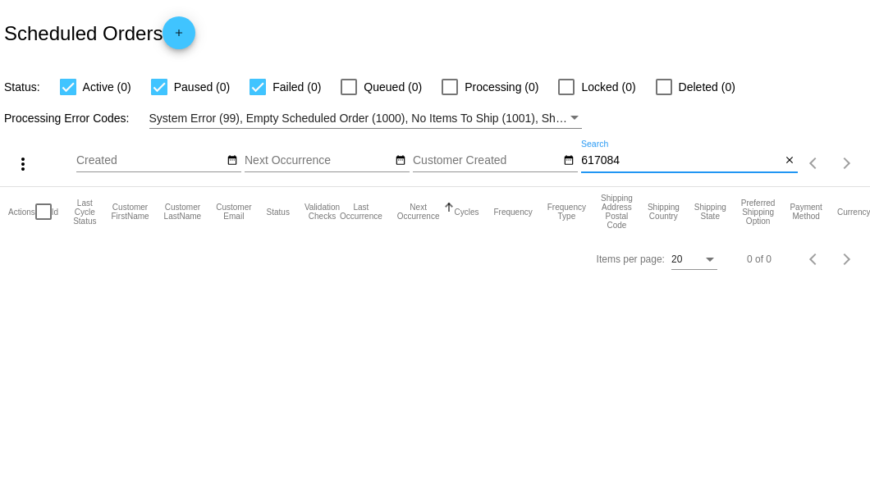
drag, startPoint x: 644, startPoint y: 159, endPoint x: 585, endPoint y: 159, distance: 59.1
click at [585, 159] on input "617084" at bounding box center [680, 160] width 199 height 13
paste input "DEBPONKO1631@GMAIL.COM"
drag, startPoint x: 752, startPoint y: 154, endPoint x: 585, endPoint y: 158, distance: 167.5
click at [585, 158] on input "DEBPONKO1631@GMAIL.COM" at bounding box center [680, 160] width 199 height 13
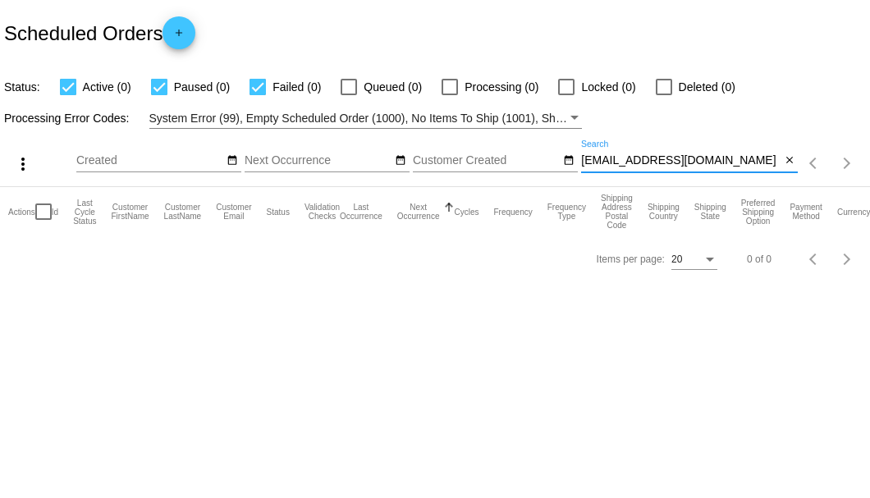
paste input "debponko1631@gmail.com"
type input "debponko1631@gmail.com"
click at [791, 164] on mat-icon "close" at bounding box center [789, 160] width 11 height 13
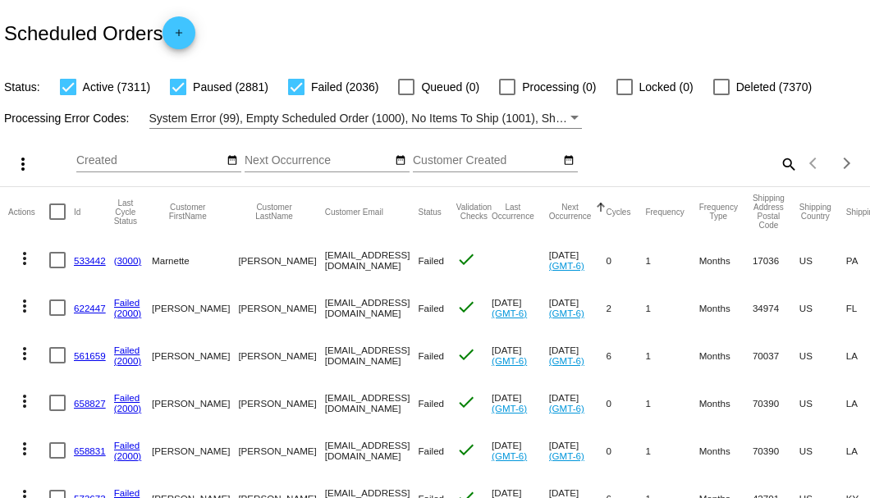
click at [778, 177] on mat-icon "search" at bounding box center [788, 163] width 20 height 25
click at [777, 167] on input "Search" at bounding box center [689, 160] width 217 height 13
paste input "722598"
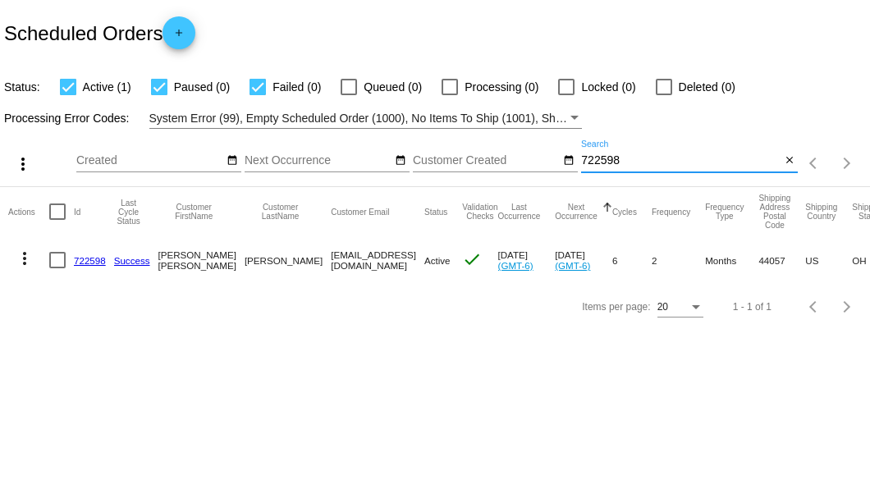
type input "722598"
click at [89, 257] on link "722598" at bounding box center [90, 260] width 32 height 11
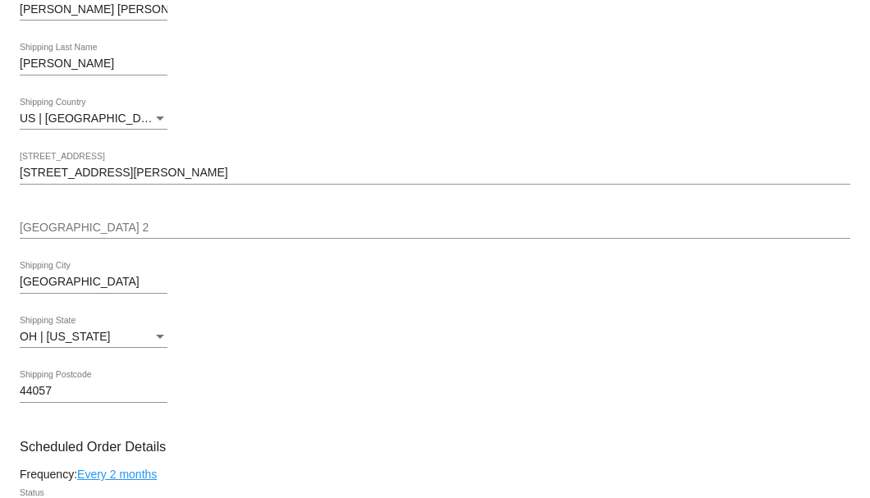
scroll to position [821, 0]
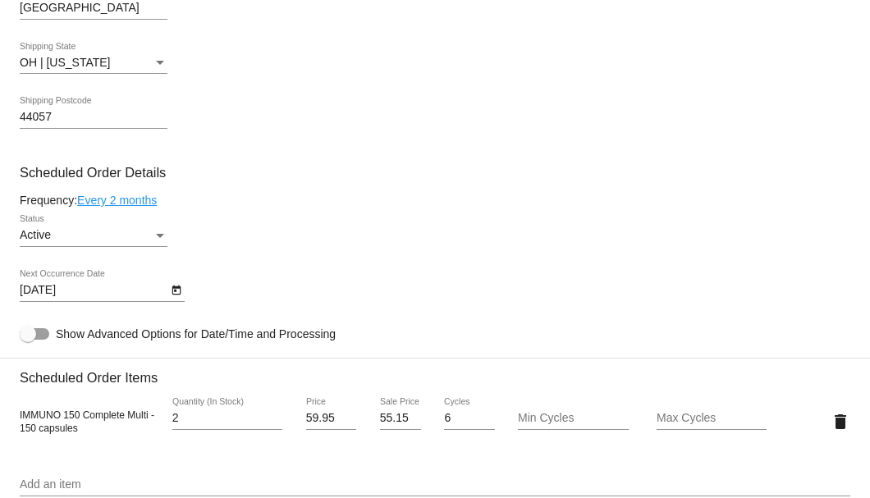
click at [146, 202] on link "Every 2 months" at bounding box center [117, 200] width 80 height 13
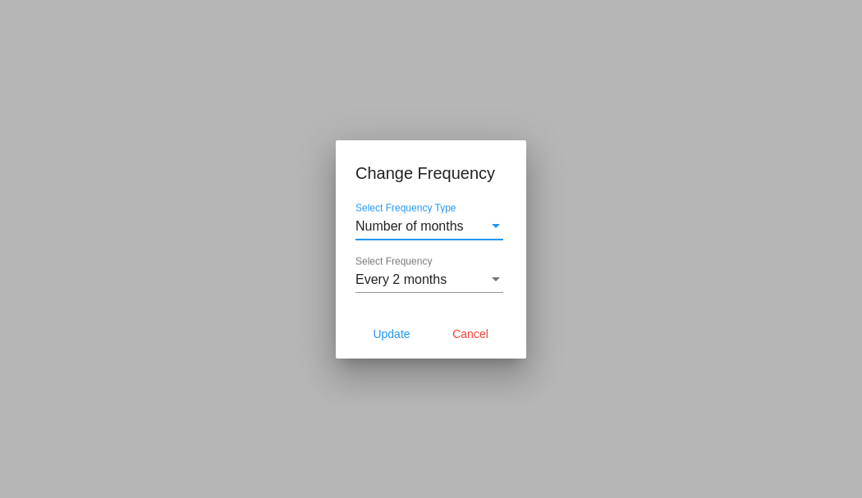
click at [425, 277] on span "Every 2 months" at bounding box center [400, 280] width 91 height 14
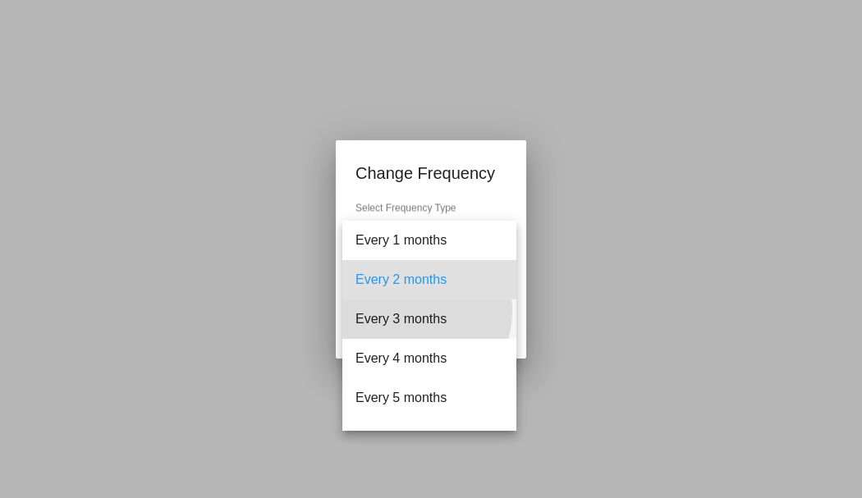
click at [410, 311] on span "Every 3 months" at bounding box center [429, 319] width 148 height 39
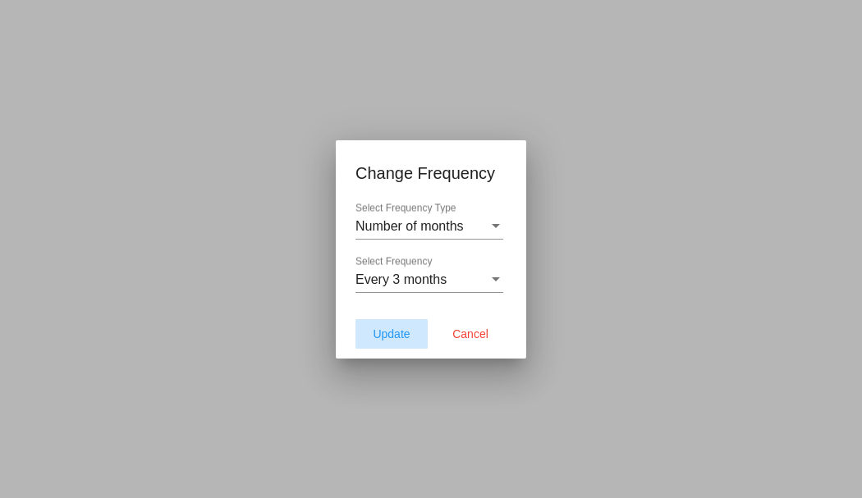
click at [396, 334] on span "Update" at bounding box center [391, 334] width 37 height 13
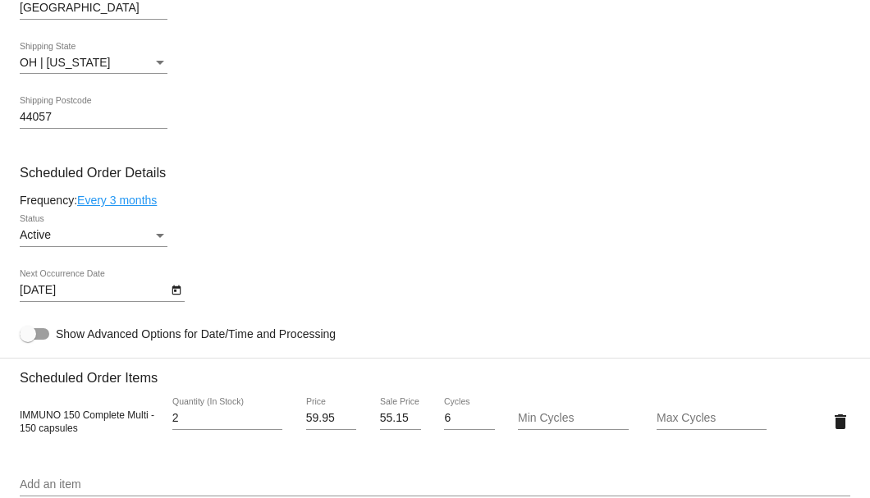
click at [181, 293] on icon "Open calendar" at bounding box center [176, 291] width 11 height 20
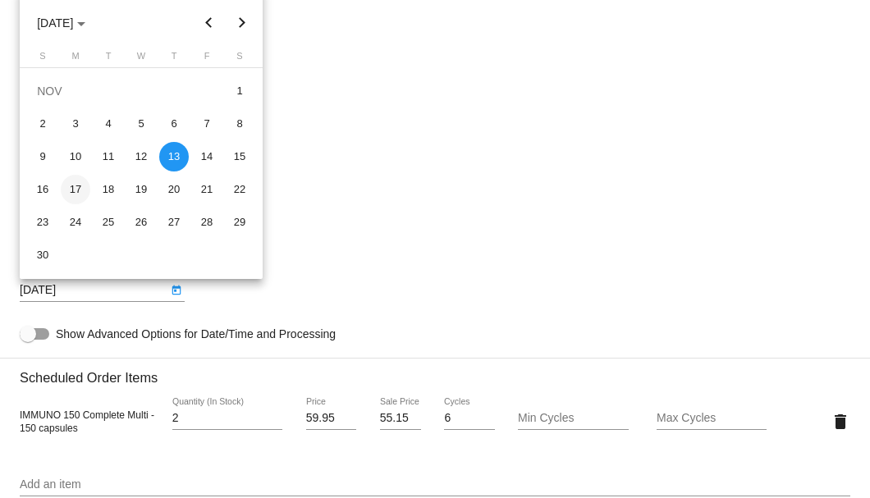
click at [82, 190] on div "17" at bounding box center [76, 190] width 30 height 30
type input "11/17/2025"
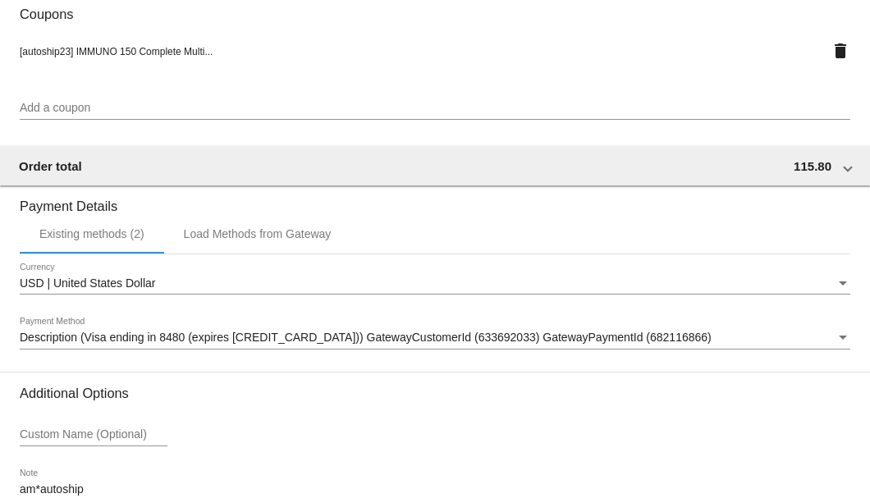
scroll to position [1585, 0]
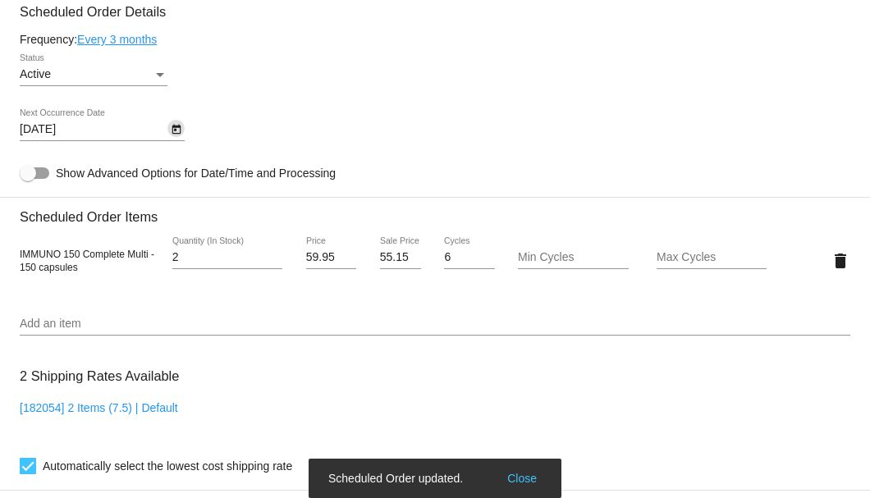
scroll to position [818, 0]
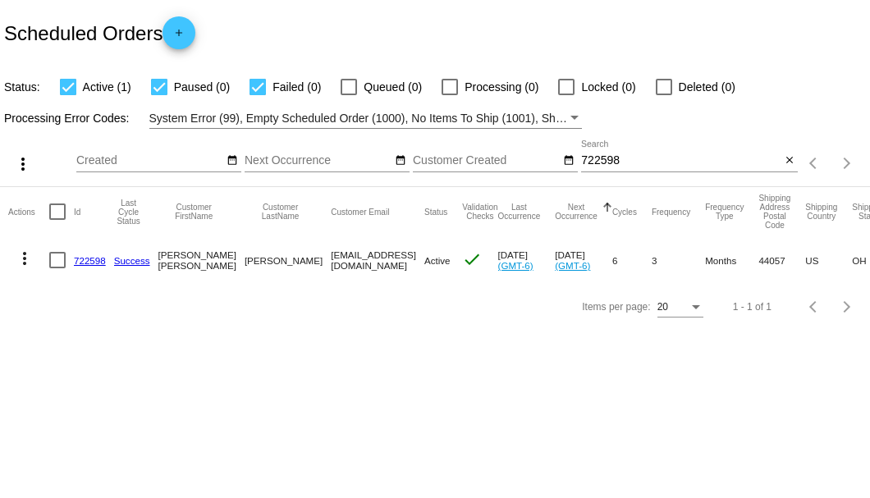
click at [598, 163] on input "722598" at bounding box center [680, 160] width 199 height 13
paste input "901196"
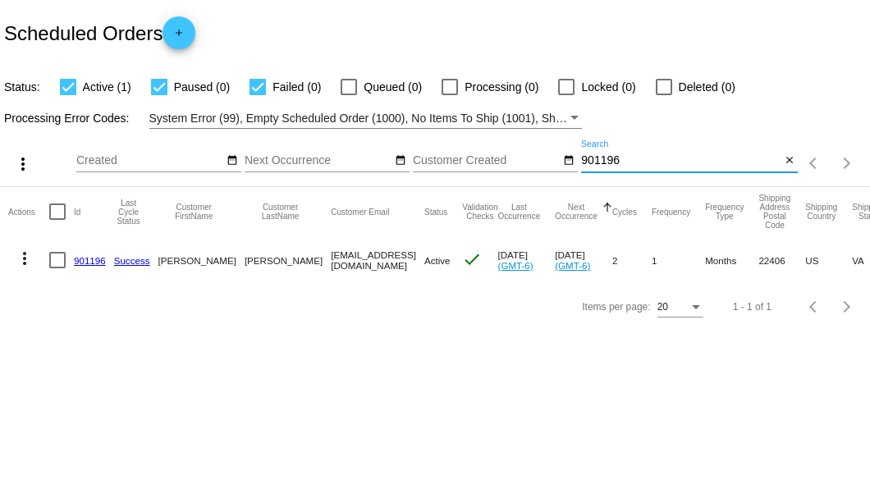
type input "901196"
click at [87, 258] on link "901196" at bounding box center [90, 260] width 32 height 11
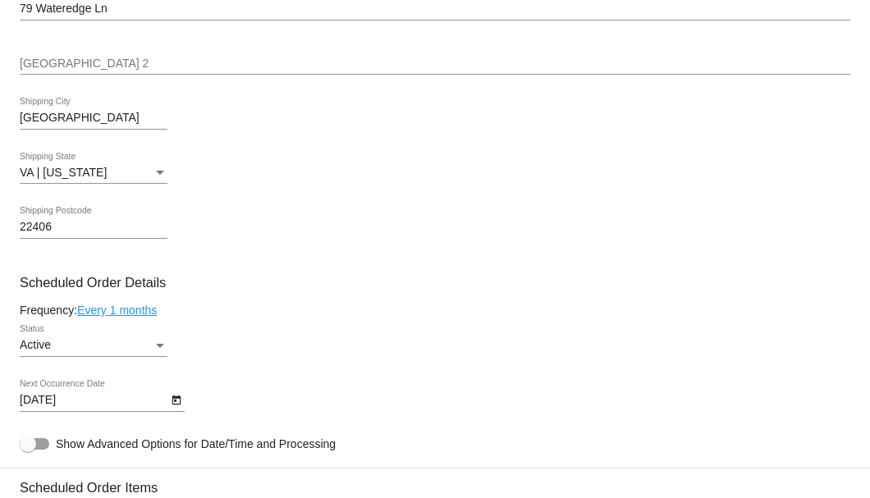
scroll to position [930, 0]
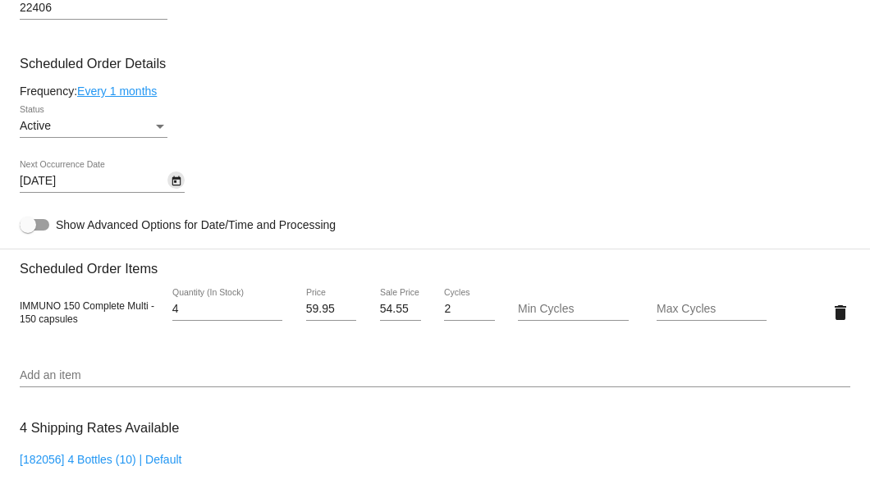
click at [176, 187] on icon "Open calendar" at bounding box center [176, 182] width 11 height 20
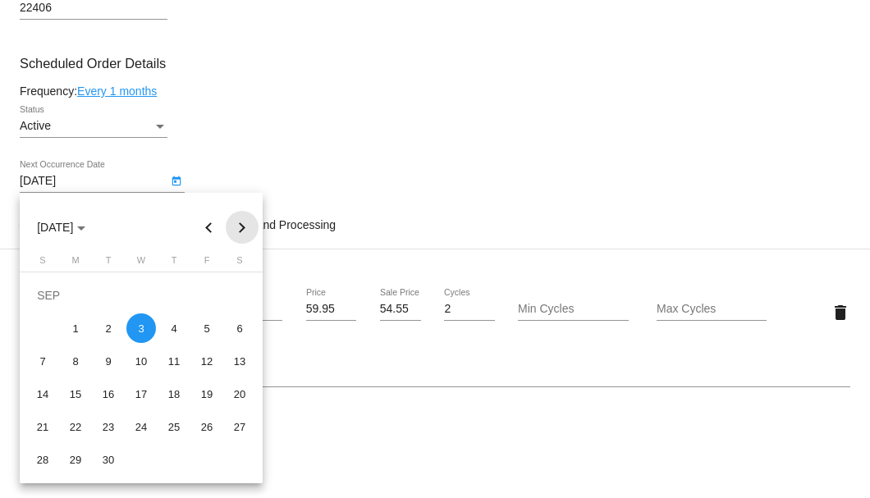
click at [241, 219] on button "Next month" at bounding box center [242, 227] width 33 height 33
click at [198, 296] on div "3" at bounding box center [207, 296] width 30 height 30
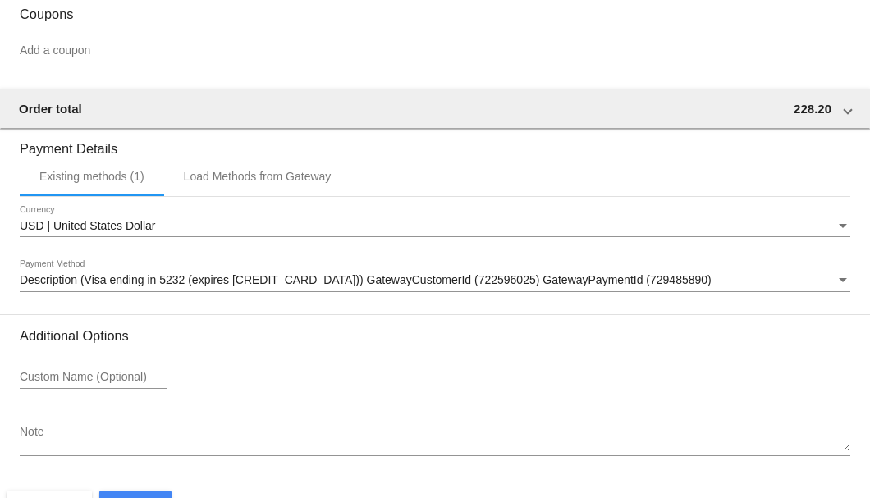
scroll to position [1527, 0]
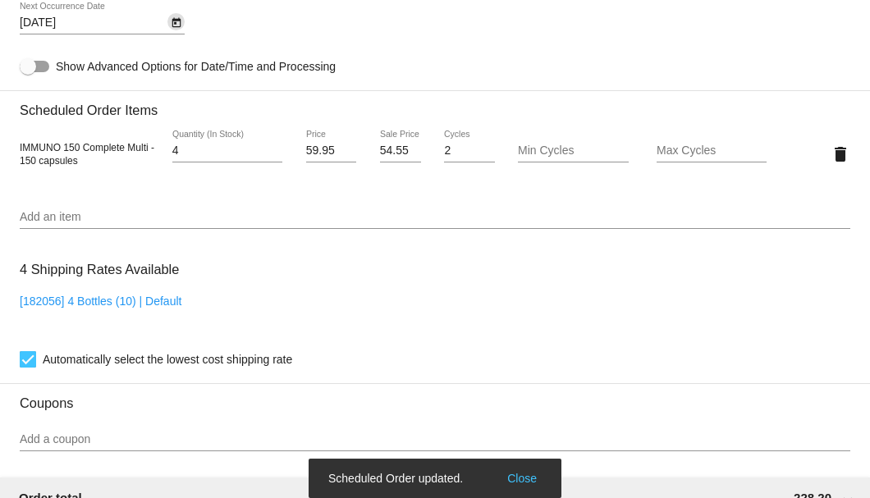
scroll to position [870, 0]
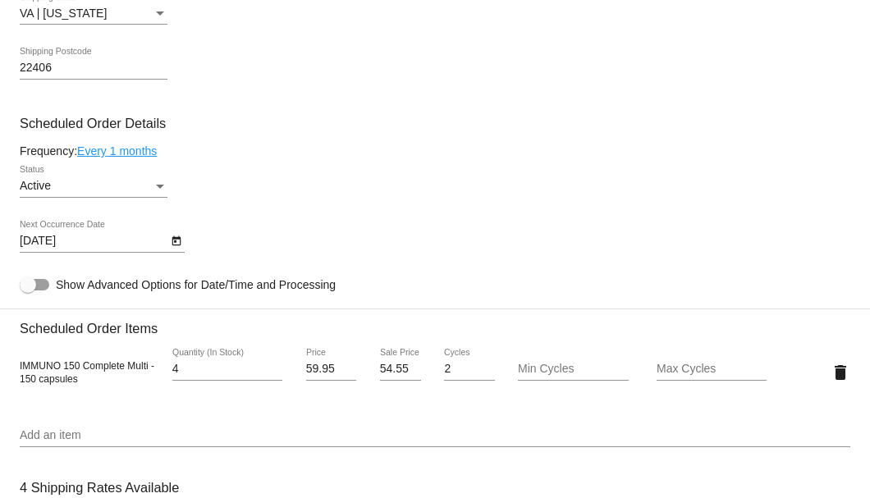
click at [113, 151] on link "Every 1 months" at bounding box center [117, 150] width 80 height 13
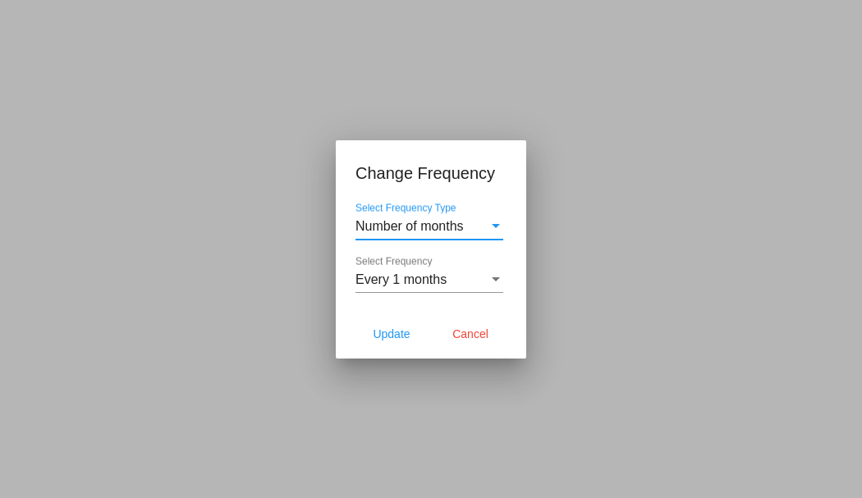
click at [378, 273] on span "Every 1 months" at bounding box center [400, 280] width 91 height 14
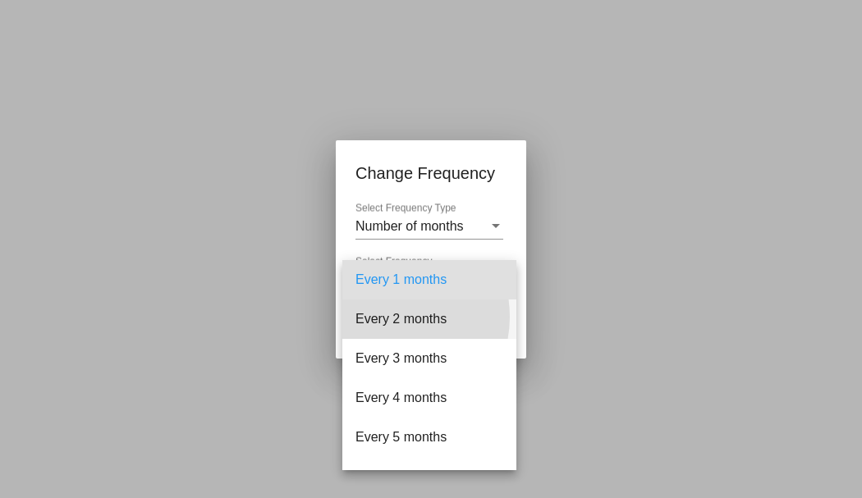
click at [387, 317] on span "Every 2 months" at bounding box center [429, 319] width 148 height 39
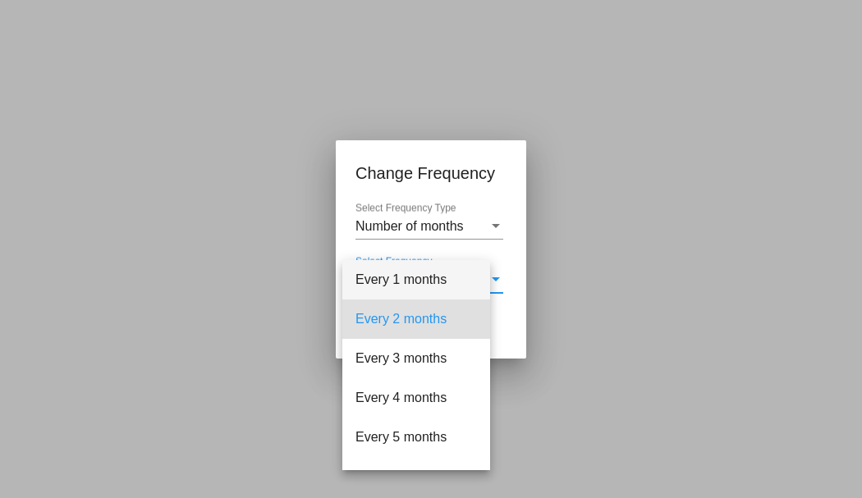
click at [387, 332] on span "Update" at bounding box center [391, 334] width 37 height 13
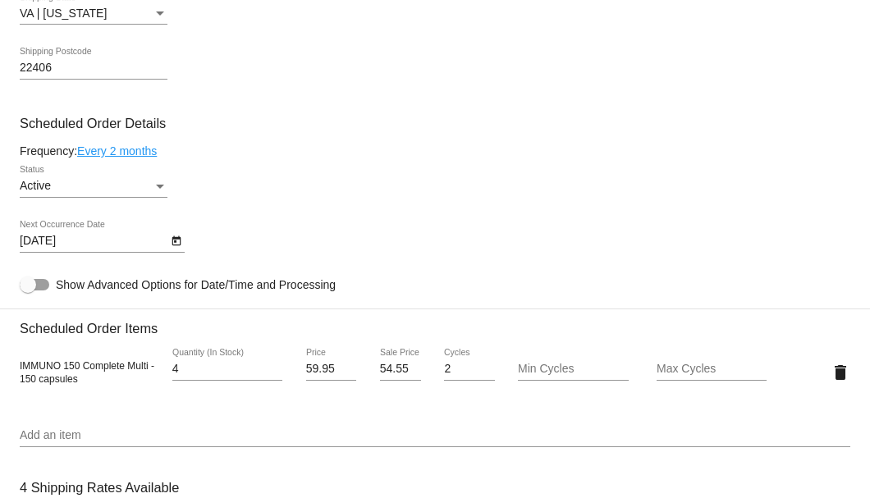
click at [171, 245] on icon "Open calendar" at bounding box center [176, 242] width 11 height 20
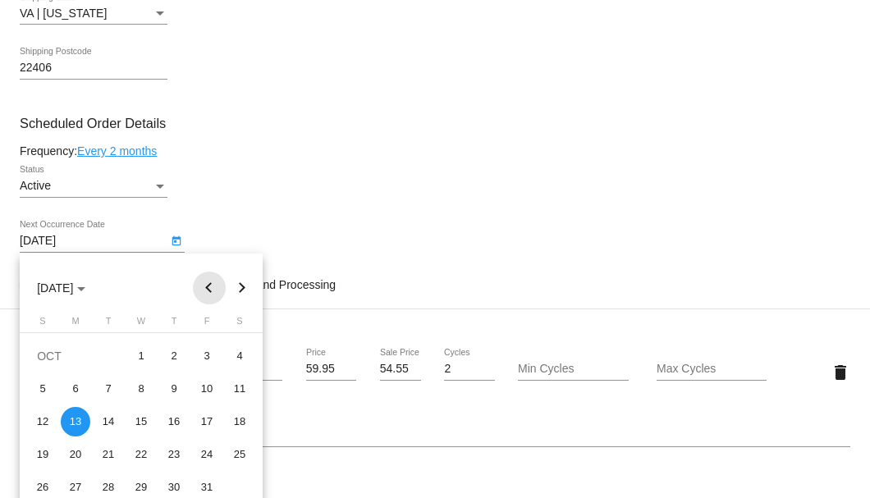
click at [206, 287] on button "Previous month" at bounding box center [209, 288] width 33 height 33
click at [139, 392] on div "3" at bounding box center [141, 389] width 30 height 30
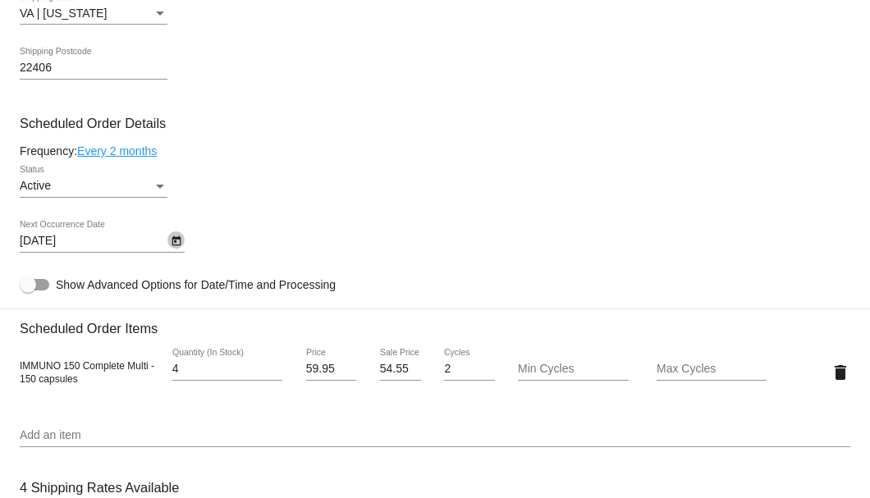
click at [178, 248] on icon "Open calendar" at bounding box center [176, 242] width 11 height 20
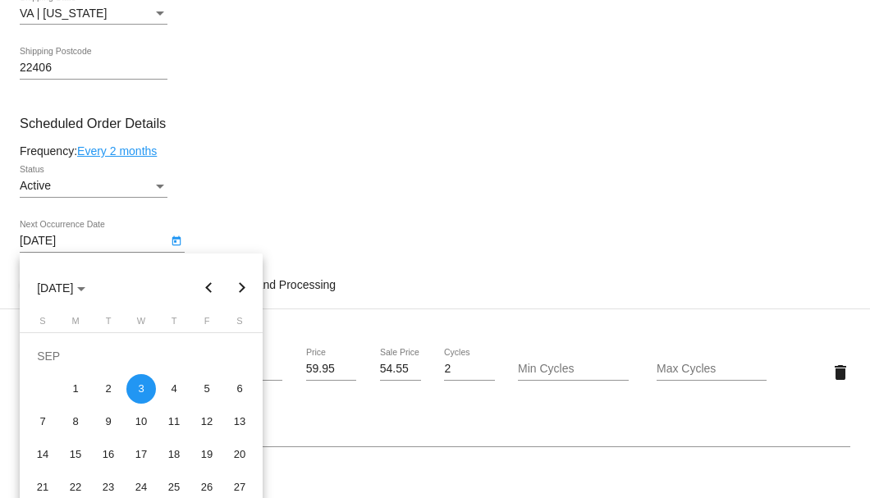
click at [236, 289] on button "Next month" at bounding box center [242, 288] width 33 height 33
click at [212, 356] on div "3" at bounding box center [207, 357] width 30 height 30
type input "10/3/2025"
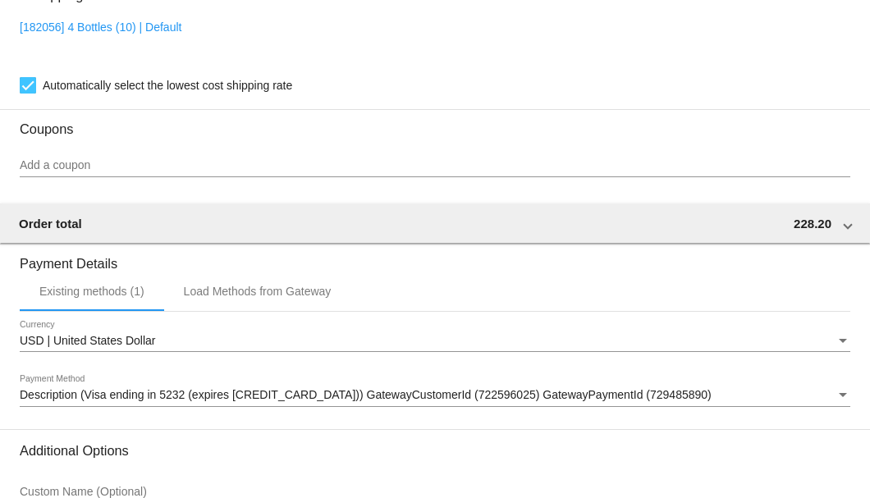
scroll to position [1527, 0]
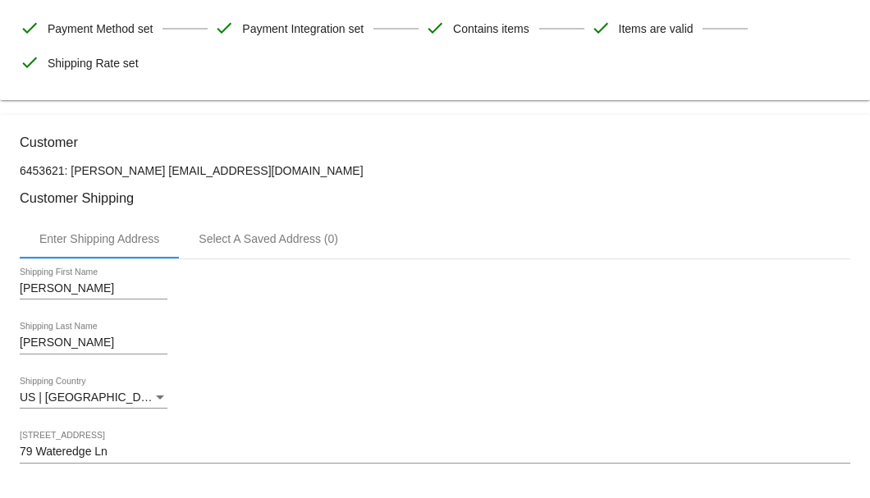
scroll to position [158, 0]
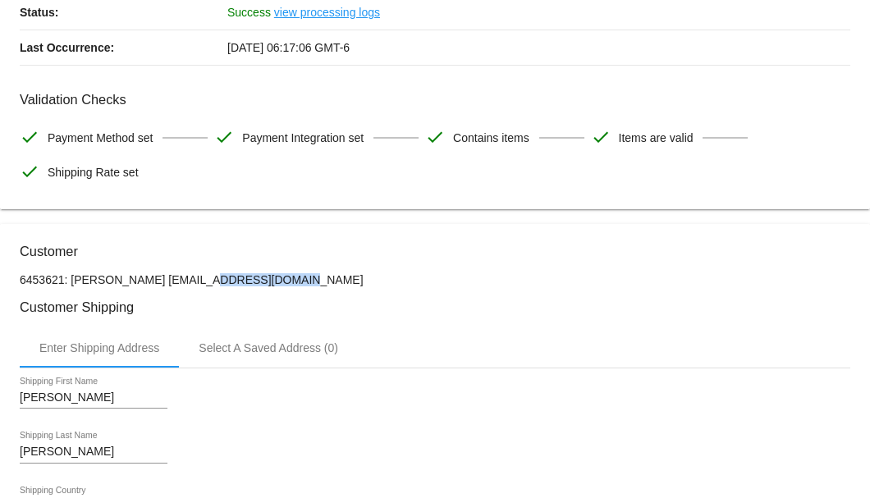
drag, startPoint x: 246, startPoint y: 274, endPoint x: 144, endPoint y: 279, distance: 102.7
click at [144, 279] on p "6453621: Carol Marsillo cgem95@msn.com" at bounding box center [435, 279] width 831 height 13
copy p "cgem95@msn.com"
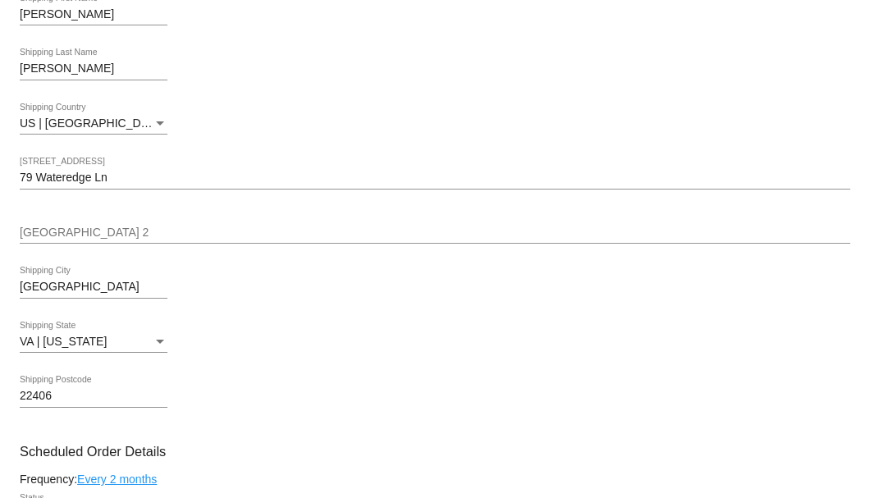
scroll to position [760, 0]
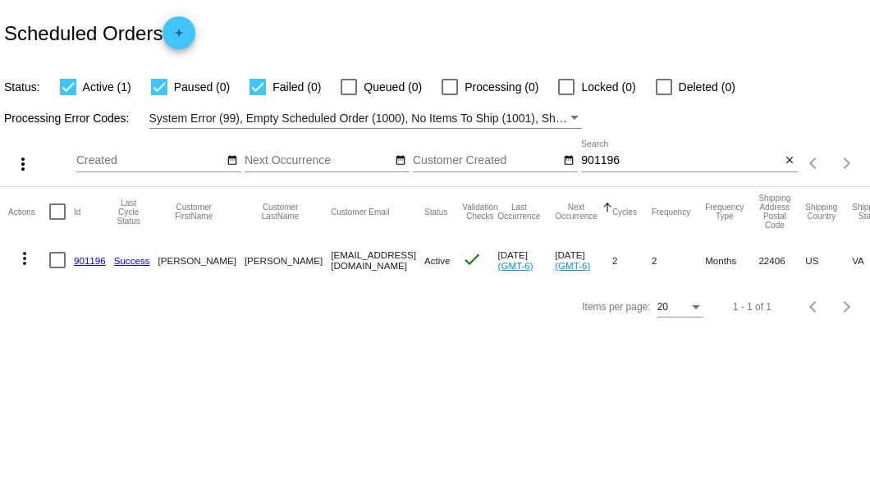
click at [90, 261] on link "901196" at bounding box center [90, 260] width 32 height 11
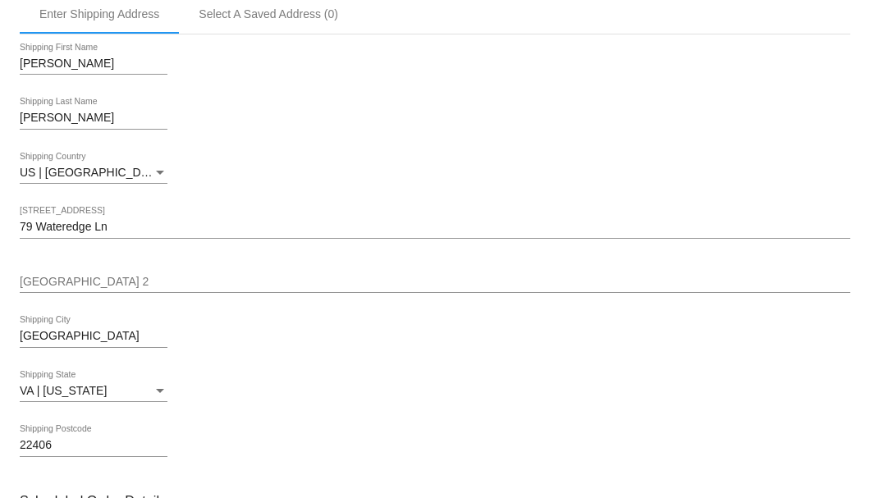
scroll to position [766, 0]
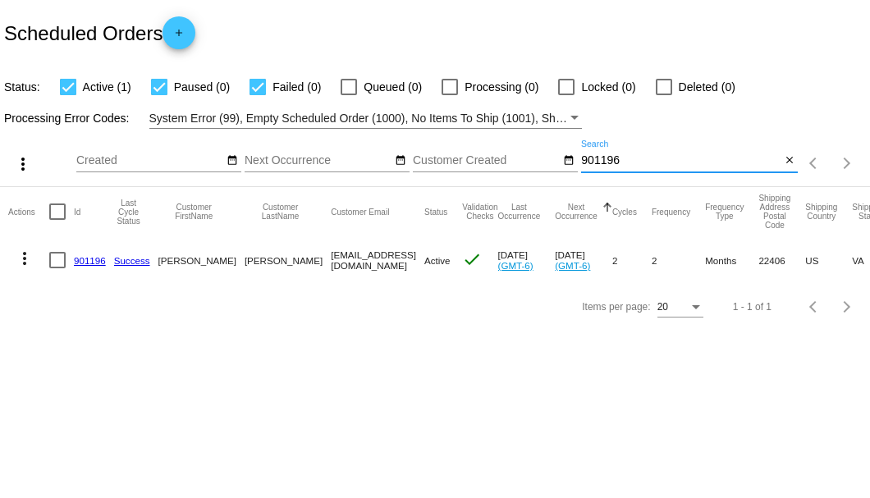
click at [588, 156] on input "901196" at bounding box center [680, 160] width 199 height 13
paste input "4780"
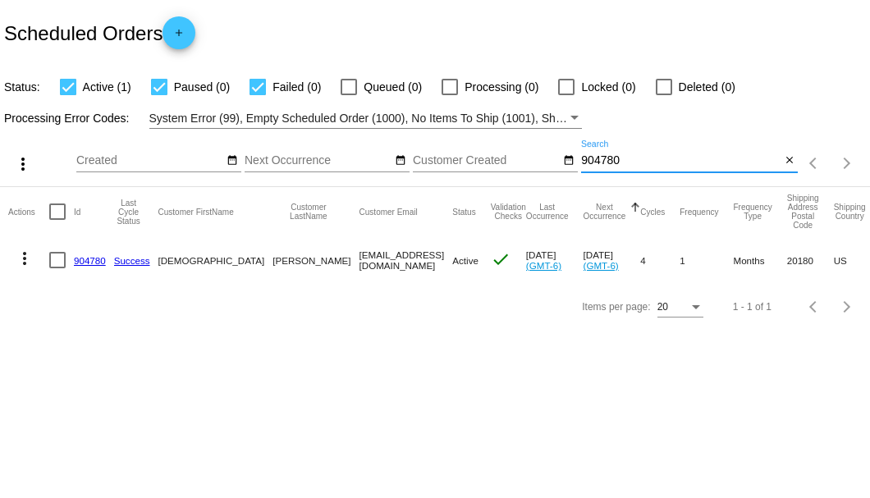
type input "904780"
click at [76, 260] on link "904780" at bounding box center [90, 260] width 32 height 11
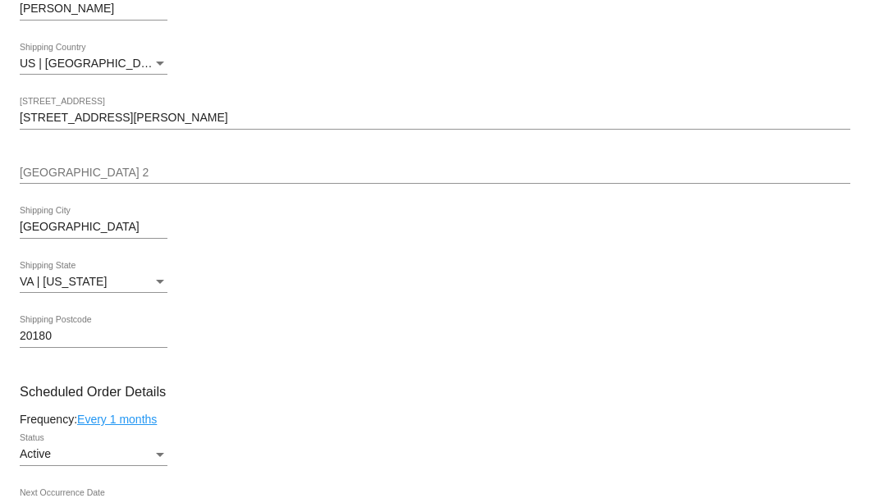
scroll to position [438, 0]
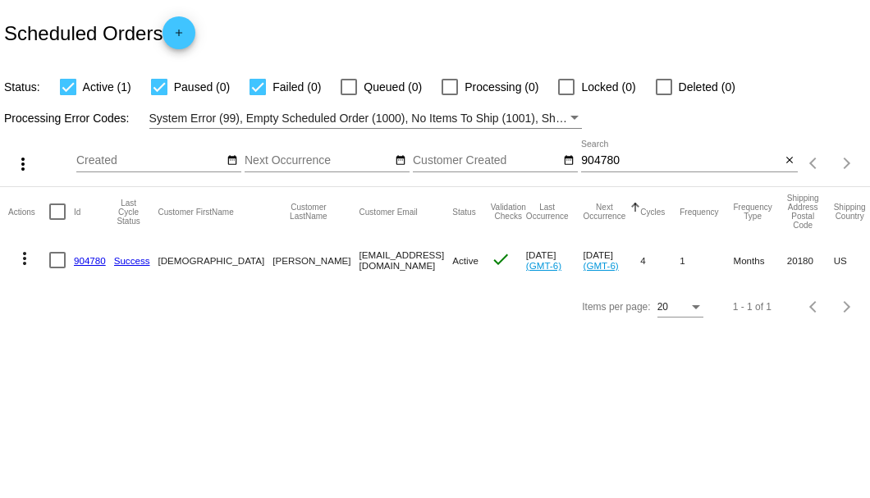
drag, startPoint x: 259, startPoint y: 258, endPoint x: 360, endPoint y: 263, distance: 101.1
click at [360, 263] on mat-row "more_vert 904780 Success [PERSON_NAME] [EMAIL_ADDRESS][DOMAIN_NAME] Active chec…" at bounding box center [617, 260] width 1218 height 48
copy mat-row "[EMAIL_ADDRESS][DOMAIN_NAME]"
click at [594, 159] on input "904780" at bounding box center [680, 160] width 199 height 13
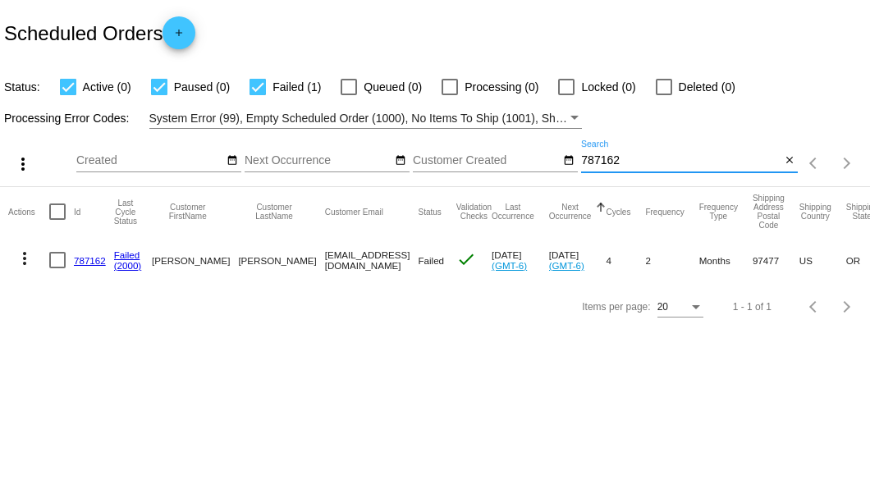
type input "787162"
click at [79, 259] on link "787162" at bounding box center [90, 260] width 32 height 11
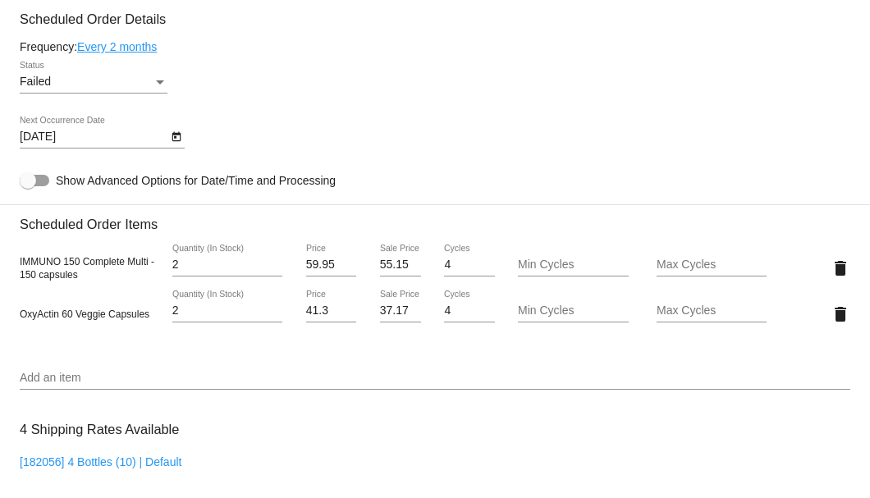
scroll to position [857, 0]
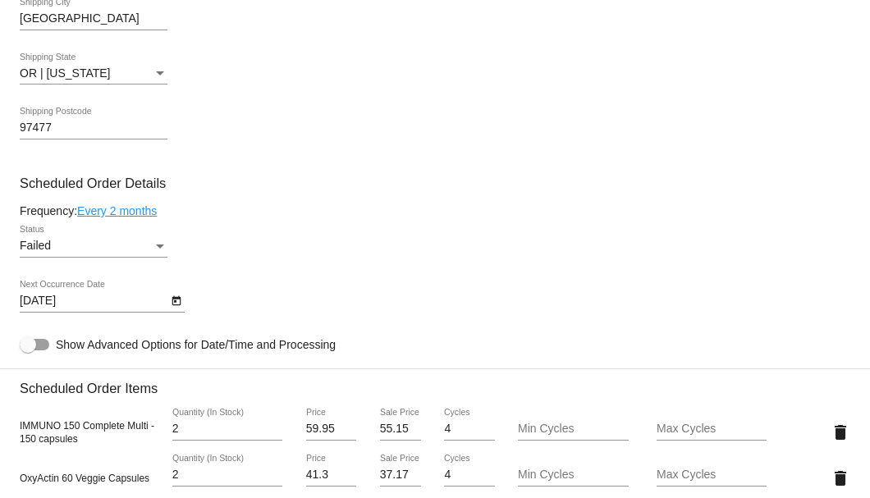
click at [156, 246] on div "Status" at bounding box center [160, 246] width 15 height 13
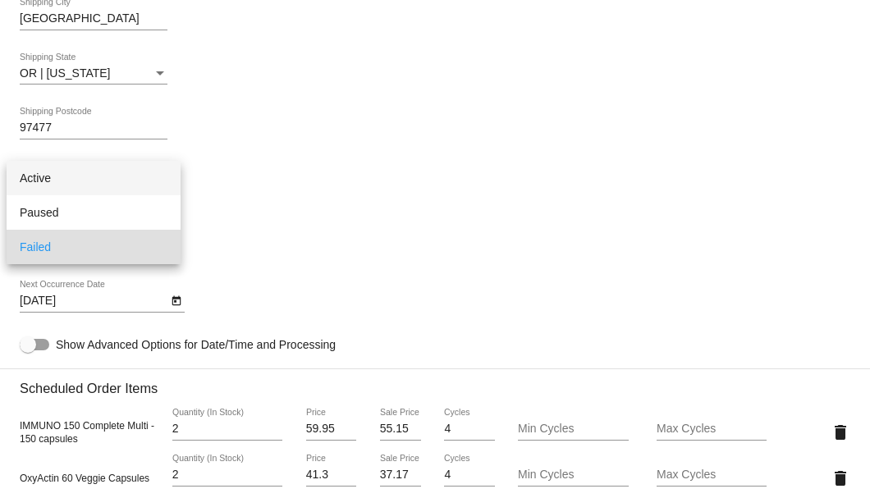
click at [126, 180] on span "Active" at bounding box center [94, 178] width 148 height 34
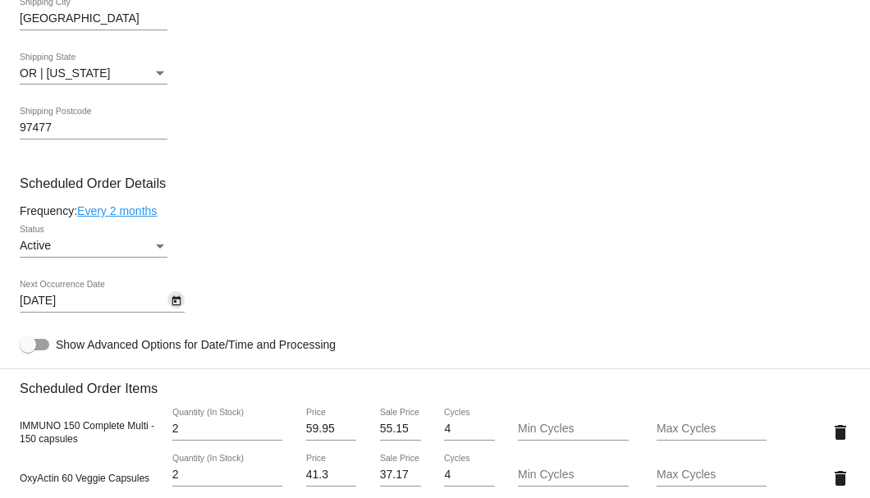
click at [177, 302] on icon "Open calendar" at bounding box center [176, 301] width 11 height 20
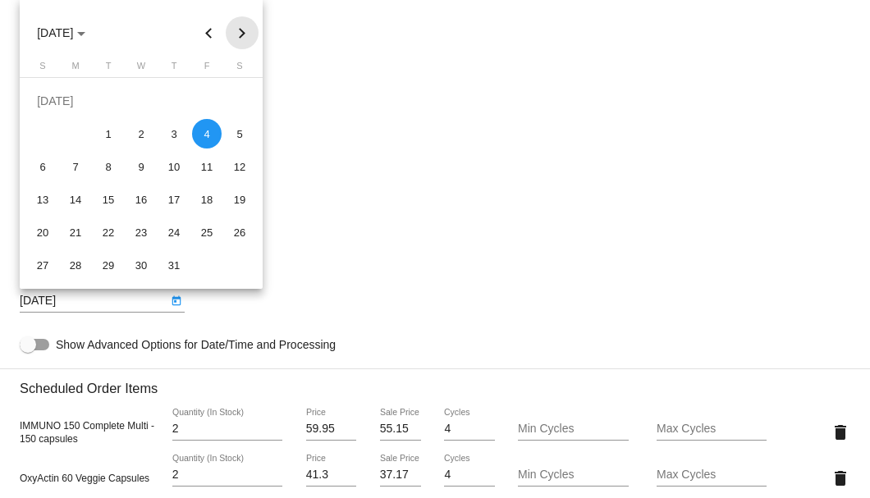
click at [236, 36] on button "Next month" at bounding box center [242, 32] width 33 height 33
click at [140, 164] on div "13" at bounding box center [141, 167] width 30 height 30
type input "[DATE]"
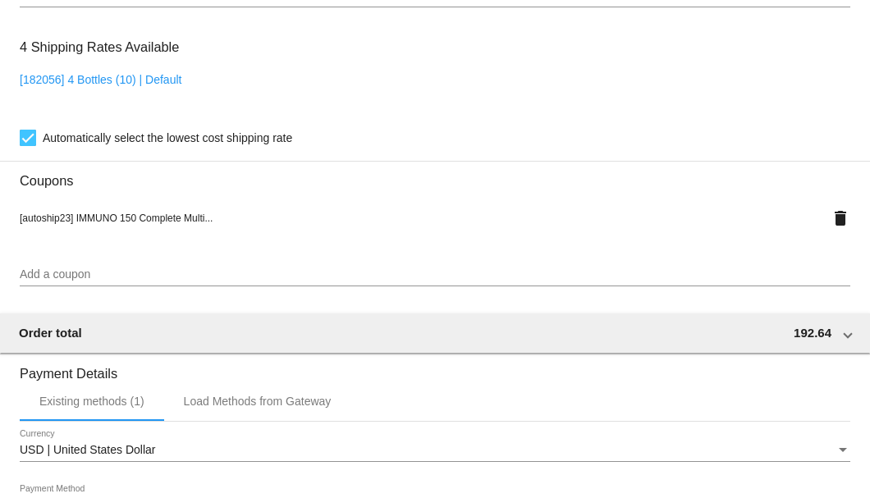
scroll to position [1678, 0]
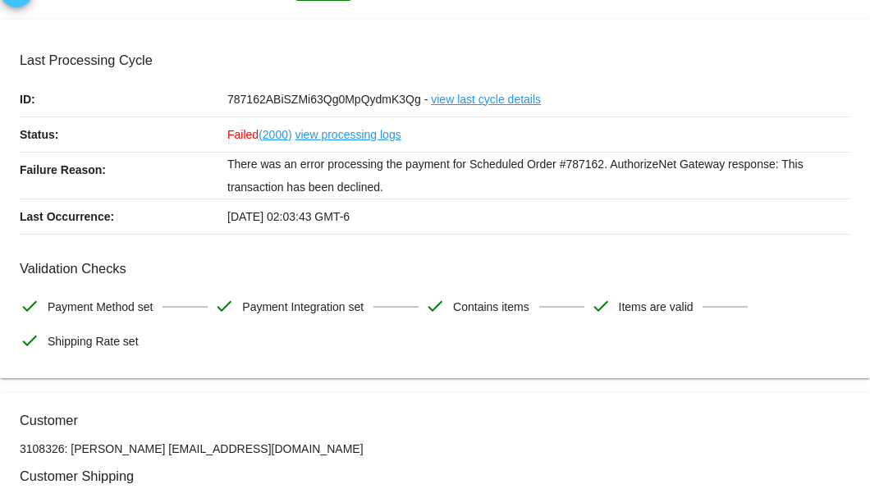
scroll to position [0, 0]
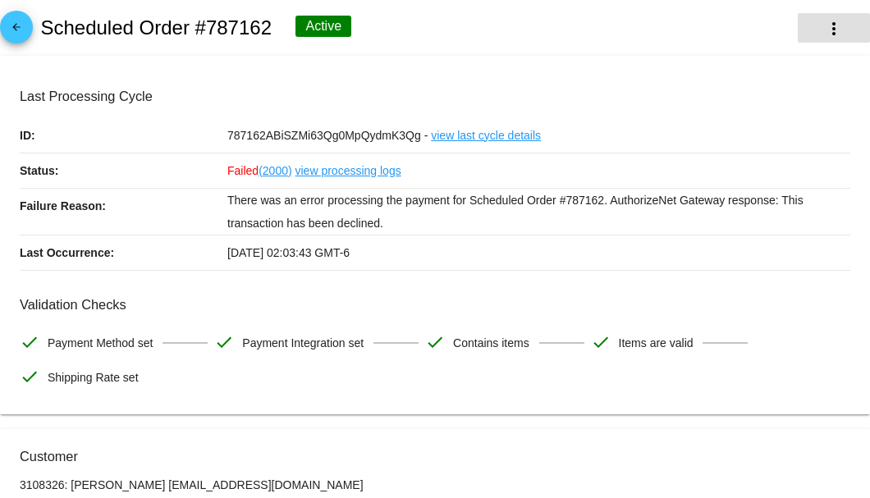
click at [815, 29] on button "more_vert" at bounding box center [834, 28] width 72 height 30
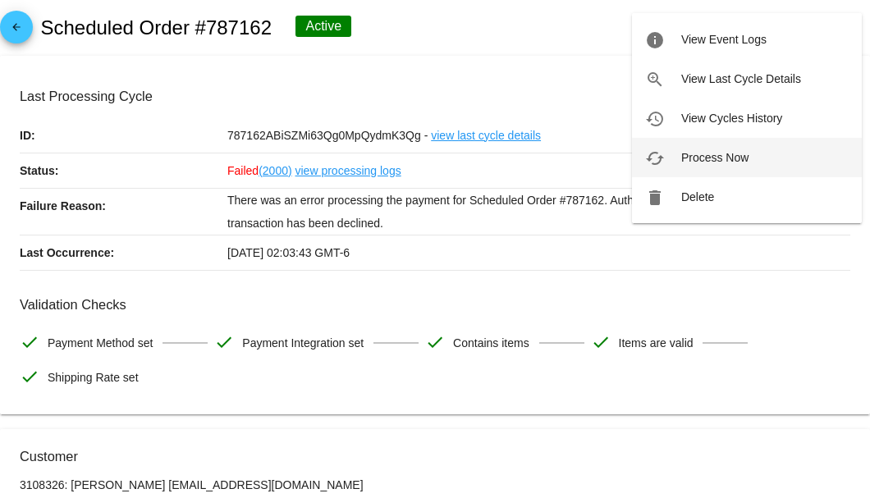
click at [718, 154] on span "Process Now" at bounding box center [714, 157] width 67 height 13
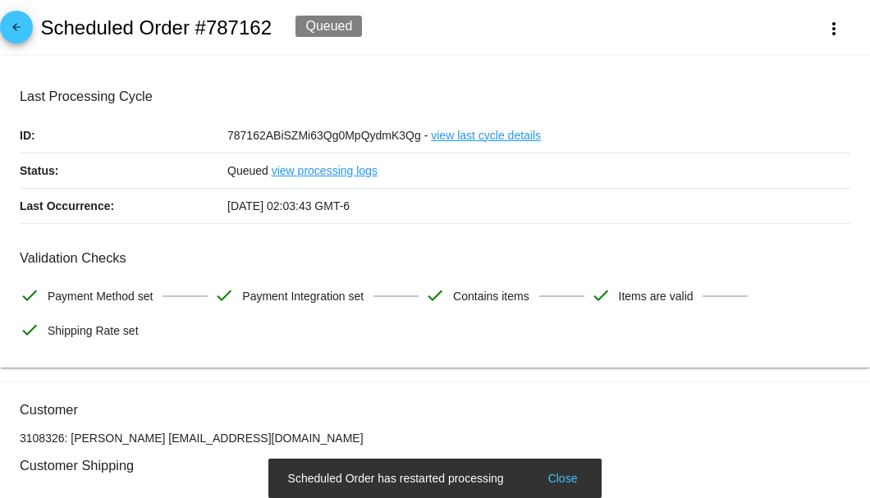
scroll to position [218, 0]
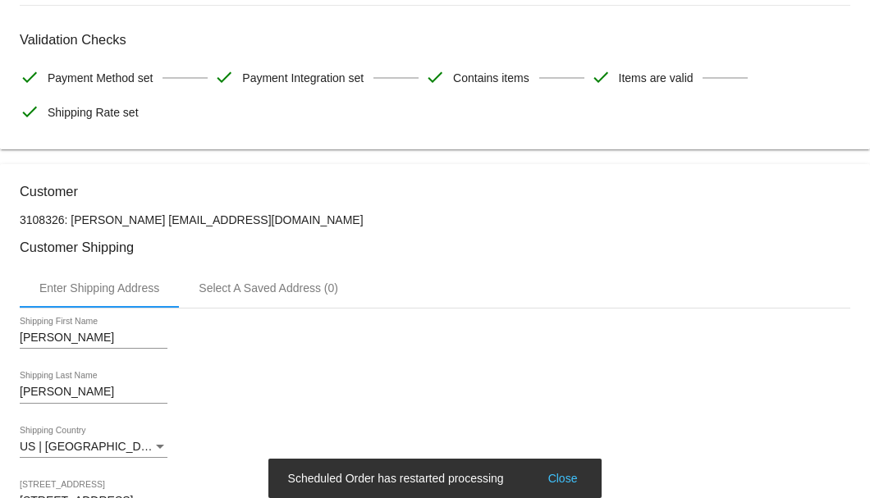
drag, startPoint x: 271, startPoint y: 222, endPoint x: 144, endPoint y: 219, distance: 126.5
click at [144, 219] on p "3108326: [PERSON_NAME] [EMAIL_ADDRESS][DOMAIN_NAME]" at bounding box center [435, 219] width 831 height 13
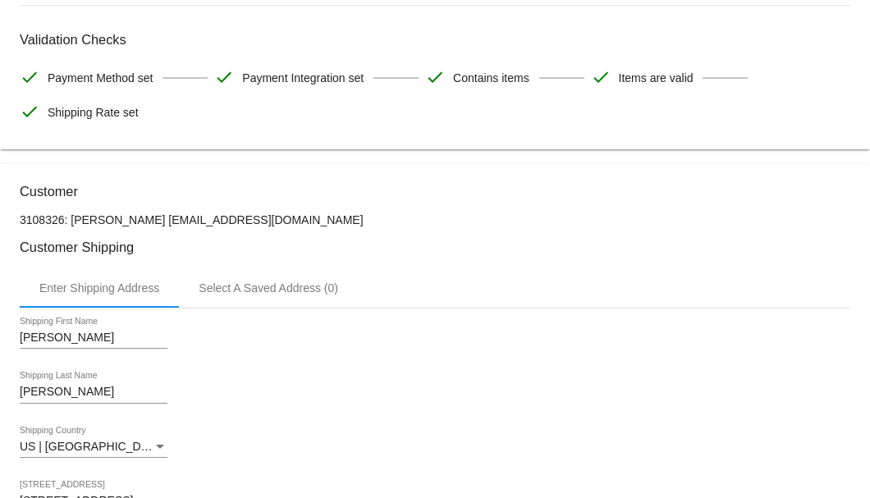
copy p "[EMAIL_ADDRESS][DOMAIN_NAME]"
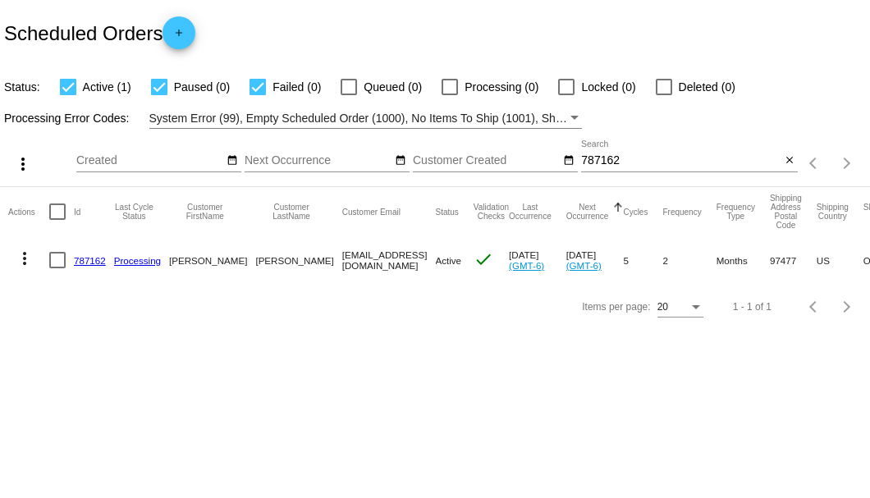
drag, startPoint x: 276, startPoint y: 258, endPoint x: 369, endPoint y: 260, distance: 93.6
click at [369, 260] on mat-cell "[EMAIL_ADDRESS][DOMAIN_NAME]" at bounding box center [389, 260] width 94 height 48
copy mat-cell "mrmrbill@hotmail.com"
click at [601, 166] on input "787162" at bounding box center [680, 160] width 199 height 13
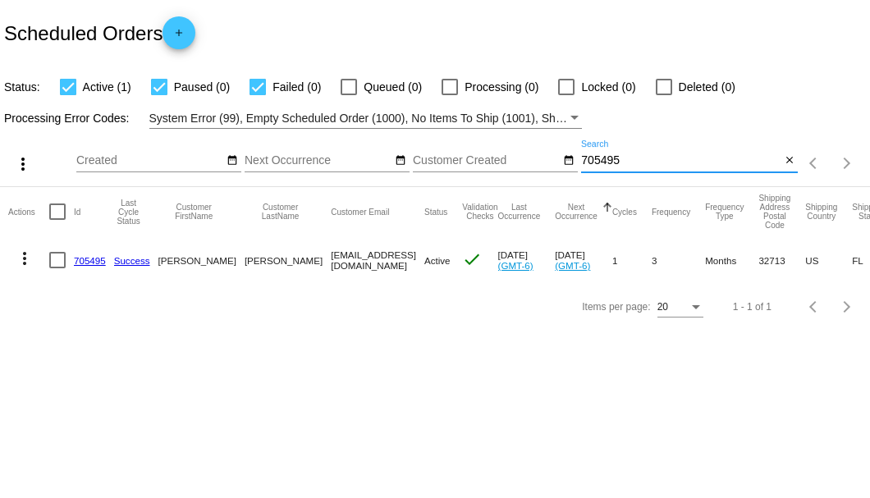
type input "705495"
click at [88, 259] on link "705495" at bounding box center [90, 260] width 32 height 11
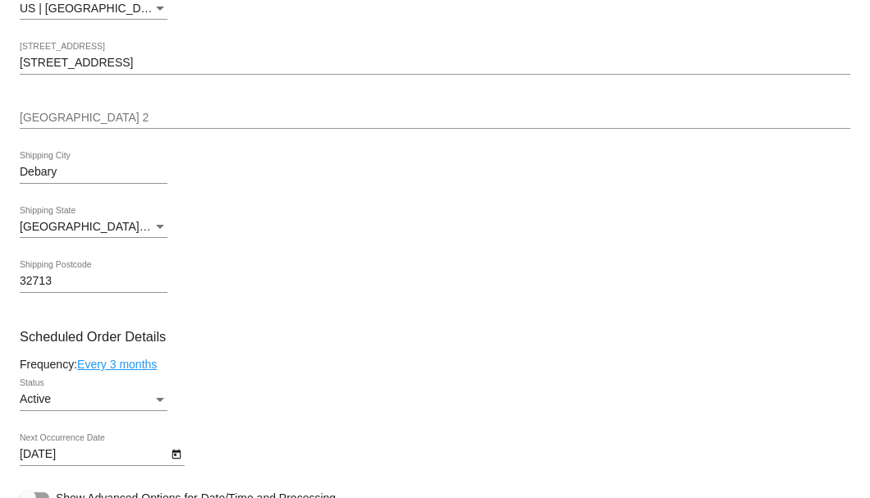
scroll to position [821, 0]
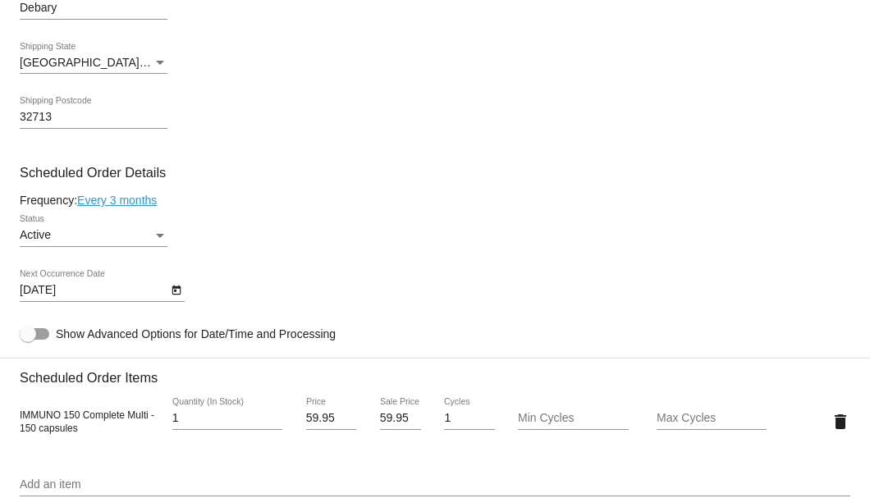
click at [176, 294] on icon "Open calendar" at bounding box center [176, 291] width 11 height 20
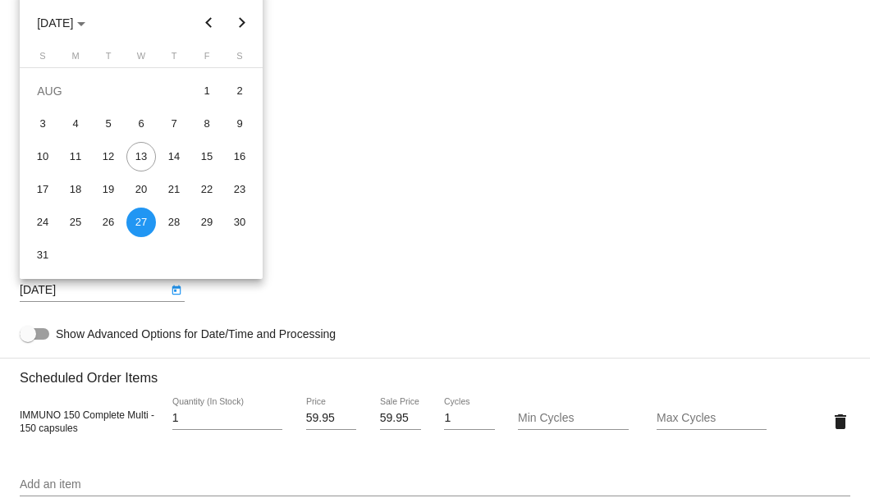
click at [245, 24] on button "Next month" at bounding box center [242, 23] width 33 height 33
click at [41, 221] on div "26" at bounding box center [43, 223] width 30 height 30
type input "10/26/2025"
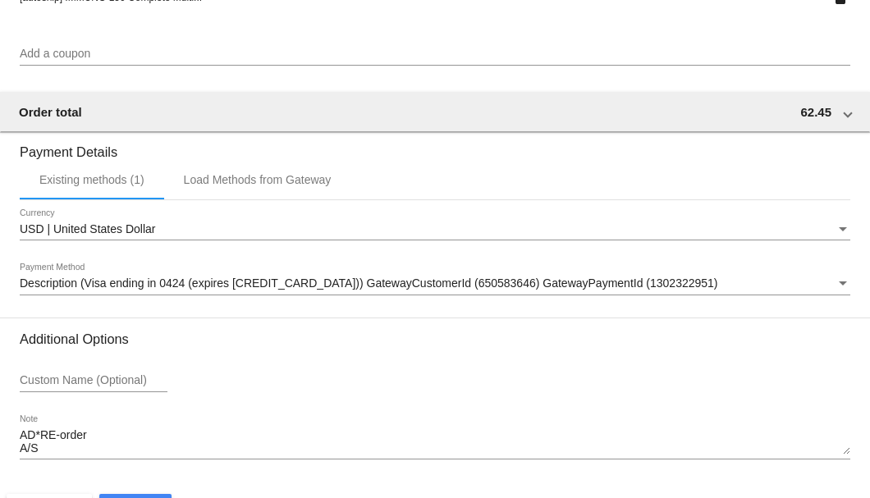
scroll to position [1585, 0]
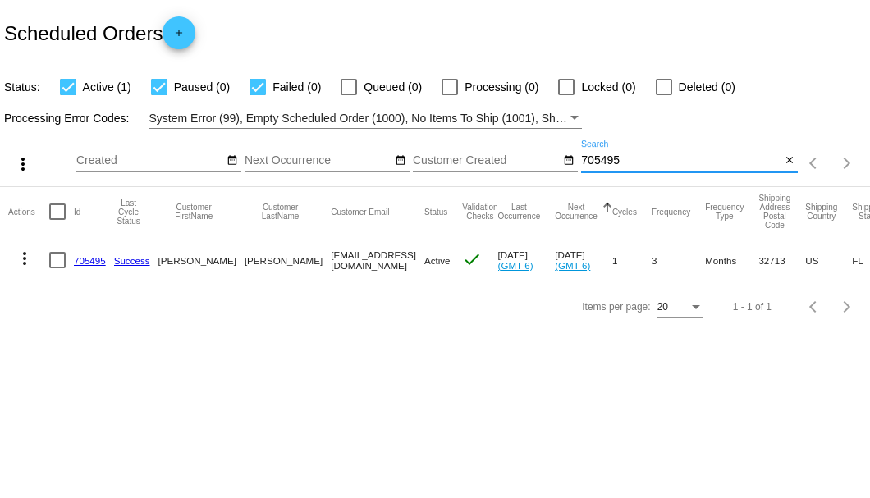
click at [609, 163] on input "705495" at bounding box center [680, 160] width 199 height 13
type input "749332"
click at [102, 260] on link "749332" at bounding box center [90, 260] width 32 height 11
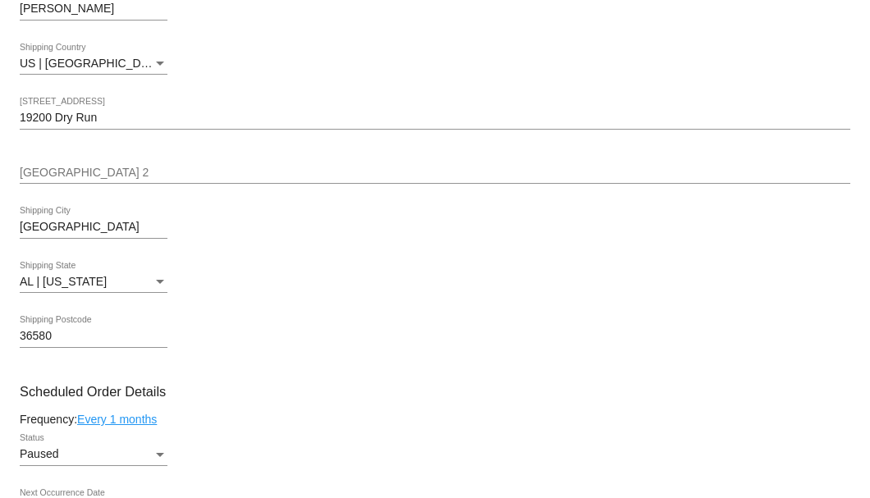
scroll to position [821, 0]
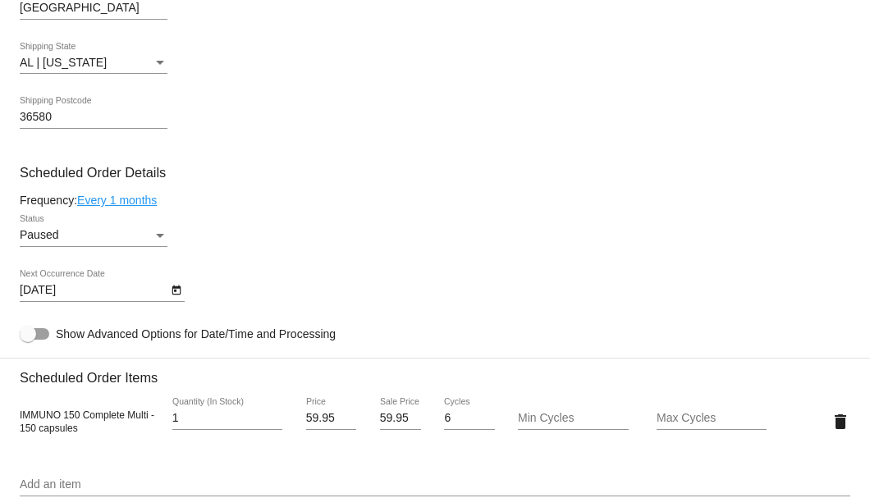
click at [156, 234] on div "Status" at bounding box center [160, 236] width 8 height 4
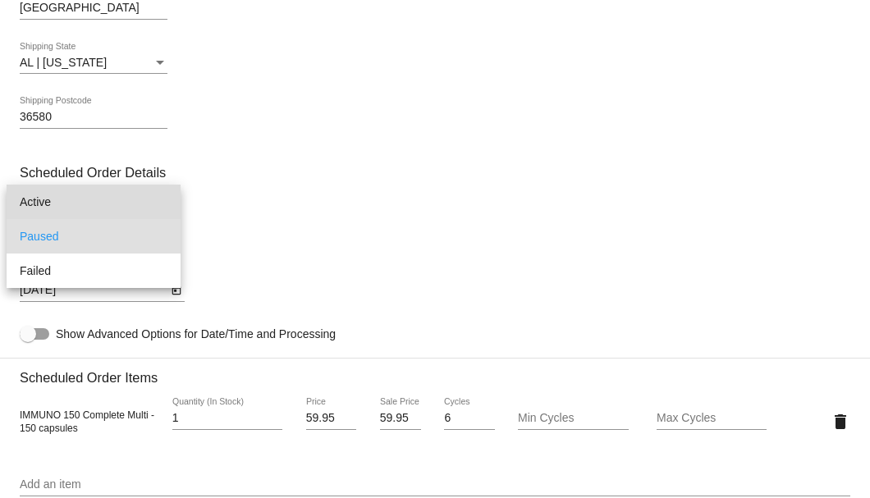
click at [117, 200] on span "Active" at bounding box center [94, 202] width 148 height 34
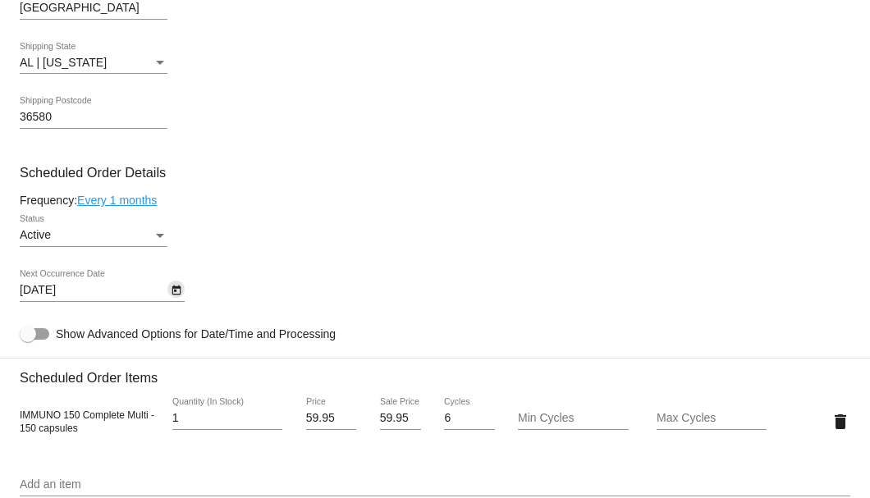
click at [182, 287] on button "Open calendar" at bounding box center [175, 289] width 17 height 17
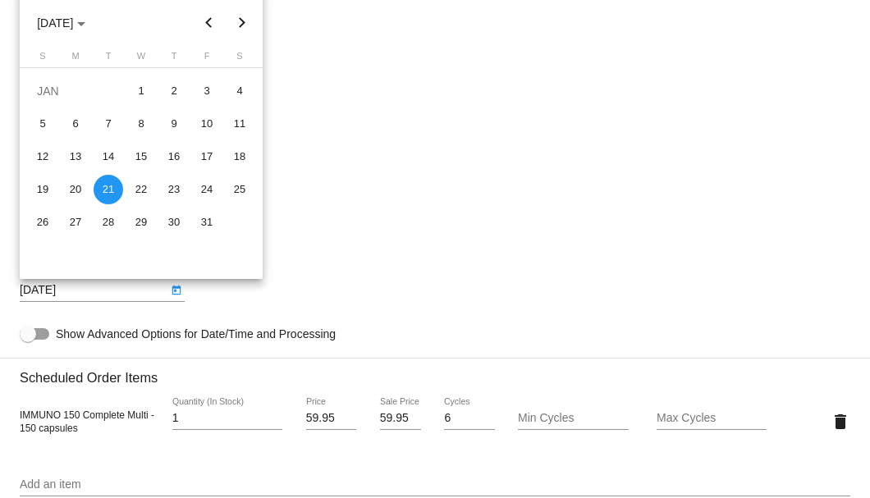
click at [346, 287] on div at bounding box center [435, 249] width 870 height 498
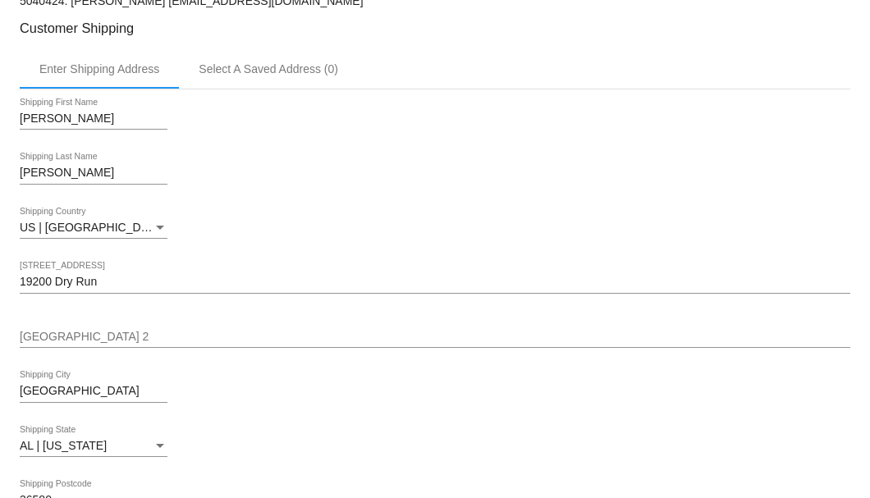
scroll to position [328, 0]
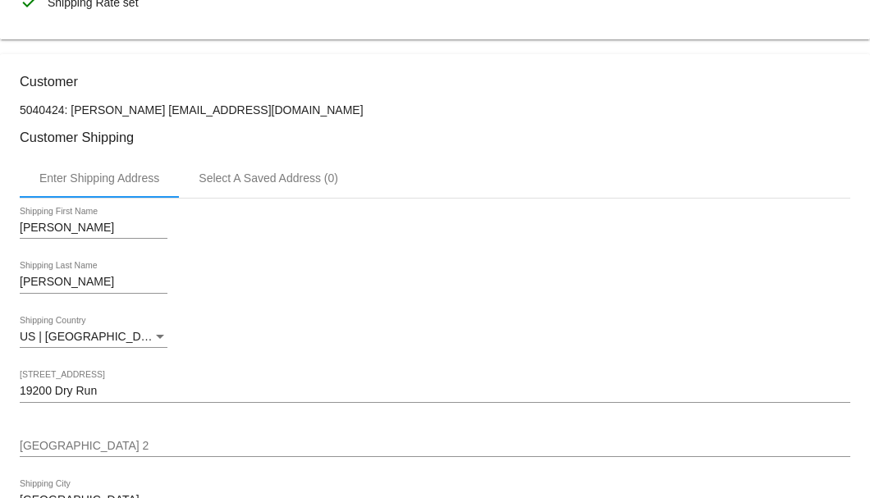
drag, startPoint x: 260, startPoint y: 112, endPoint x: 146, endPoint y: 107, distance: 114.2
click at [146, 107] on p "5040424: [PERSON_NAME] [EMAIL_ADDRESS][DOMAIN_NAME]" at bounding box center [435, 109] width 831 height 13
copy p "[EMAIL_ADDRESS][DOMAIN_NAME]"
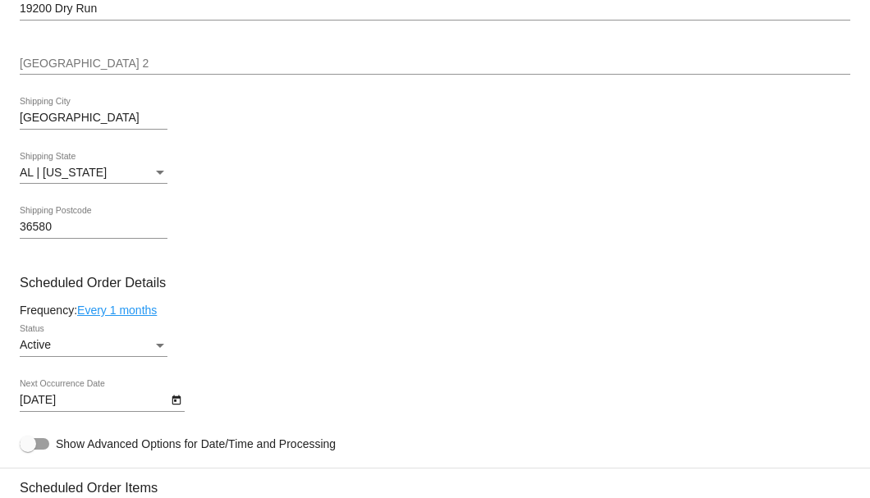
scroll to position [493, 0]
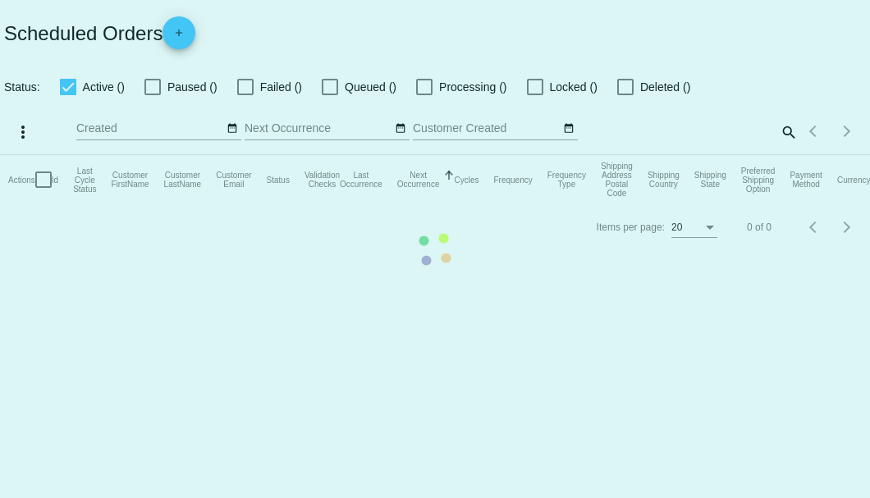
checkbox input "true"
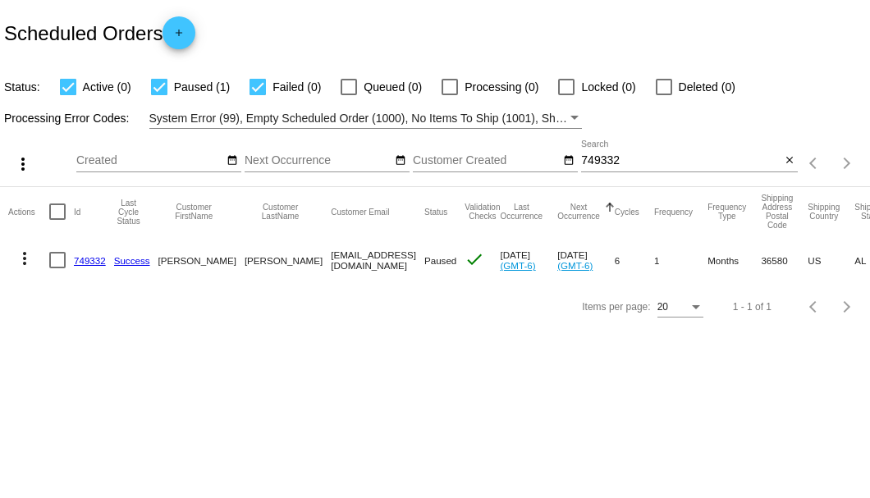
click at [53, 255] on div at bounding box center [57, 260] width 16 height 16
click at [57, 268] on input "checkbox" at bounding box center [57, 268] width 1 height 1
checkbox input "true"
click at [24, 263] on mat-icon "more_vert" at bounding box center [25, 259] width 20 height 20
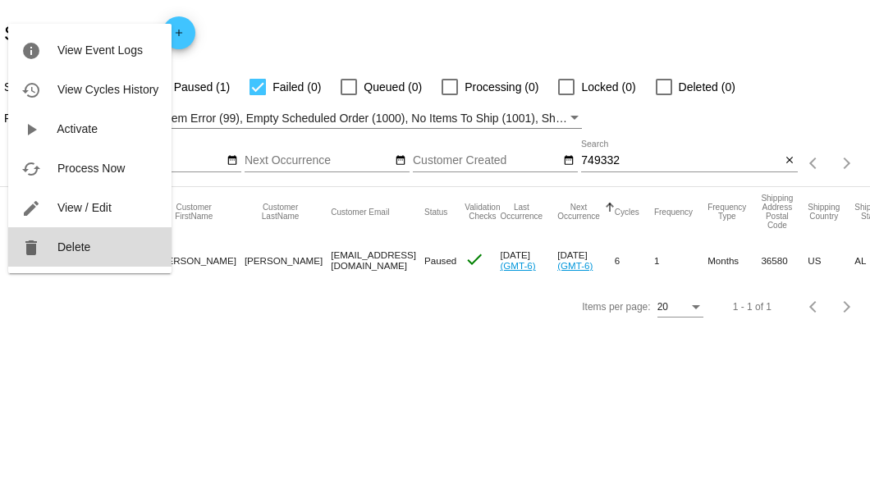
click at [69, 255] on button "delete Delete" at bounding box center [89, 246] width 163 height 39
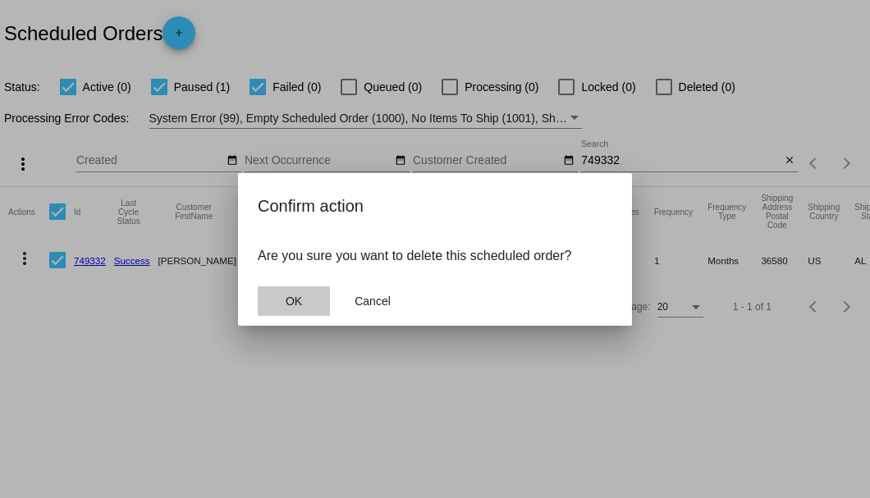
click at [284, 293] on button "OK" at bounding box center [294, 302] width 72 height 30
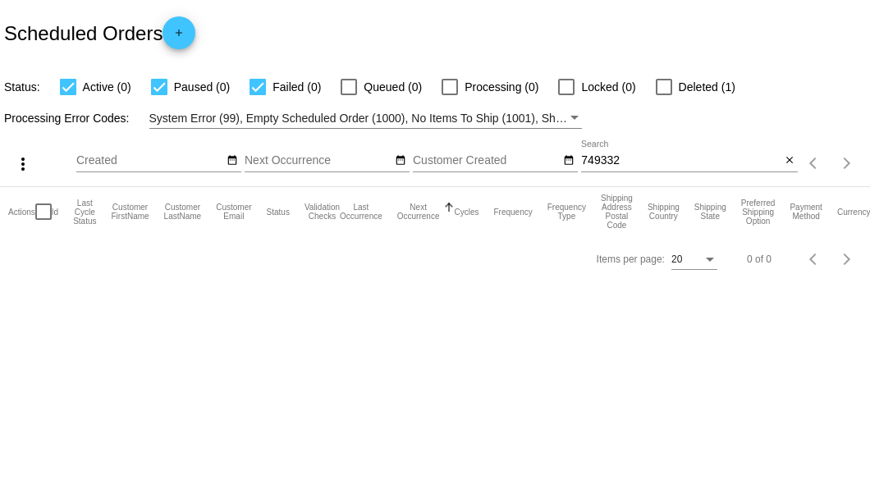
click at [608, 166] on input "749332" at bounding box center [680, 160] width 199 height 13
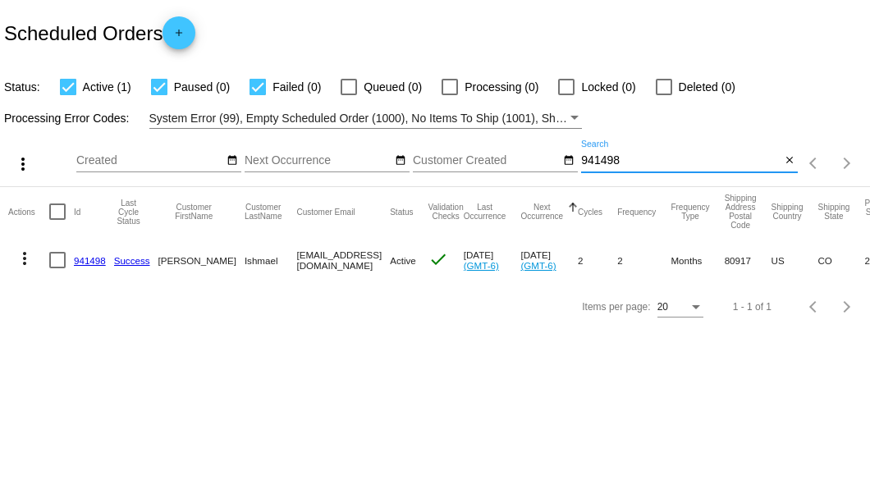
type input "941498"
click at [89, 261] on link "941498" at bounding box center [90, 260] width 32 height 11
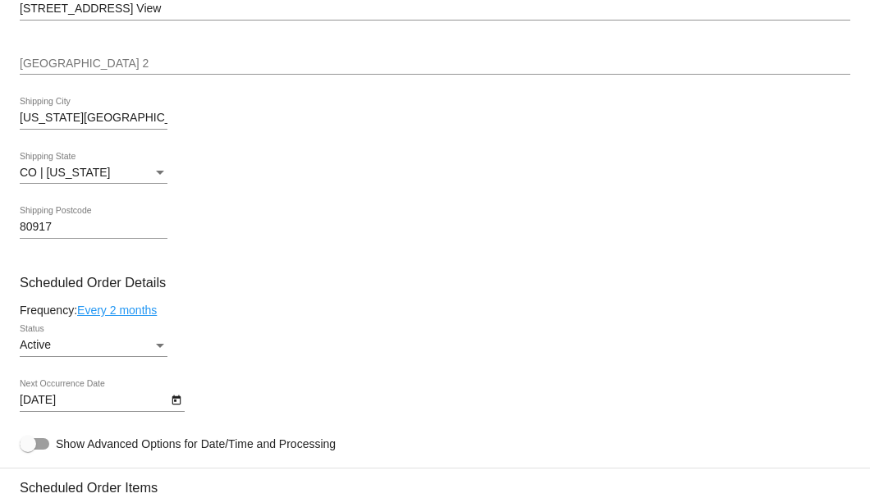
scroll to position [875, 0]
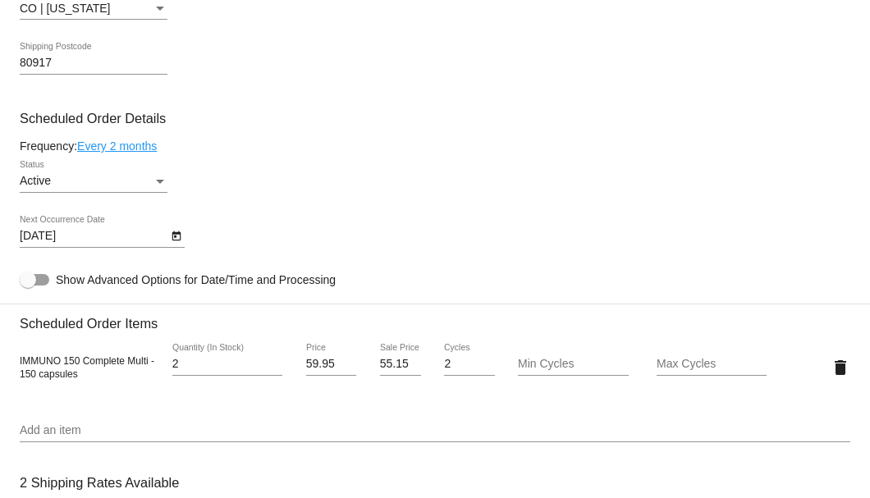
click at [176, 245] on icon "Open calendar" at bounding box center [176, 237] width 11 height 20
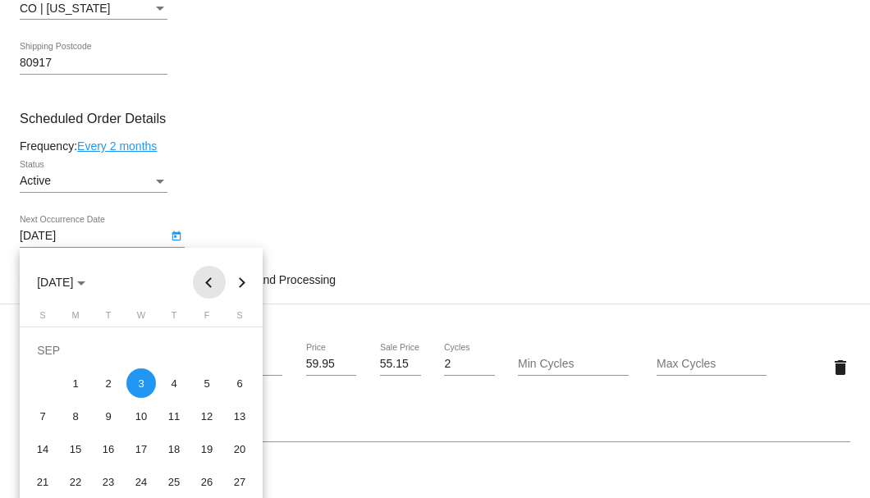
click at [201, 282] on button "Previous month" at bounding box center [209, 282] width 33 height 33
click at [143, 413] on div "13" at bounding box center [141, 416] width 30 height 30
type input "8/13/2025"
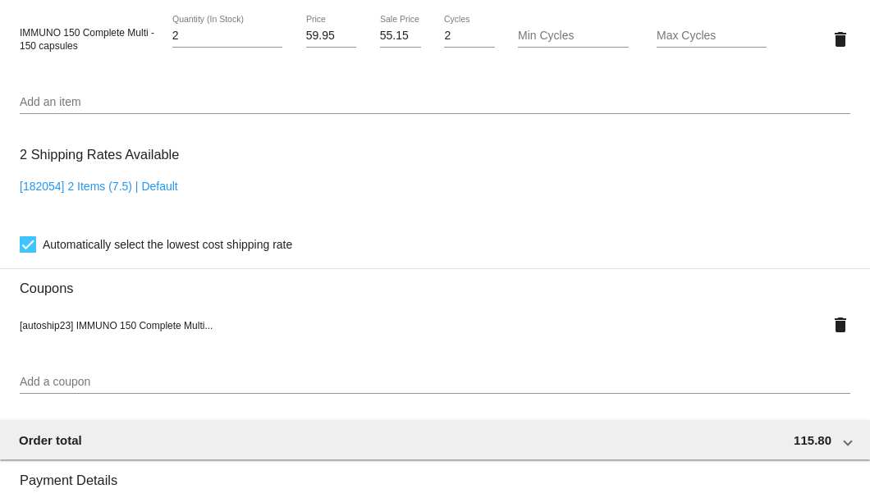
scroll to position [1094, 0]
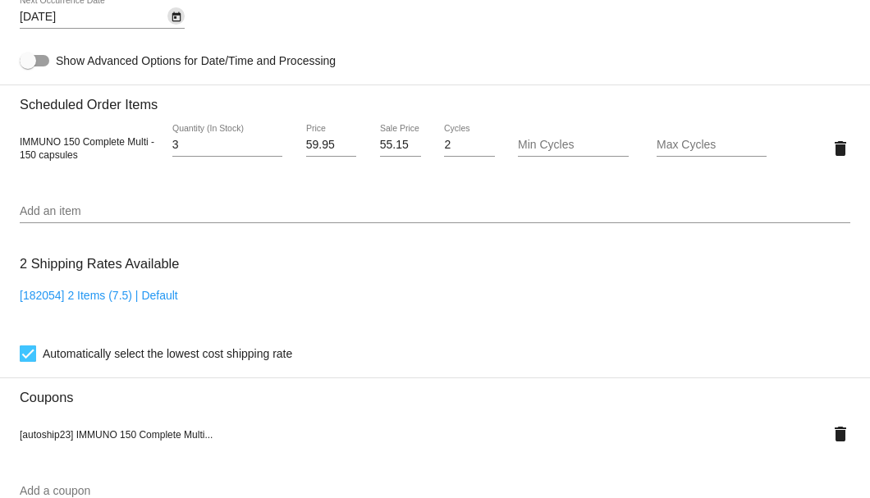
type input "3"
click at [275, 142] on input "3" at bounding box center [227, 145] width 110 height 13
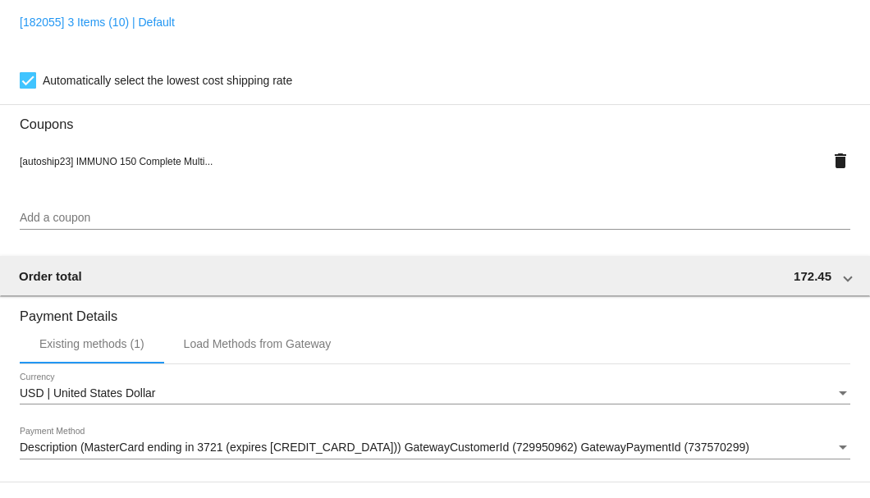
scroll to position [1585, 0]
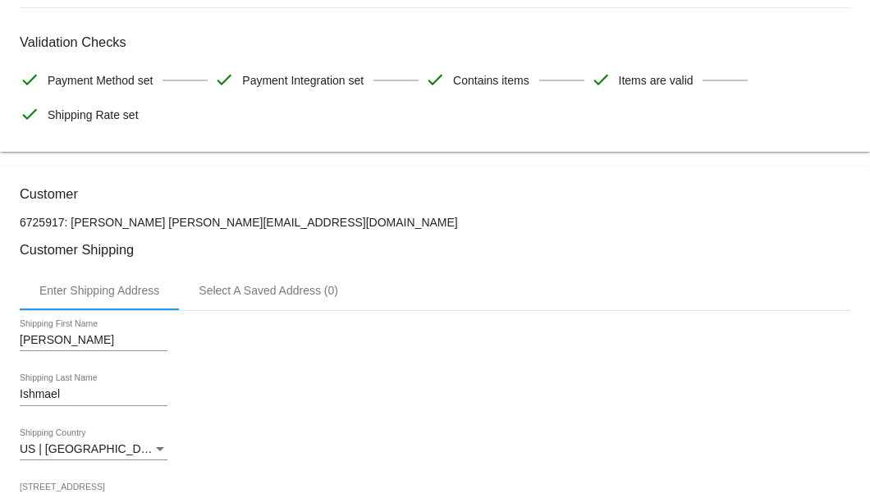
scroll to position [107, 0]
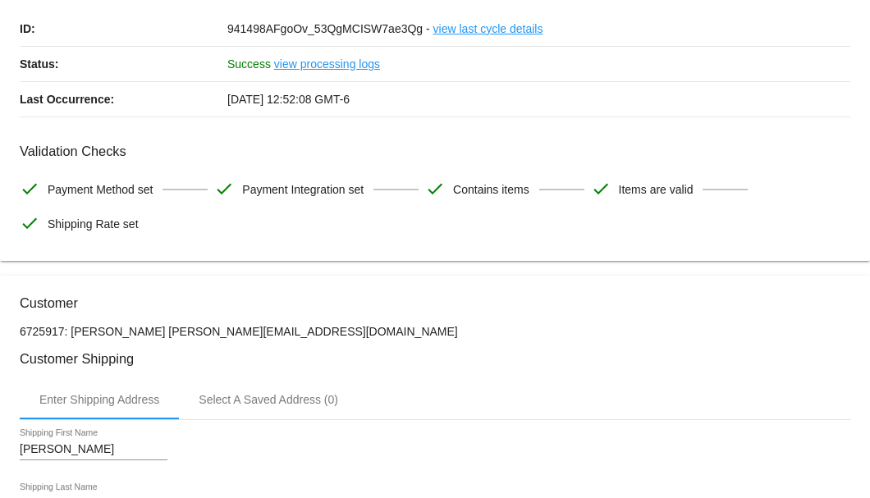
drag, startPoint x: 250, startPoint y: 327, endPoint x: 138, endPoint y: 332, distance: 111.8
click at [138, 332] on p "6725917: Joni Ishmael jonirda@hotmail.com" at bounding box center [435, 331] width 831 height 13
copy p "[EMAIL_ADDRESS][DOMAIN_NAME]"
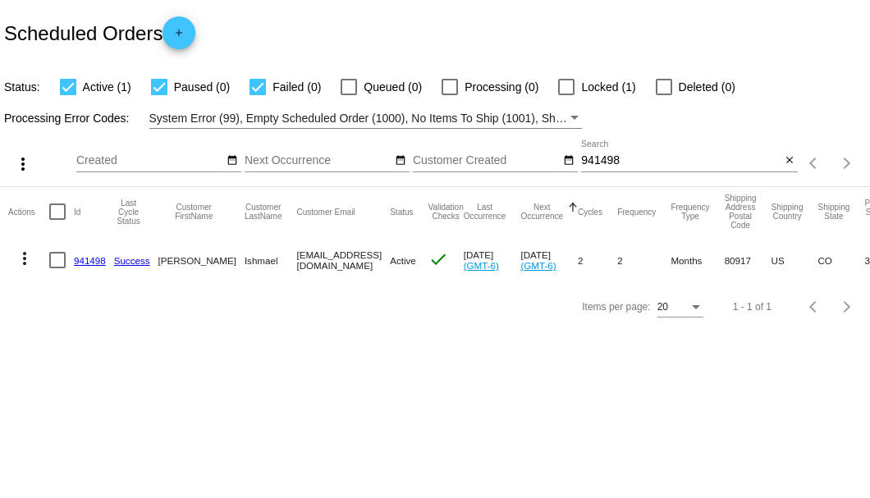
click at [95, 264] on link "941498" at bounding box center [90, 260] width 32 height 11
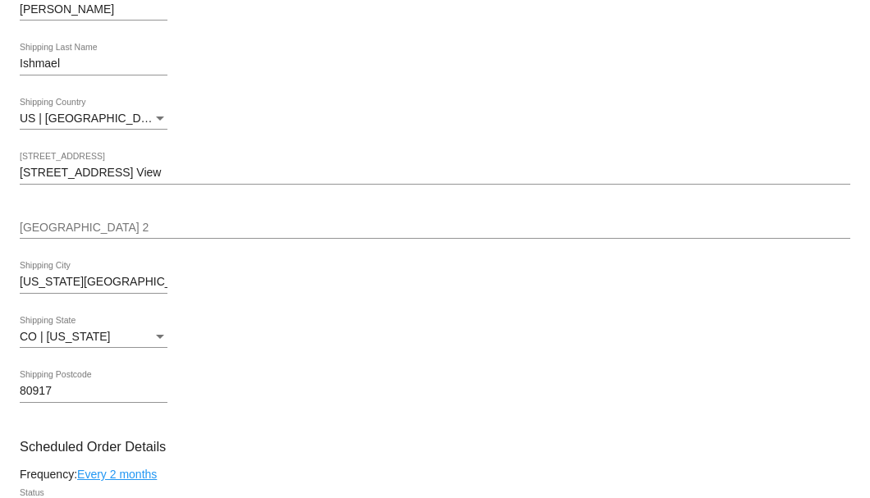
scroll to position [766, 0]
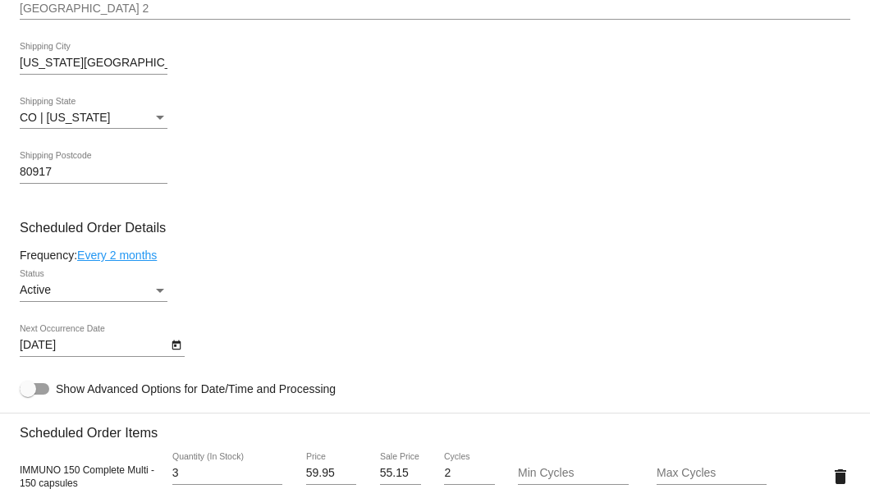
click at [172, 344] on icon "Open calendar" at bounding box center [176, 346] width 9 height 10
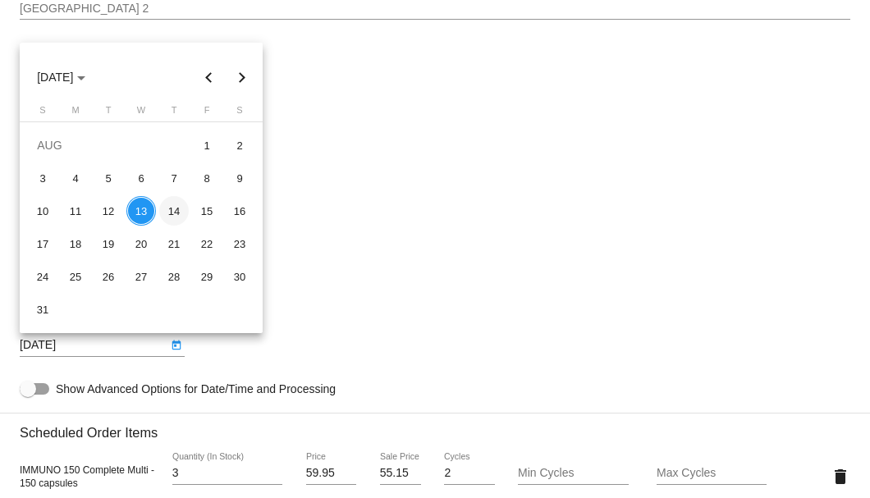
click at [171, 216] on div "14" at bounding box center [174, 211] width 30 height 30
type input "[DATE]"
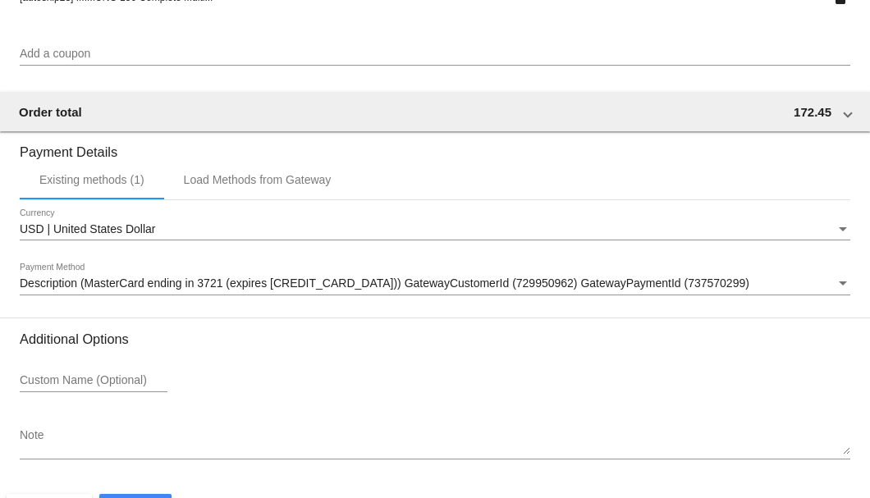
scroll to position [1585, 0]
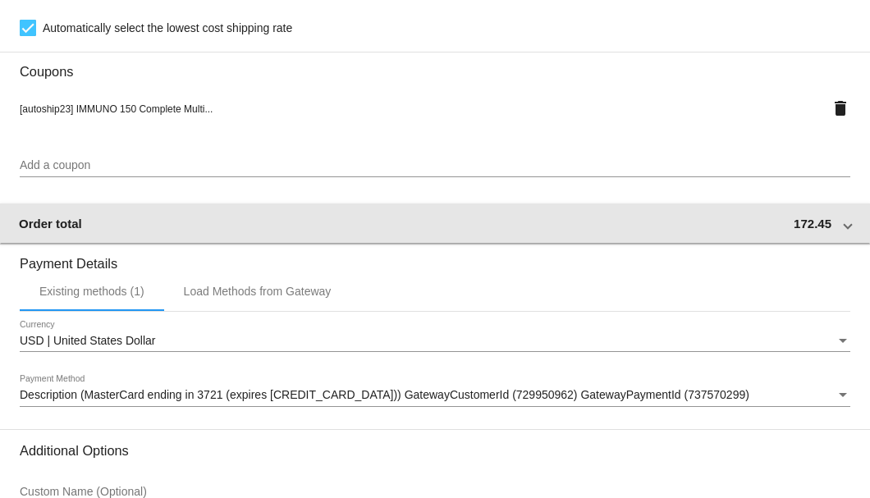
scroll to position [1201, 0]
